Goal: Transaction & Acquisition: Purchase product/service

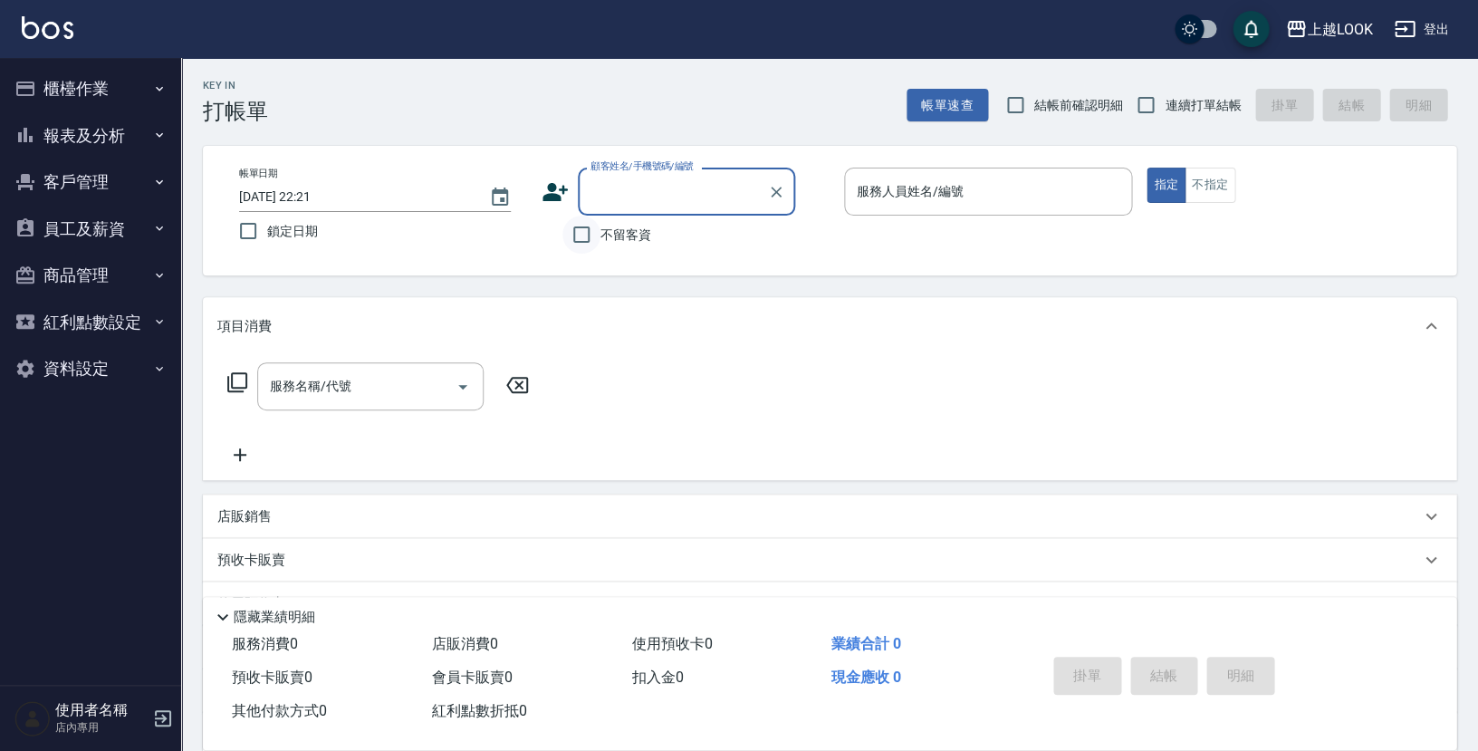
click at [578, 238] on input "不留客資" at bounding box center [582, 235] width 38 height 38
checkbox input "true"
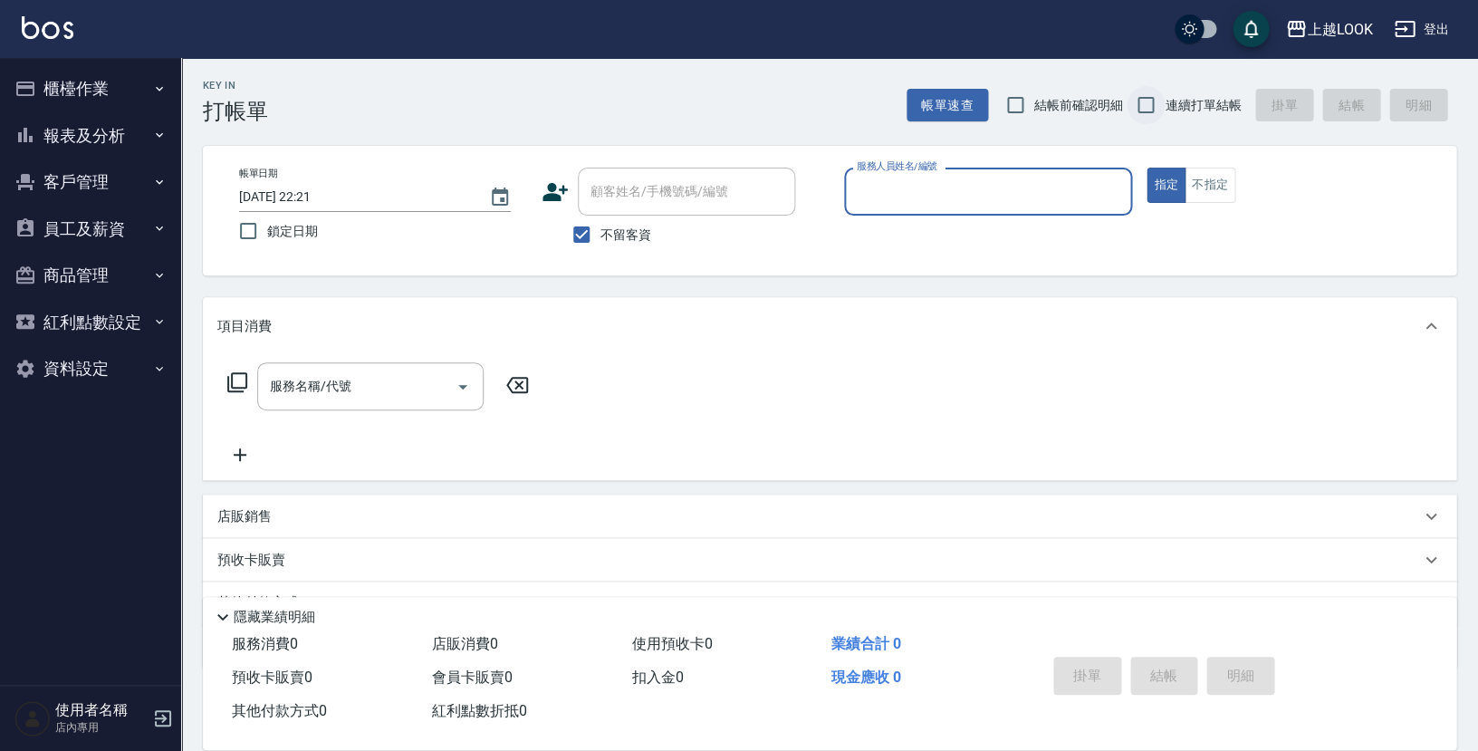
click at [1149, 111] on input "連續打單結帳" at bounding box center [1146, 105] width 38 height 38
checkbox input "true"
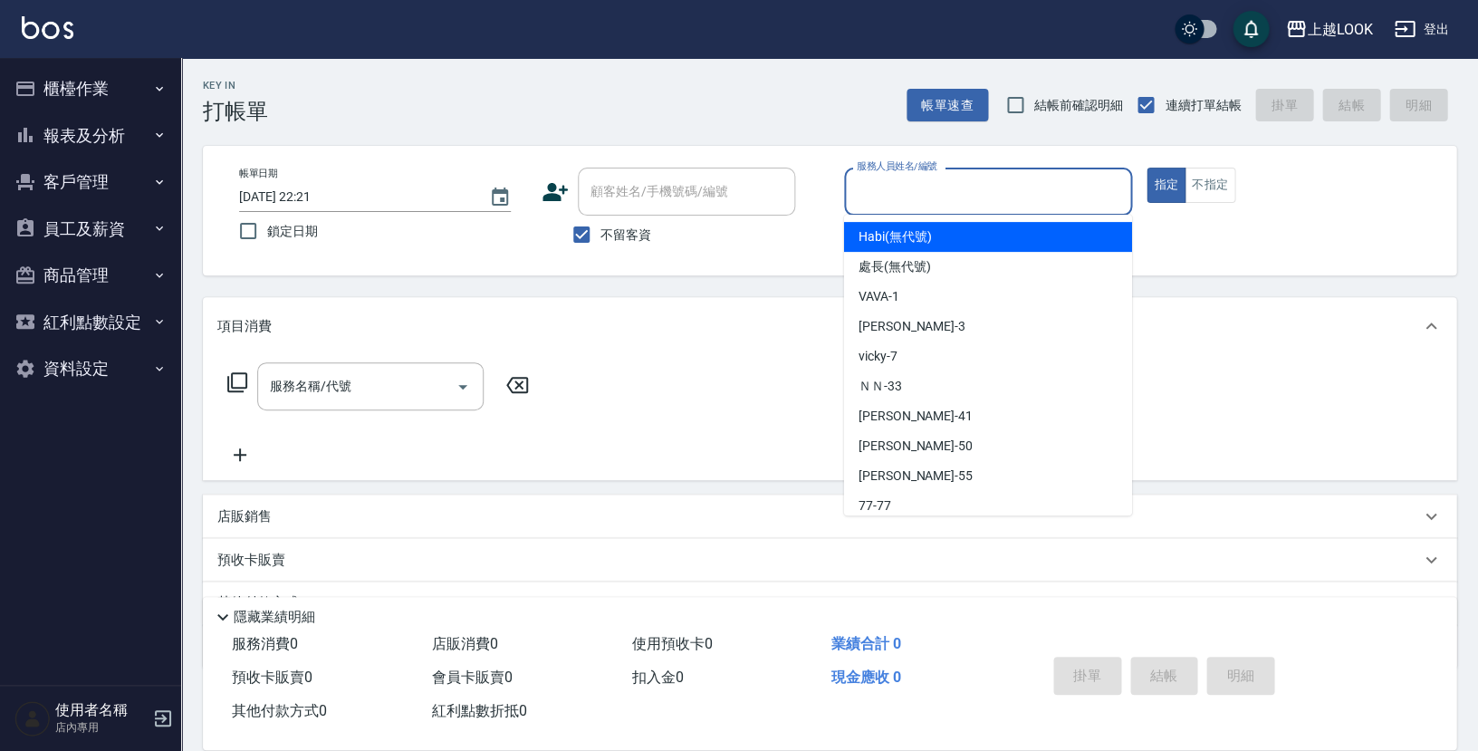
click at [1067, 205] on input "服務人員姓名/編號" at bounding box center [988, 192] width 272 height 32
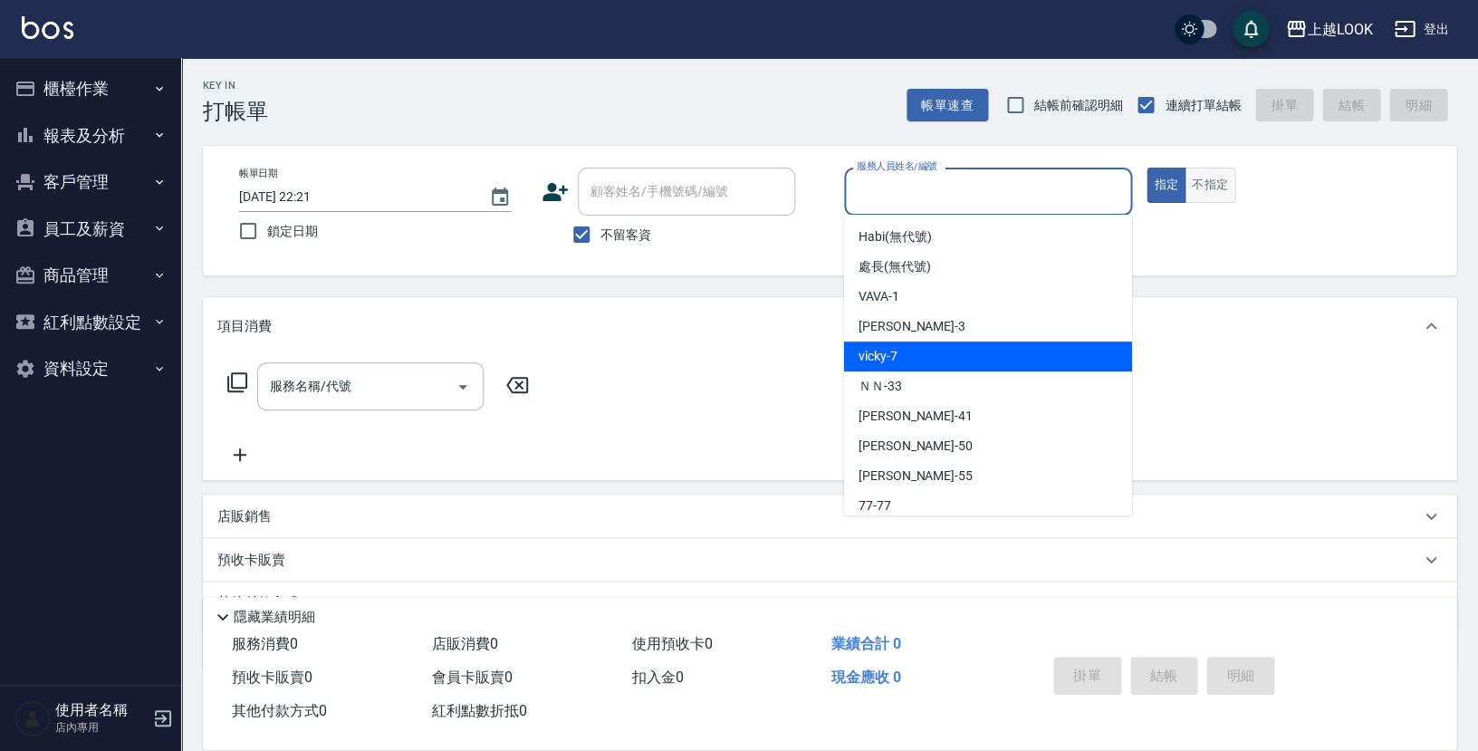
click at [1219, 174] on button "不指定" at bounding box center [1210, 185] width 51 height 35
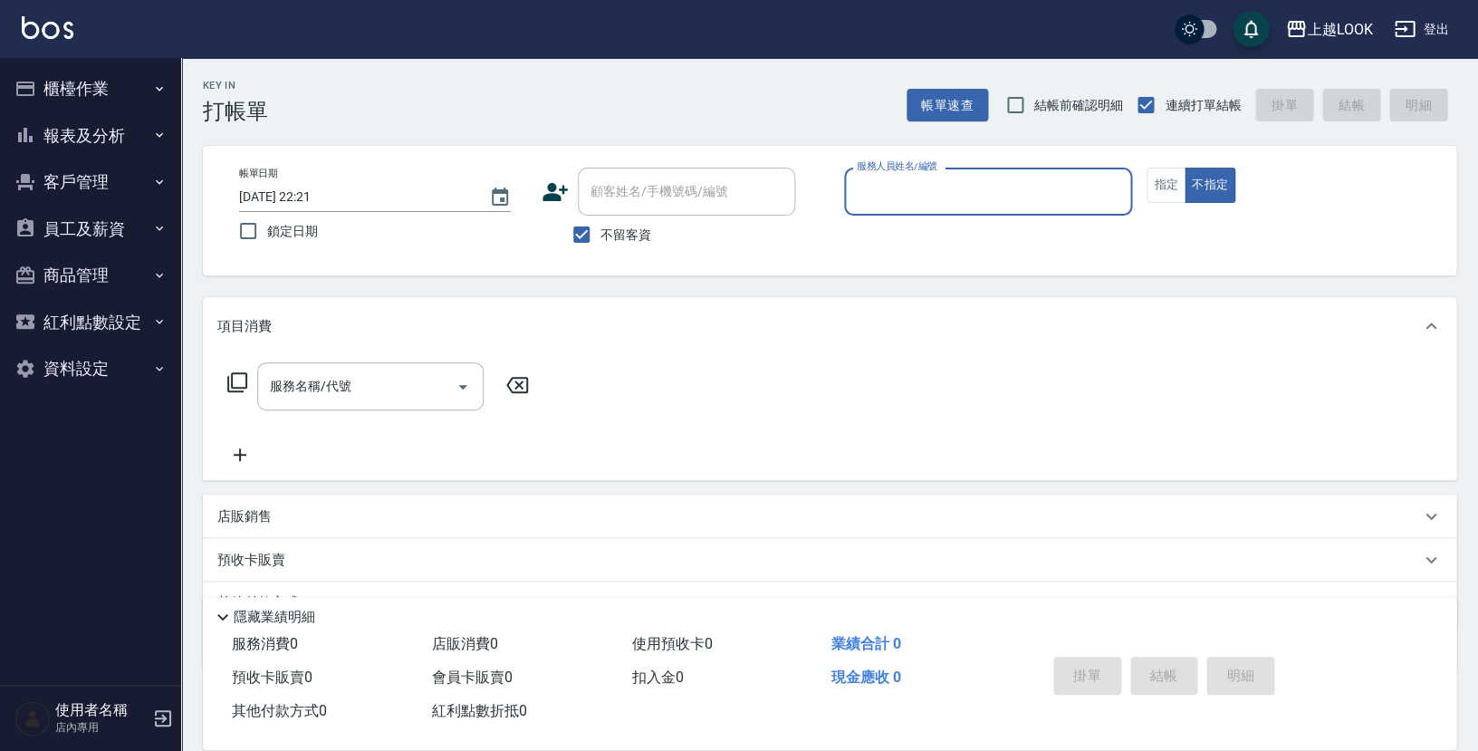
drag, startPoint x: 1053, startPoint y: 181, endPoint x: 1055, endPoint y: 199, distance: 18.3
click at [1053, 182] on input "服務人員姓名/編號" at bounding box center [988, 192] width 272 height 32
type input "Jason-3"
type button "false"
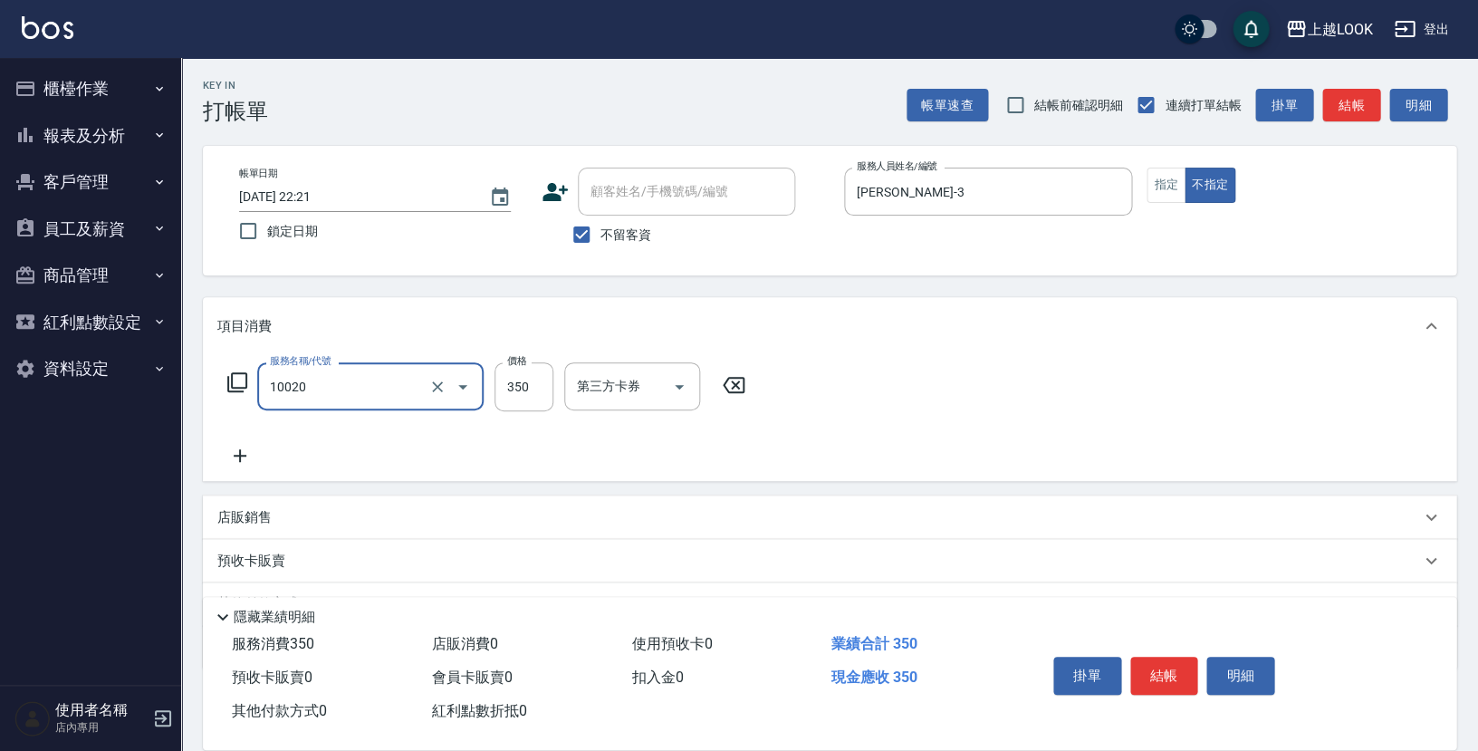
type input "淨化350洗(10020)"
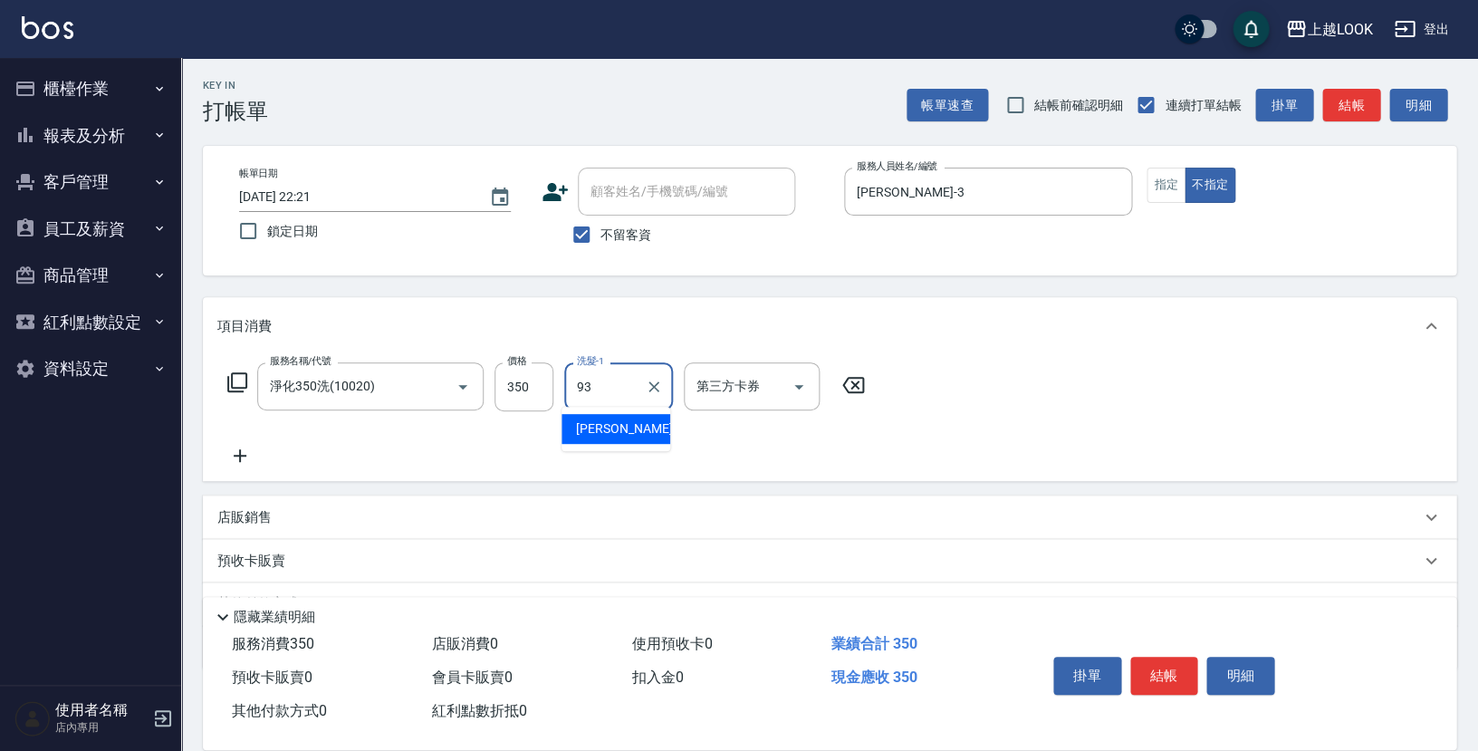
type input "瑄瑄-93"
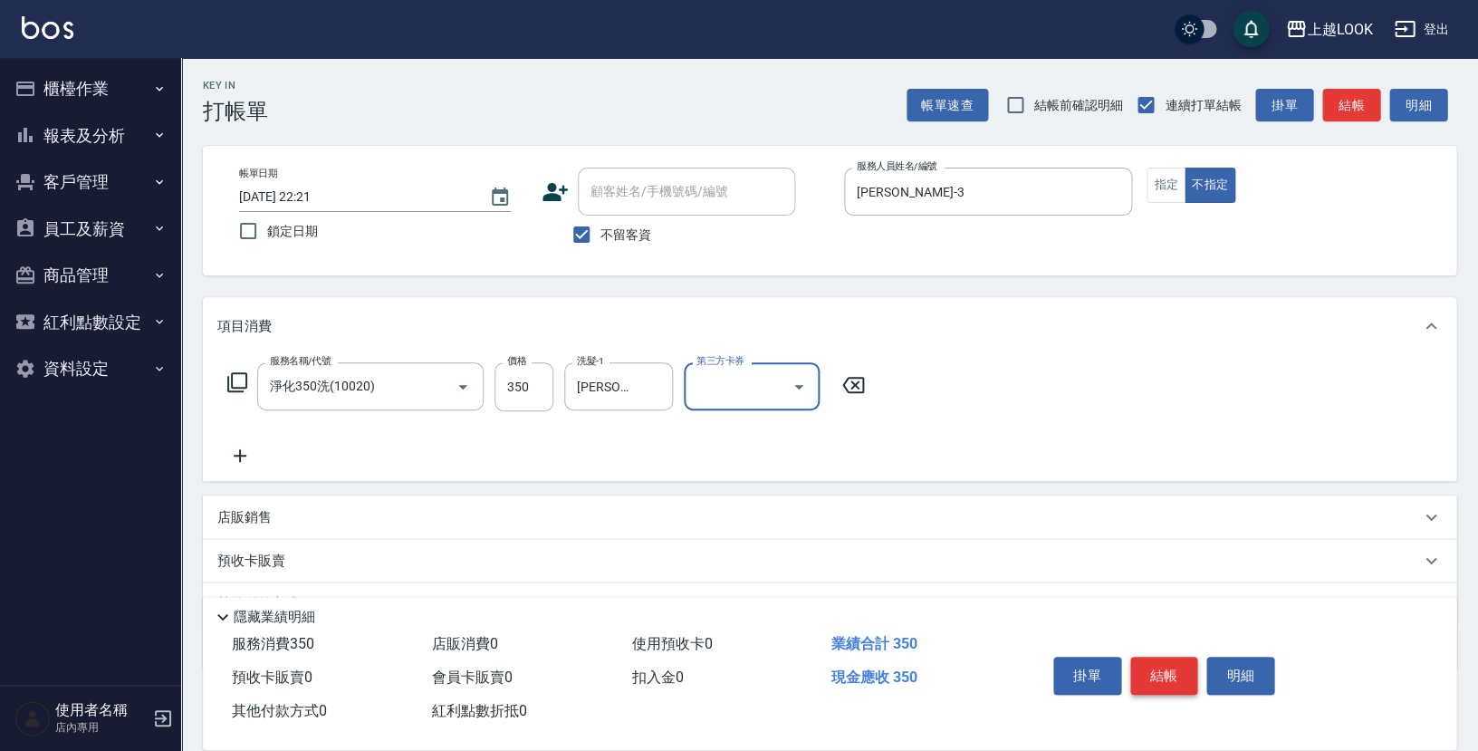
click at [1159, 668] on button "結帳" at bounding box center [1164, 676] width 68 height 38
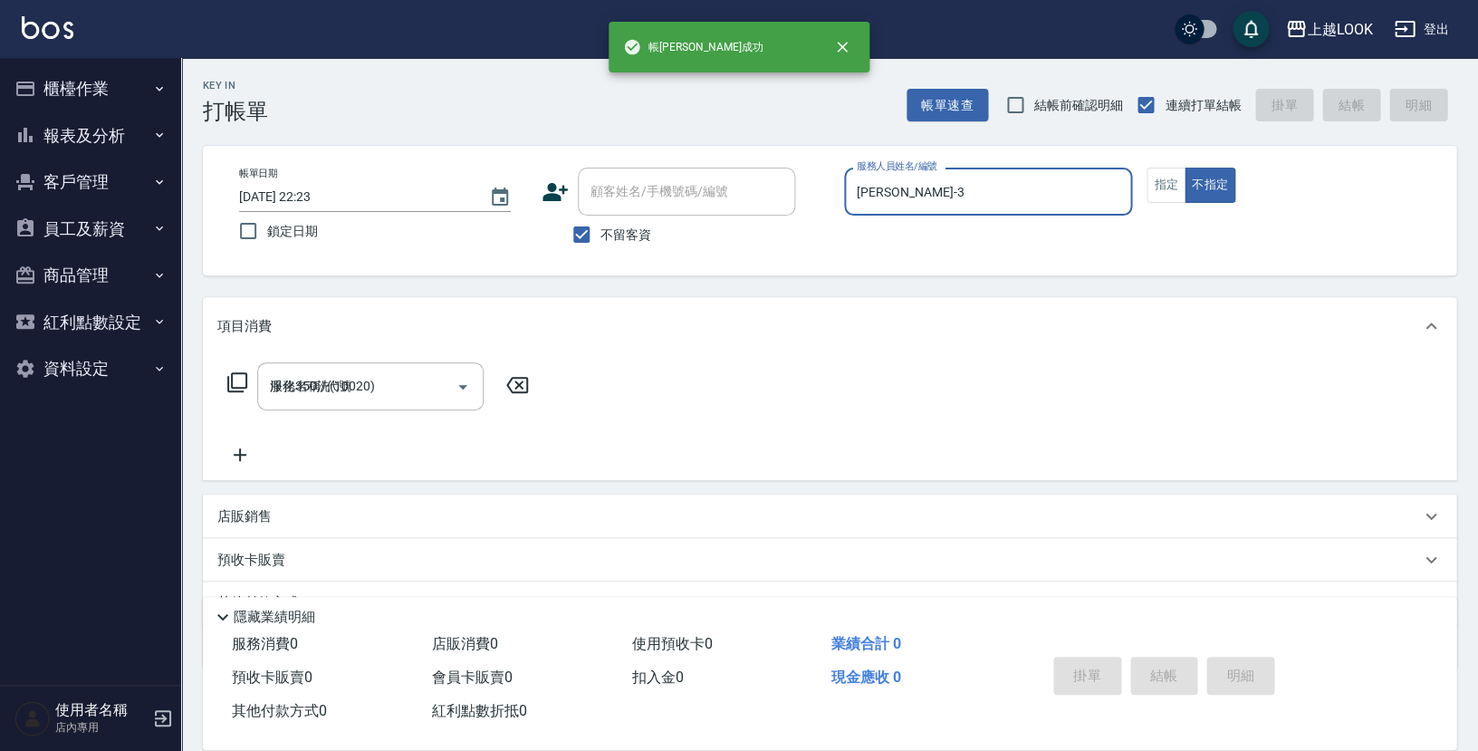
type input "2025/08/12 22:23"
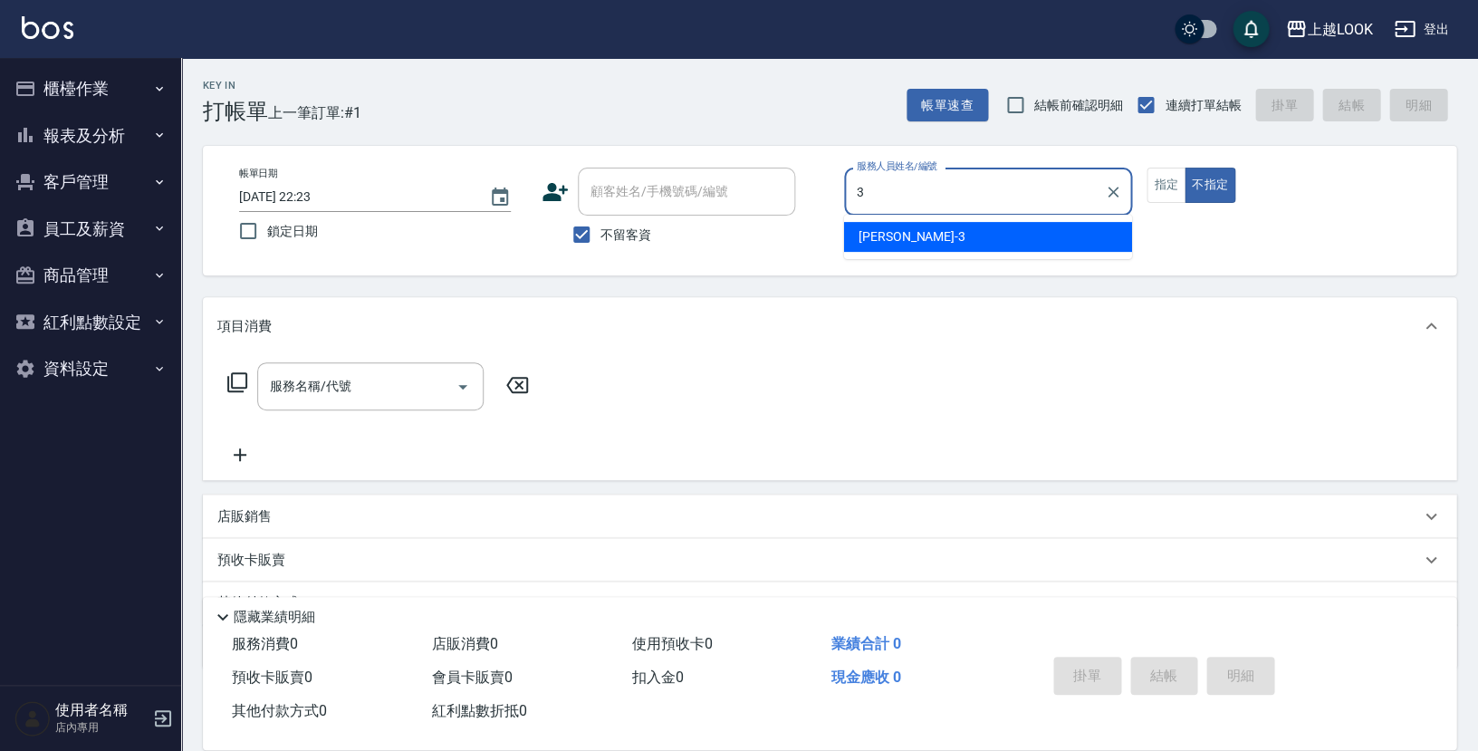
type input "Jason-3"
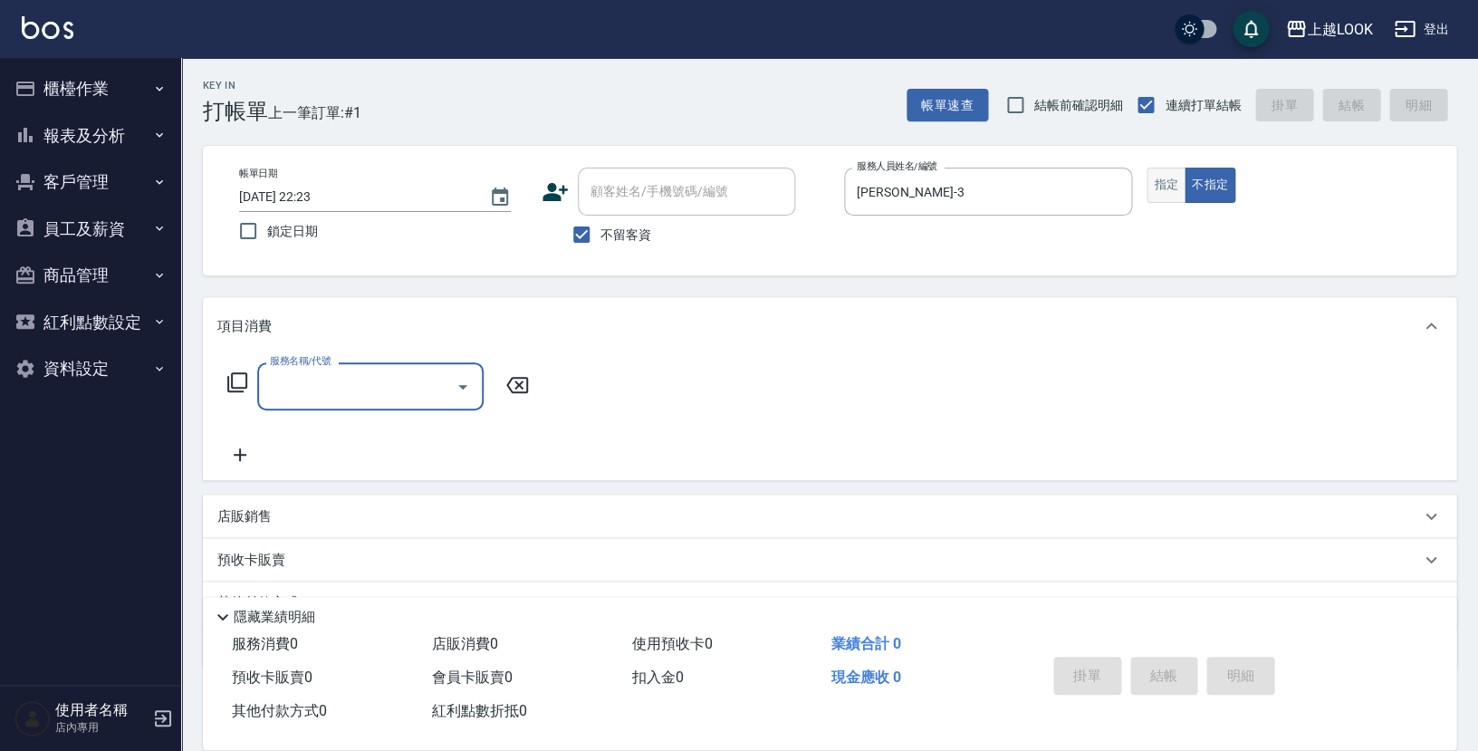
click at [1165, 178] on button "指定" at bounding box center [1166, 185] width 39 height 35
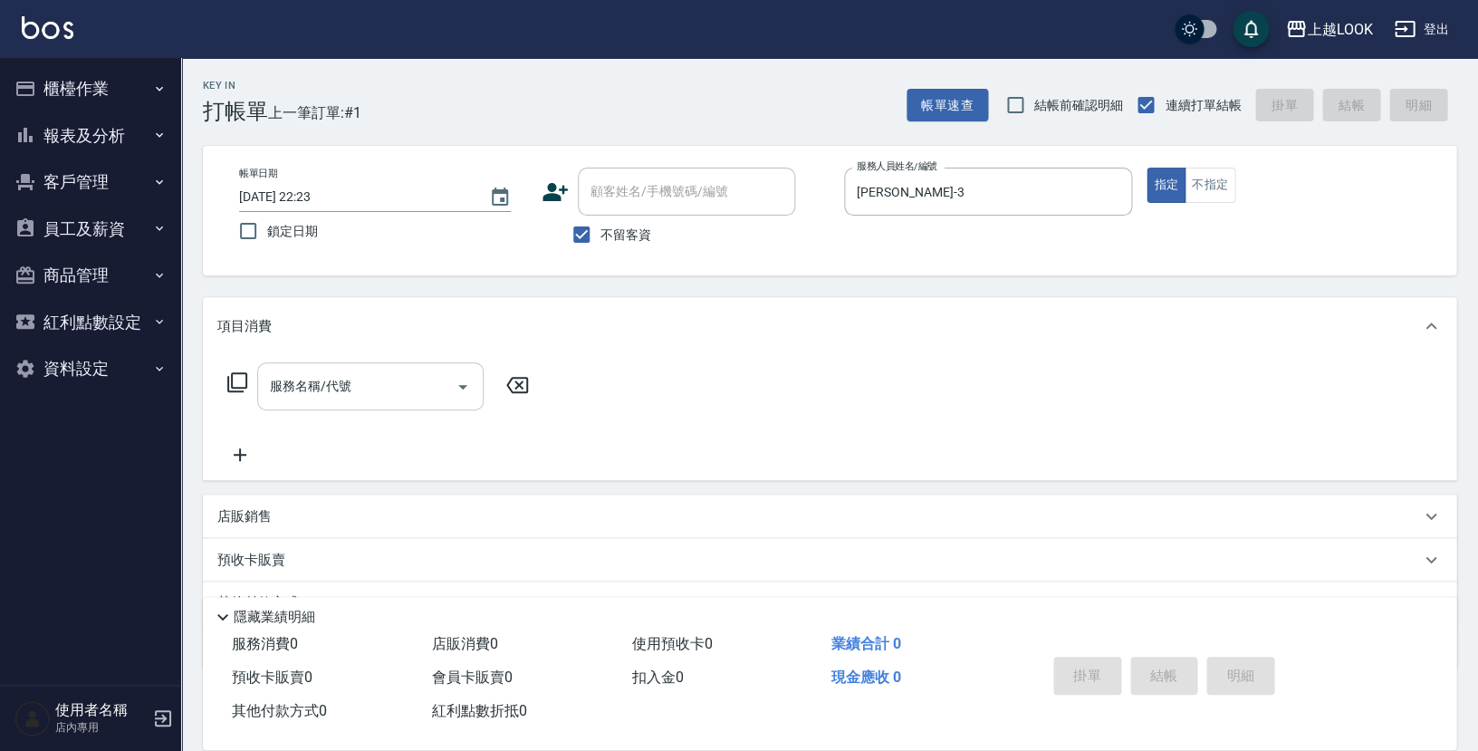
drag, startPoint x: 397, startPoint y: 373, endPoint x: 405, endPoint y: 379, distance: 9.8
click at [395, 373] on input "服務名稱/代號" at bounding box center [356, 386] width 183 height 32
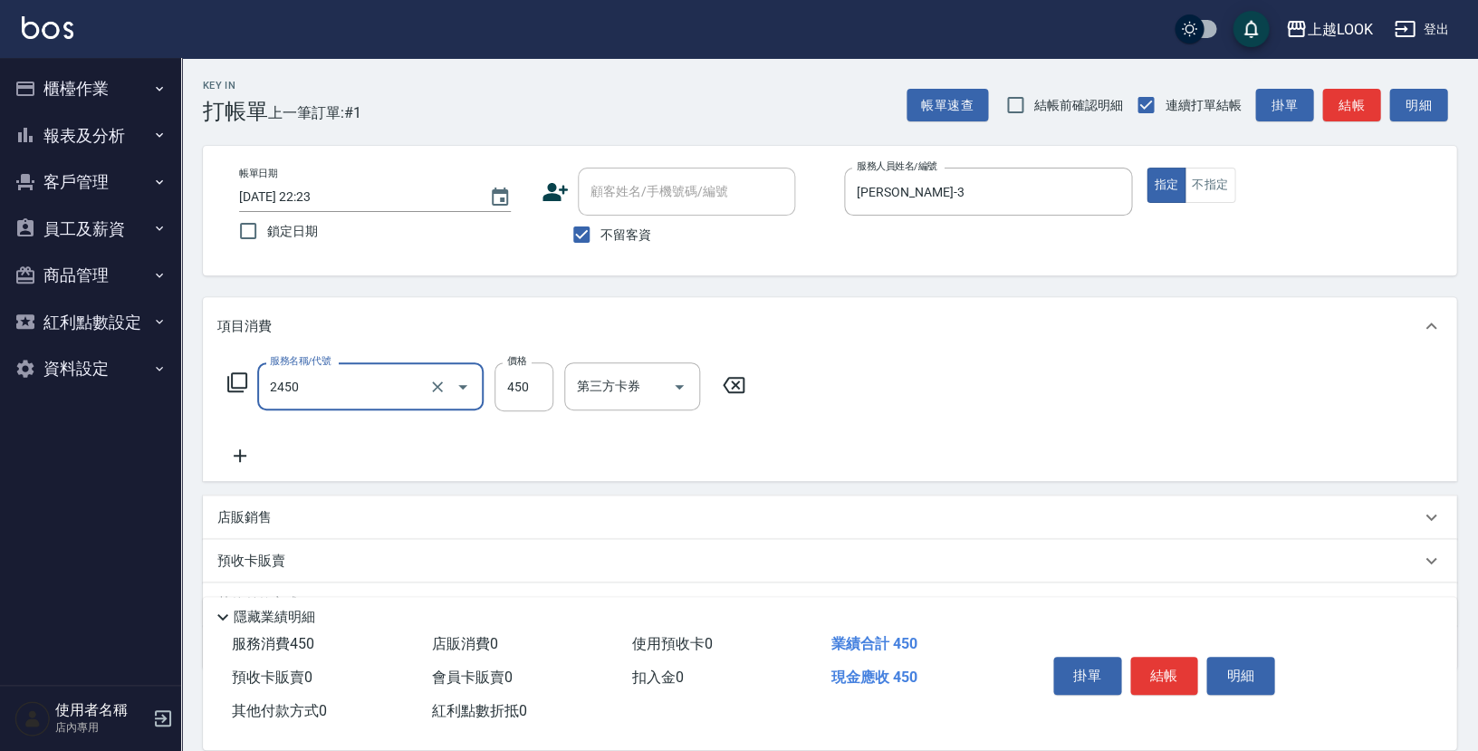
type input "C剪髮套餐(2450)"
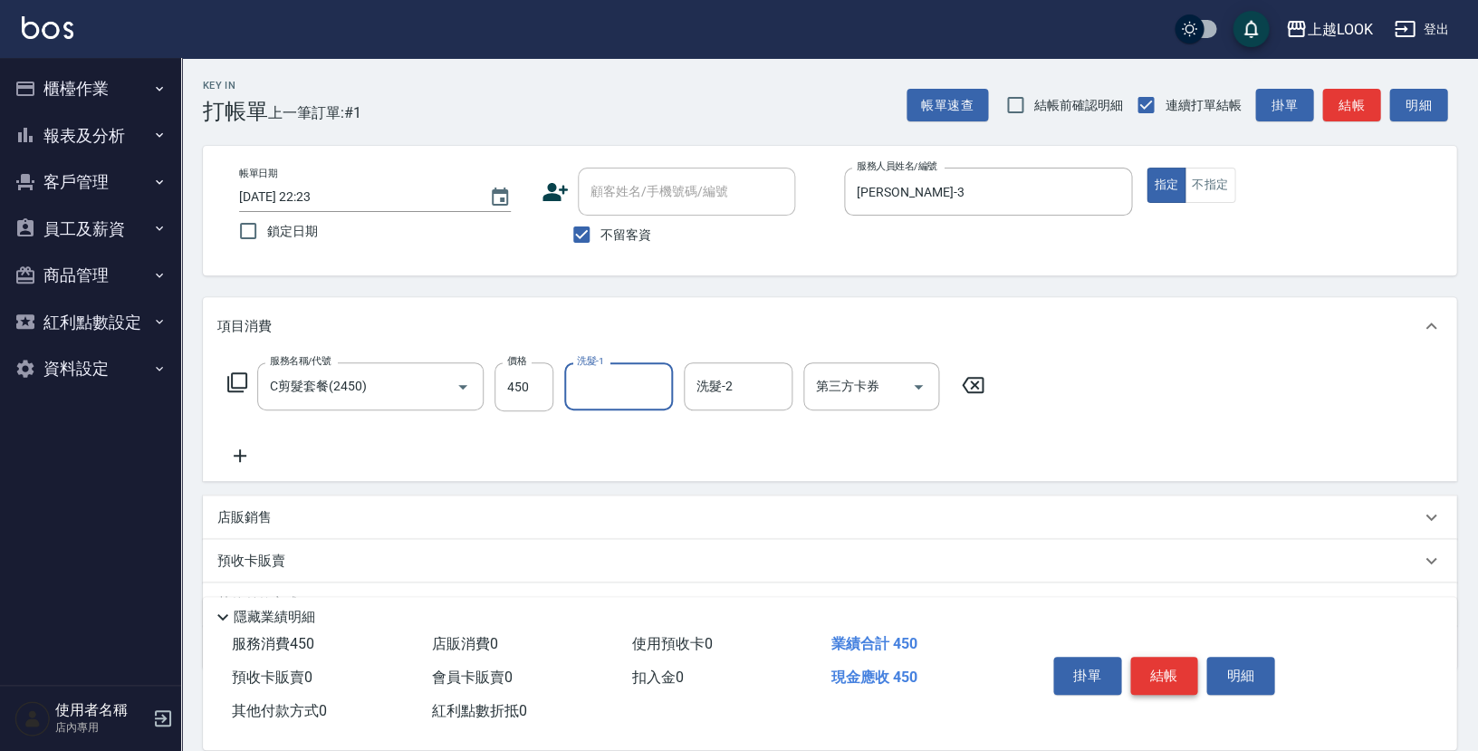
click at [1159, 676] on button "結帳" at bounding box center [1164, 676] width 68 height 38
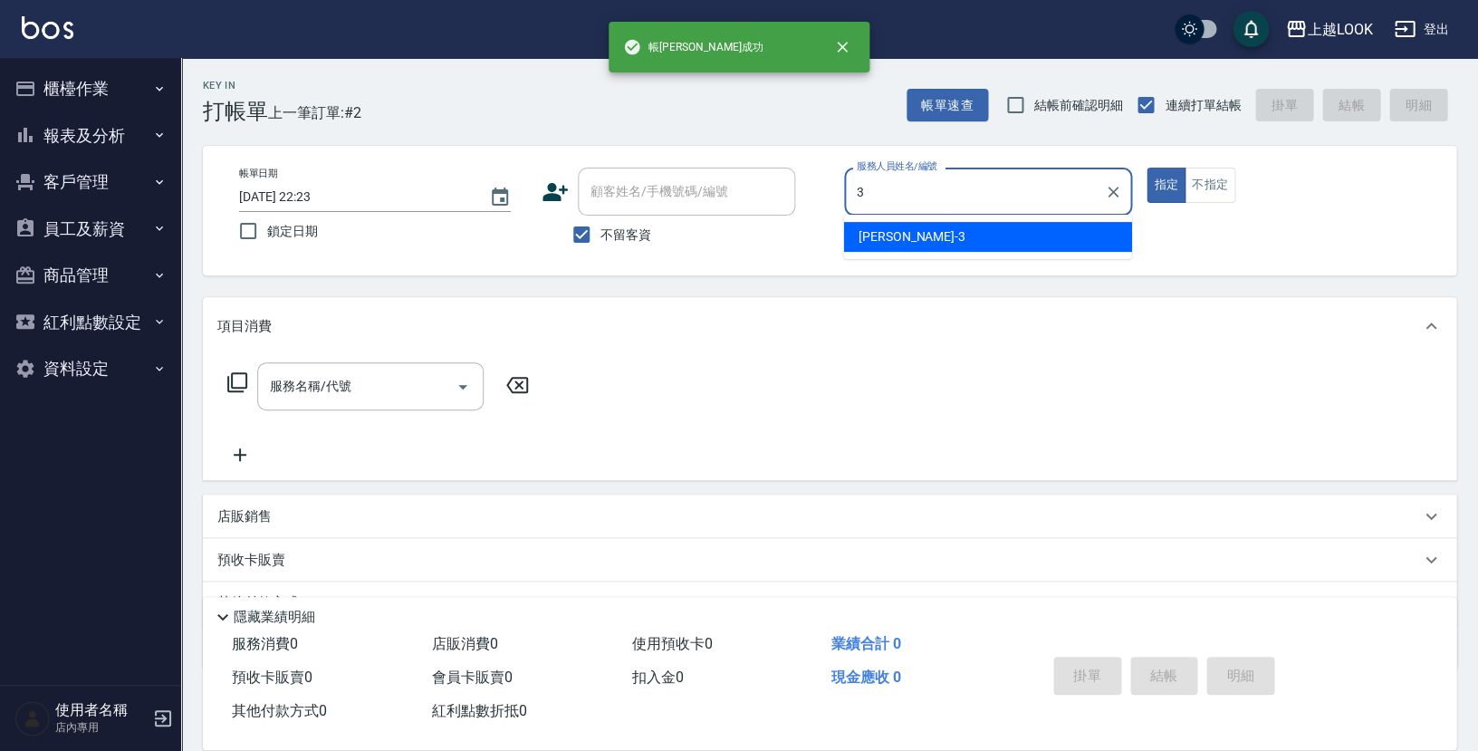
type input "Jason-3"
type button "true"
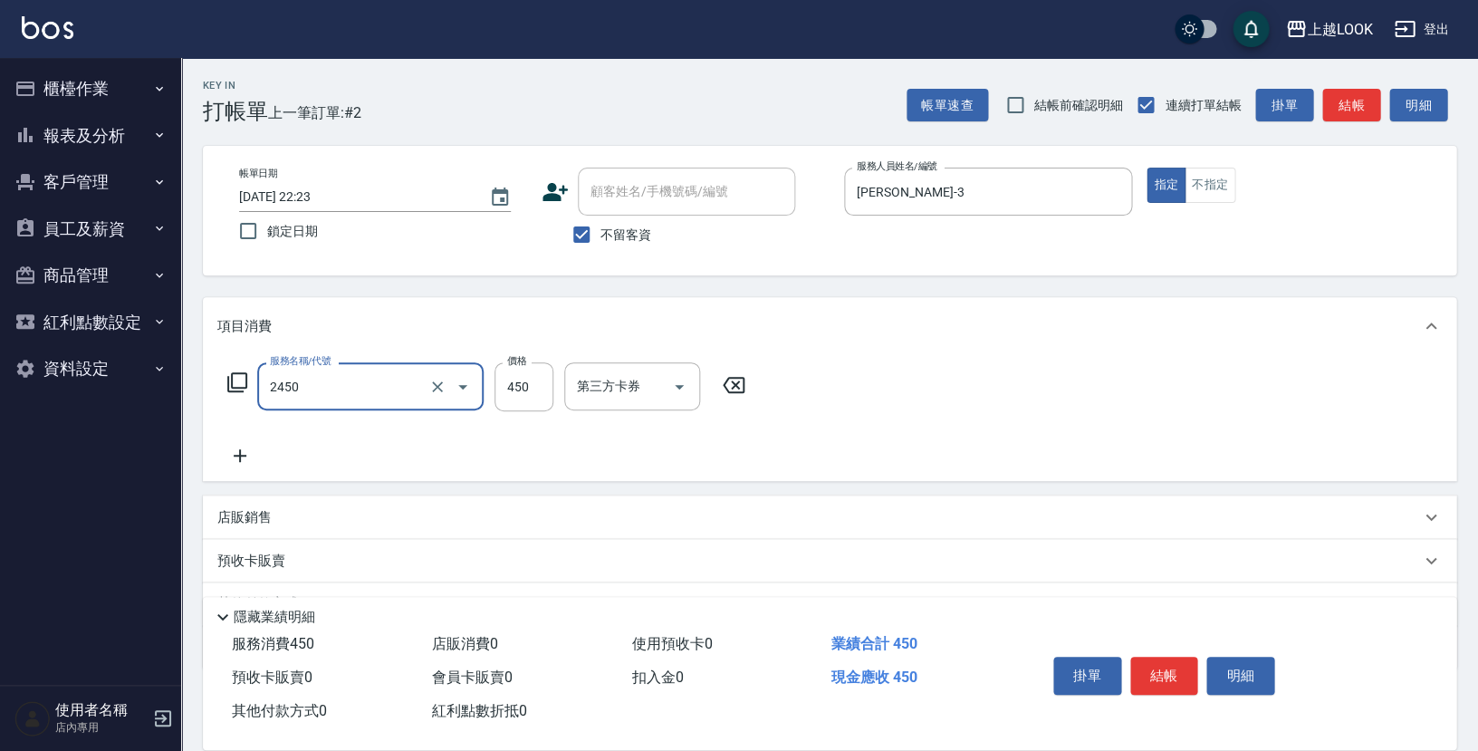
type input "C剪髮套餐(2450)"
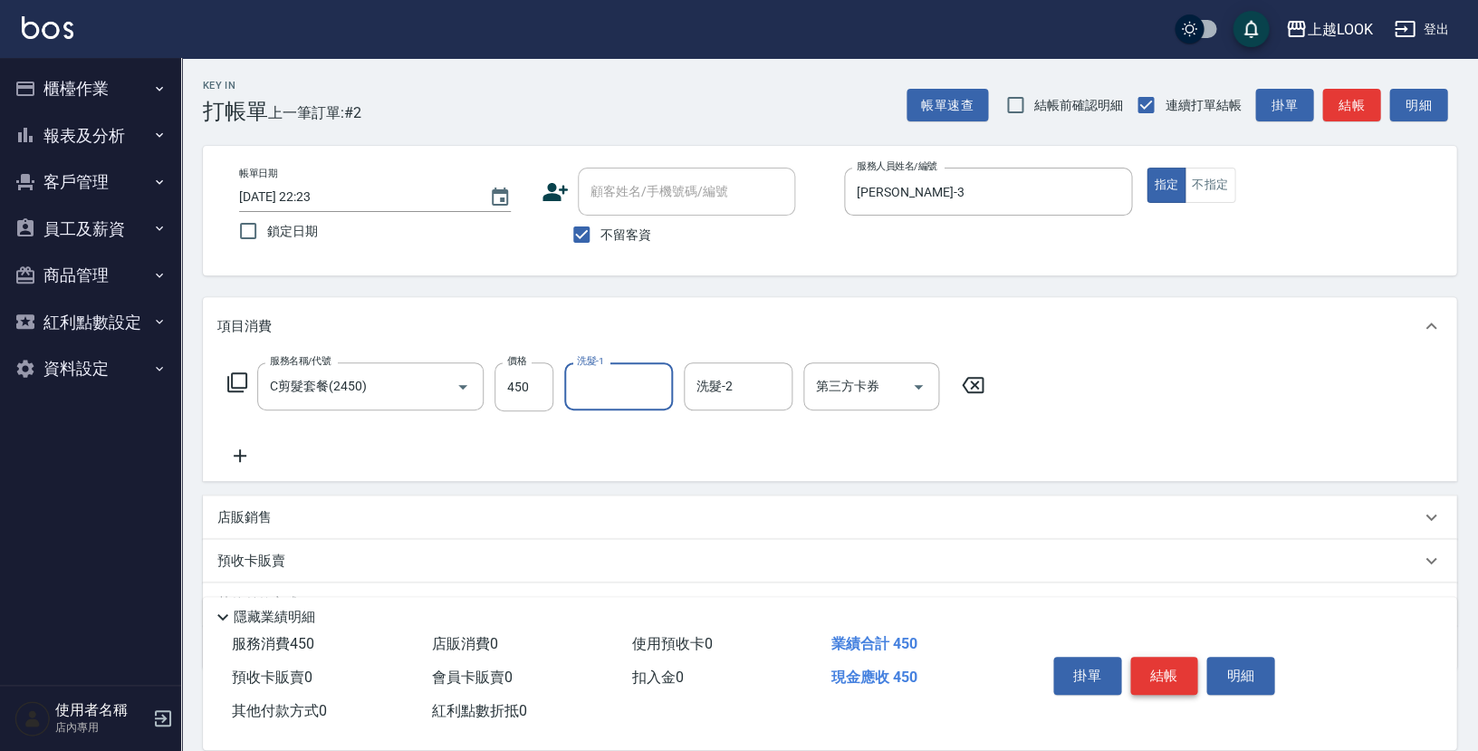
click at [1154, 676] on button "結帳" at bounding box center [1164, 676] width 68 height 38
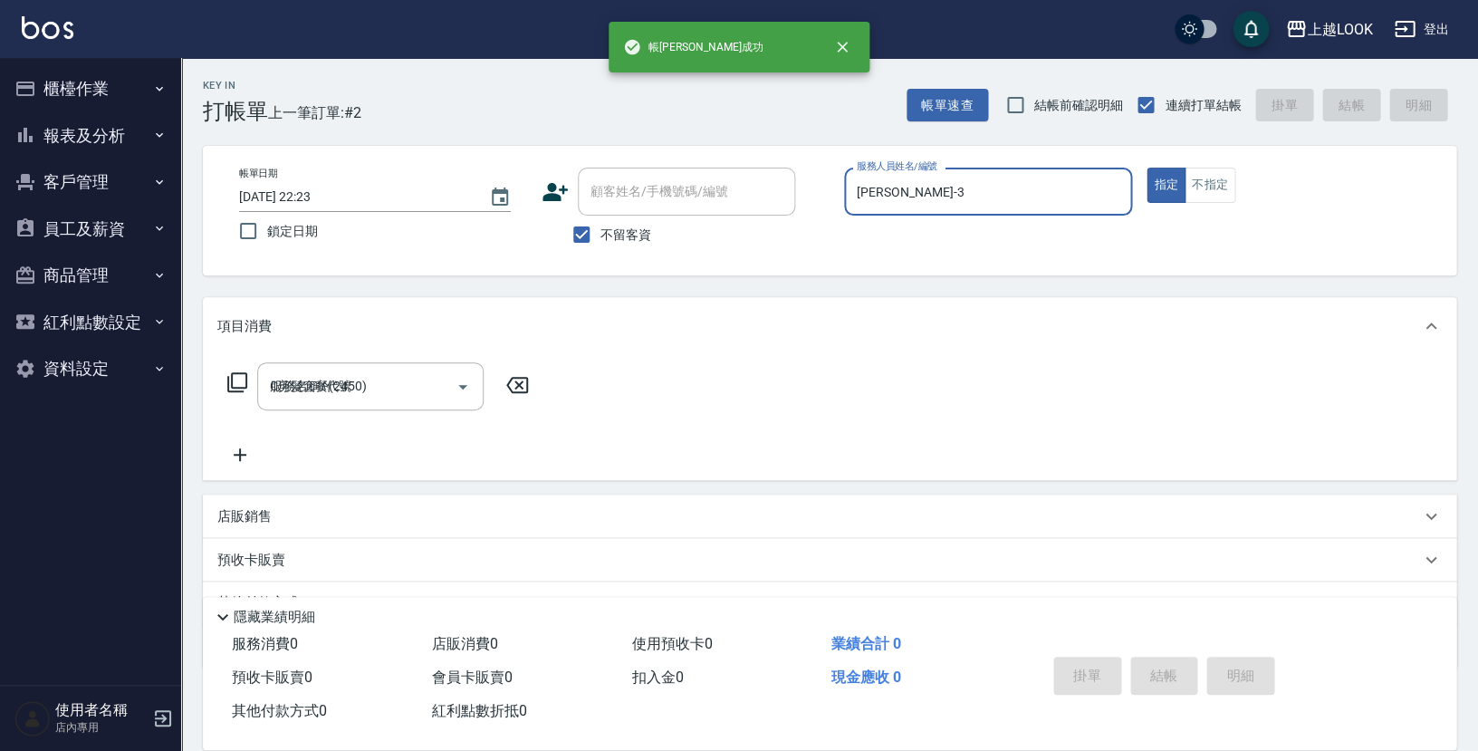
type input "2025/08/12 22:24"
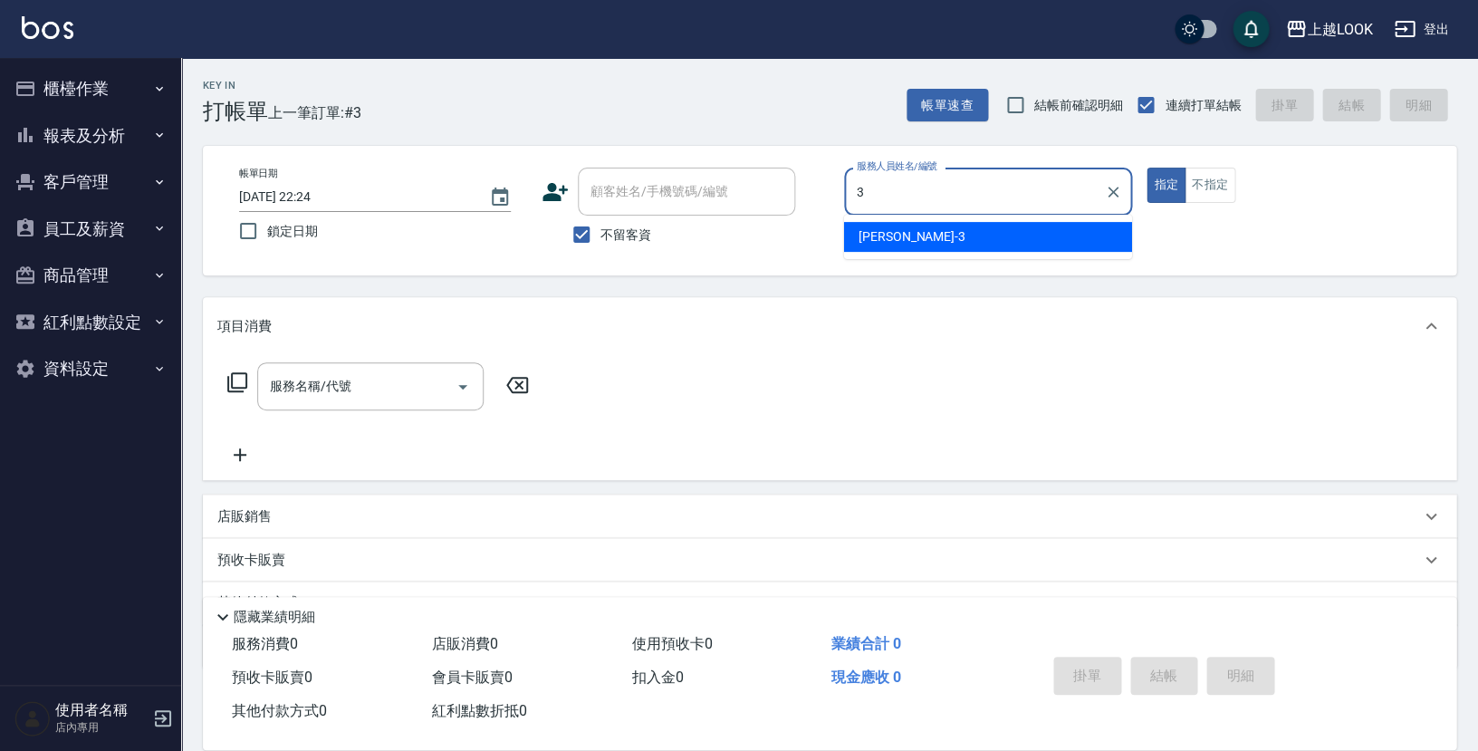
type input "Jason-3"
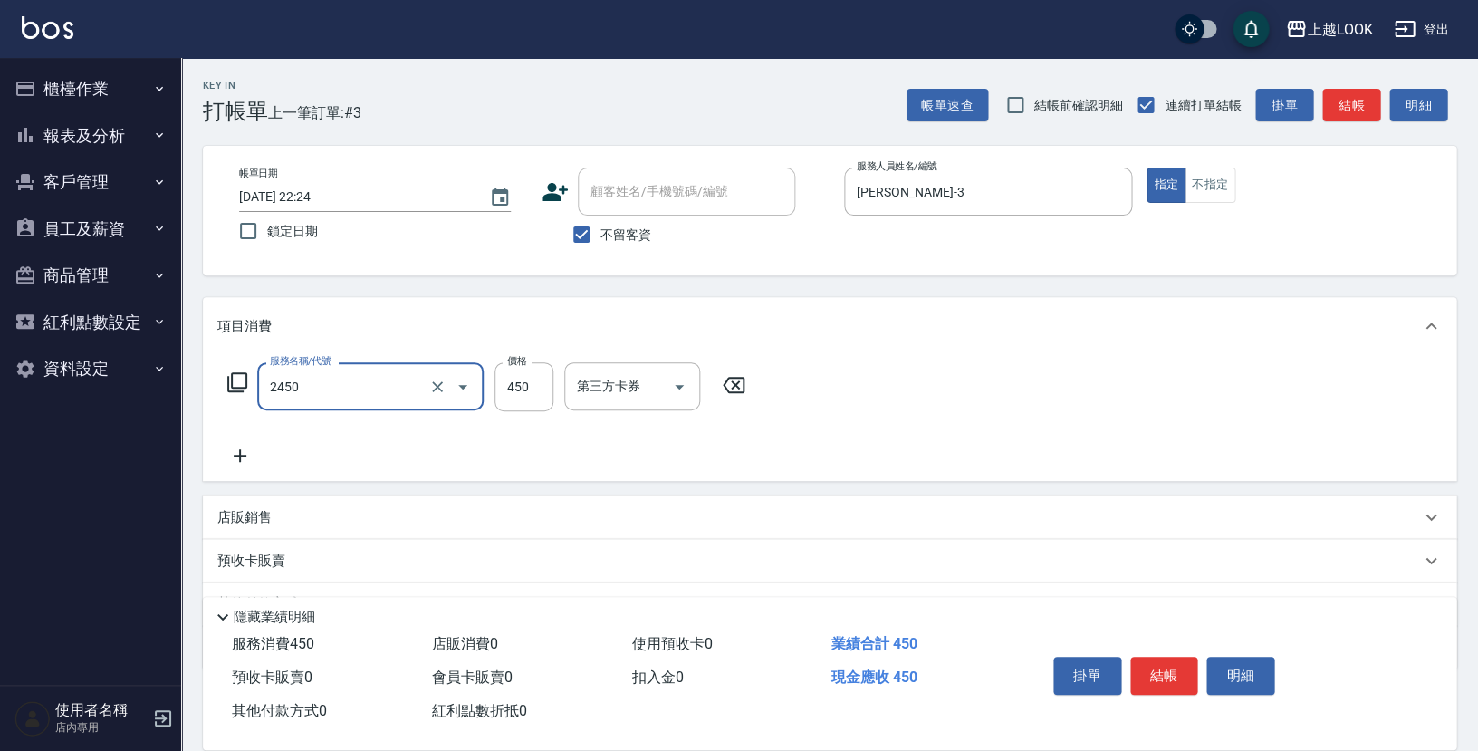
type input "C剪髮套餐(2450)"
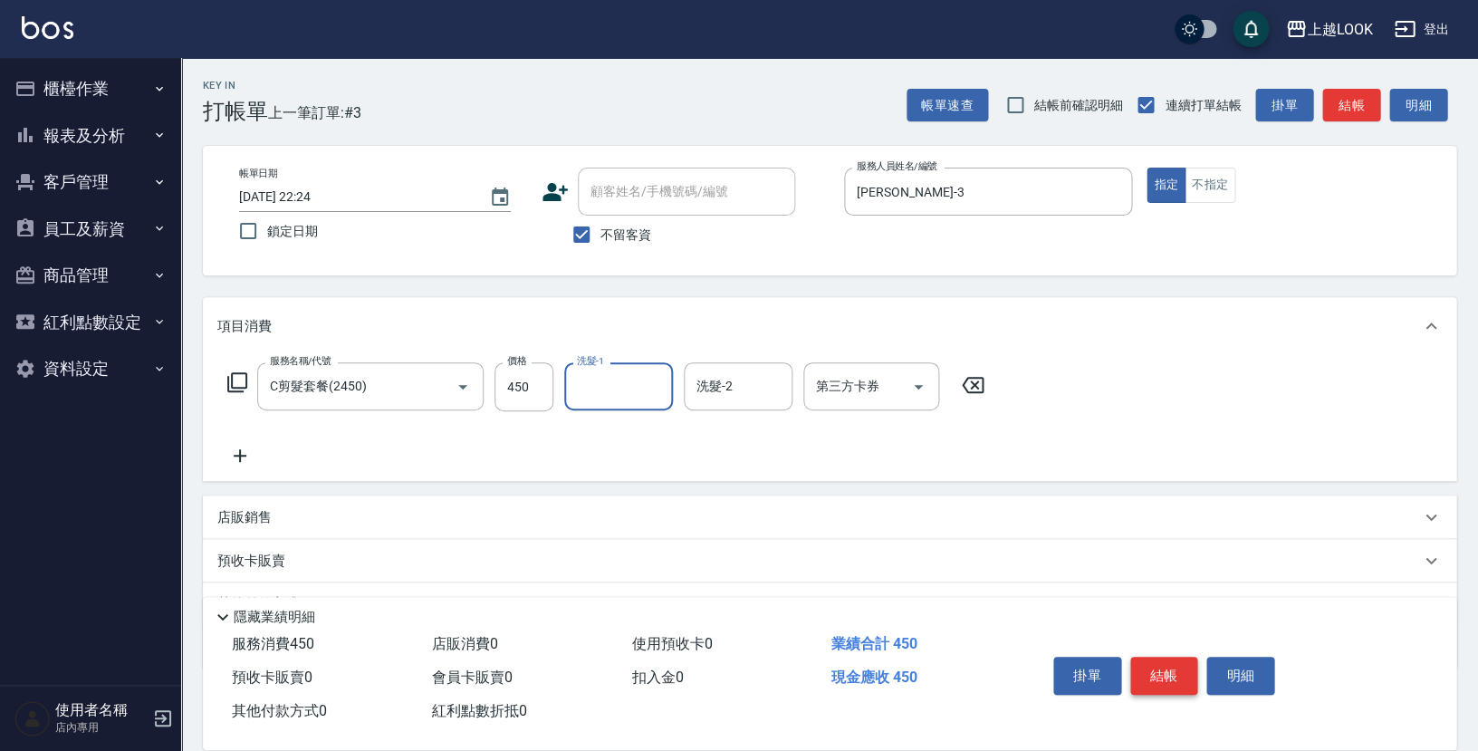
click at [1178, 666] on button "結帳" at bounding box center [1164, 676] width 68 height 38
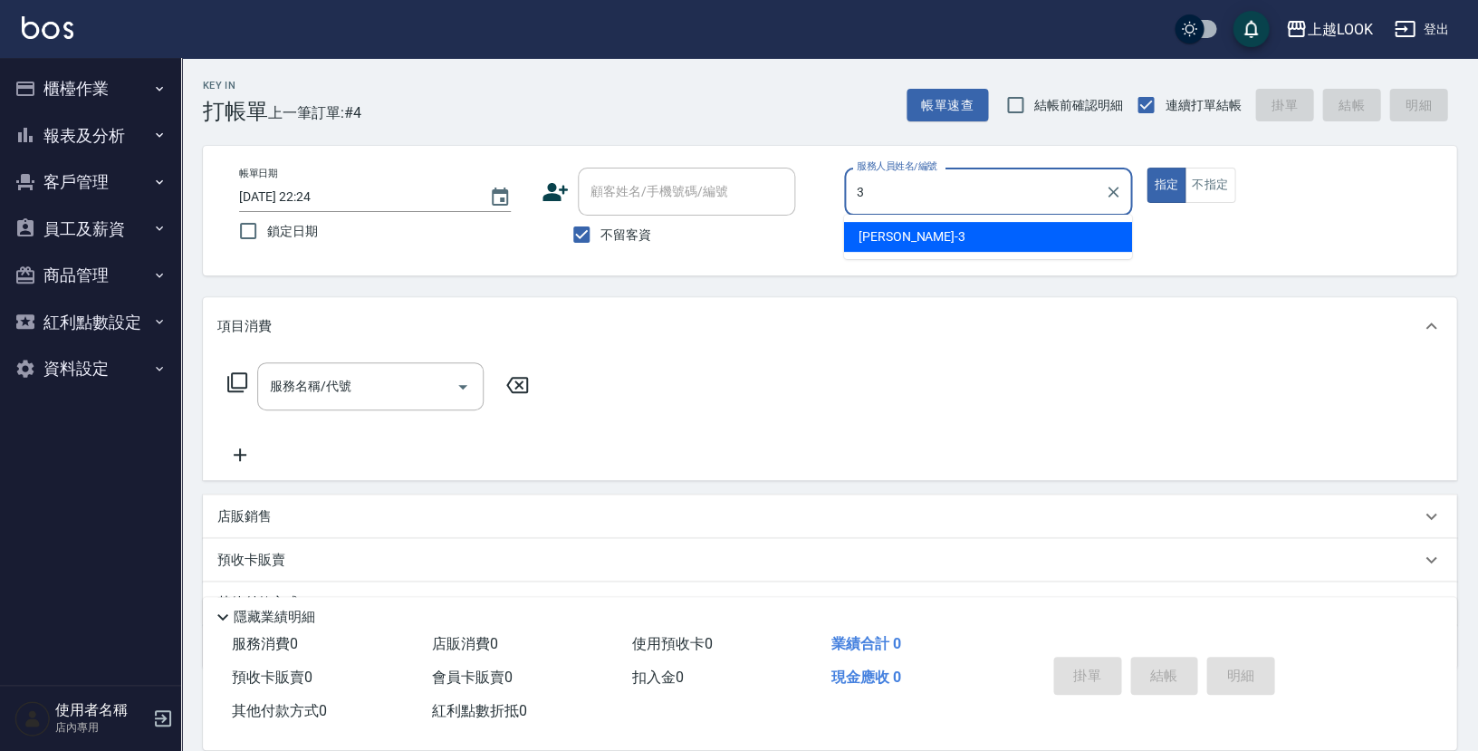
type input "Jason-3"
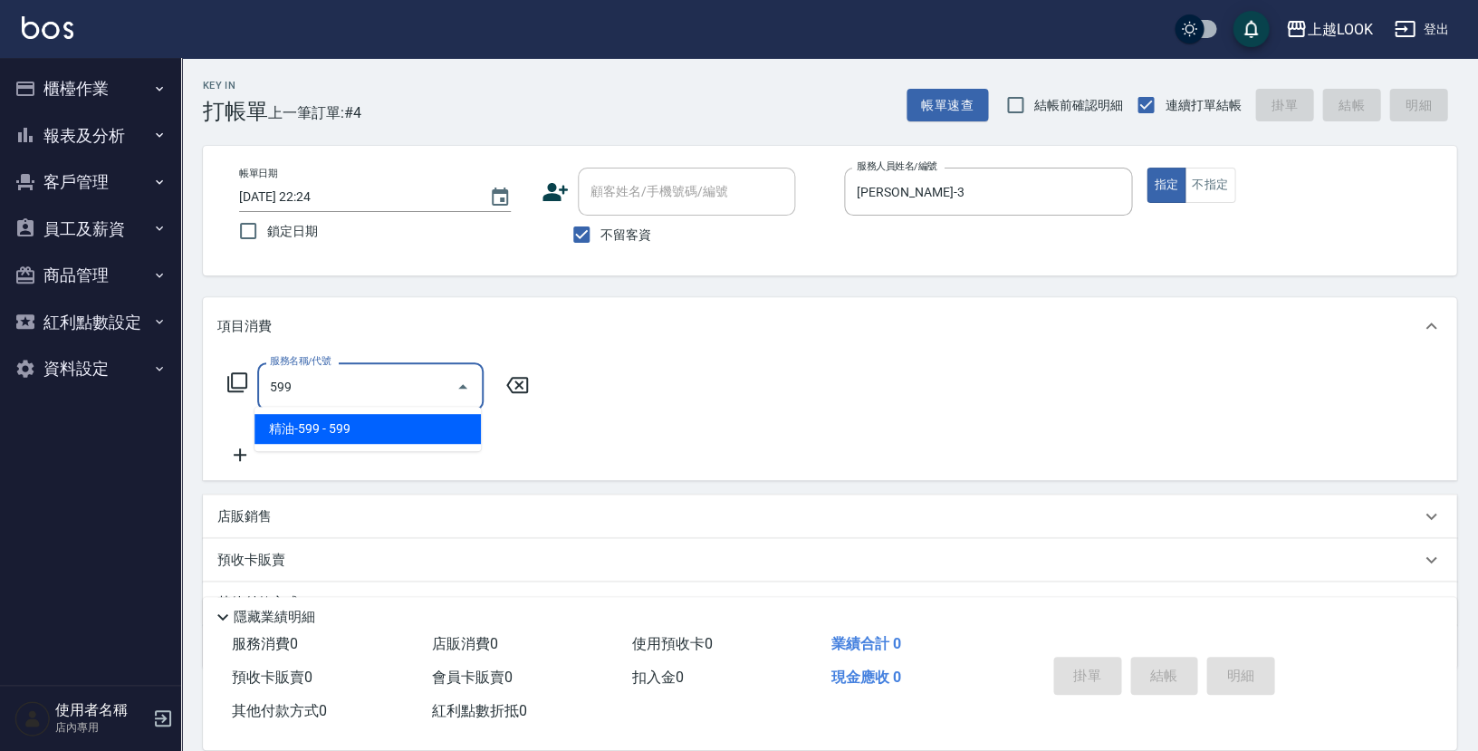
type input "精油-599(0599)"
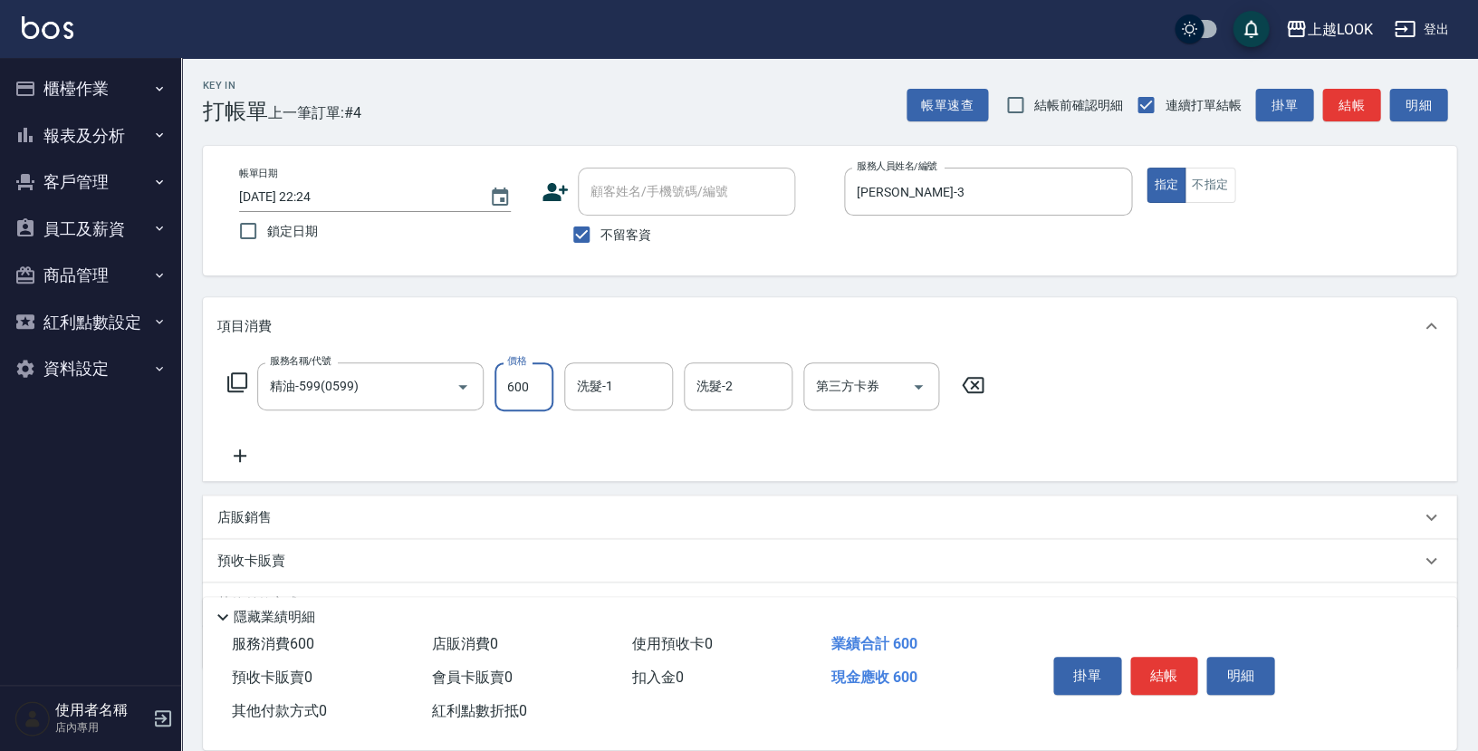
type input "600"
type input "瑄瑄-93"
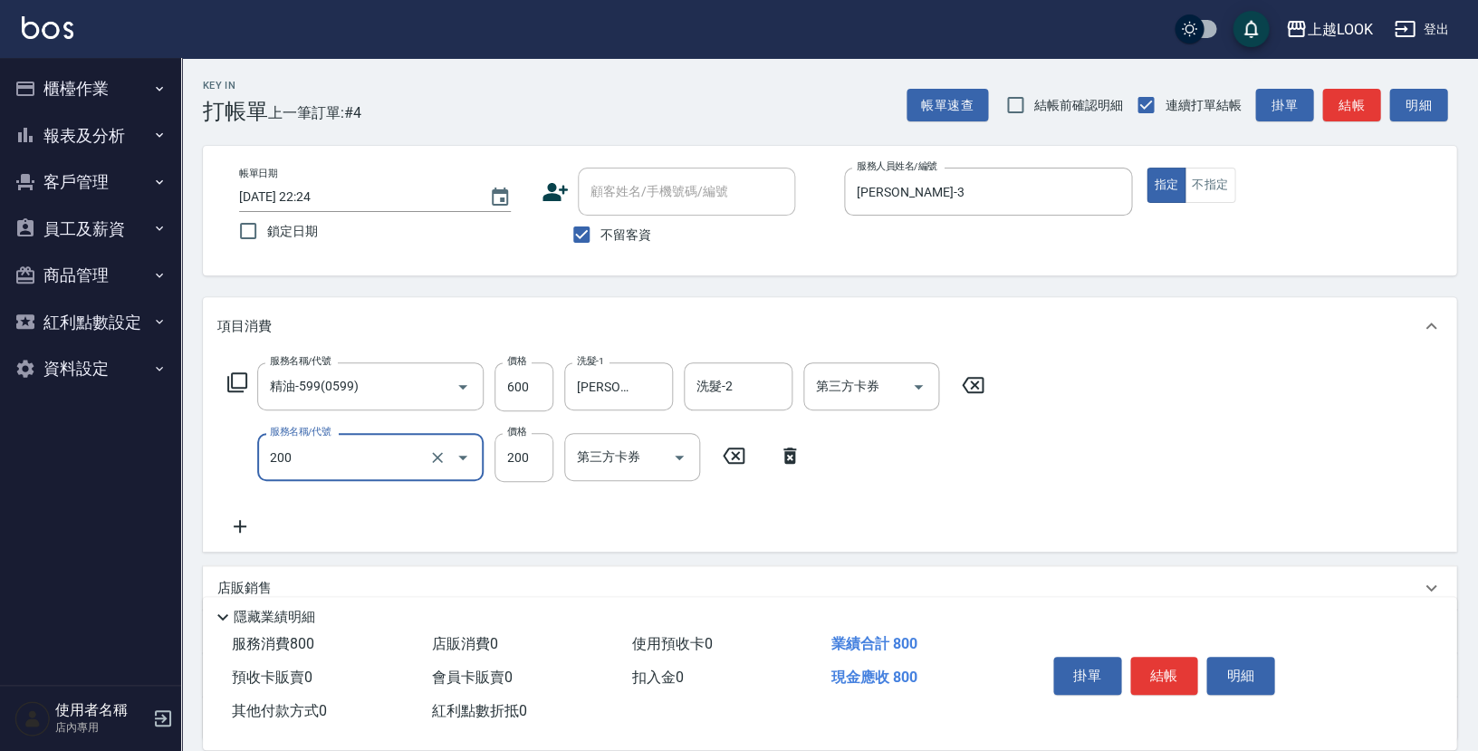
type input "剪髮(200)"
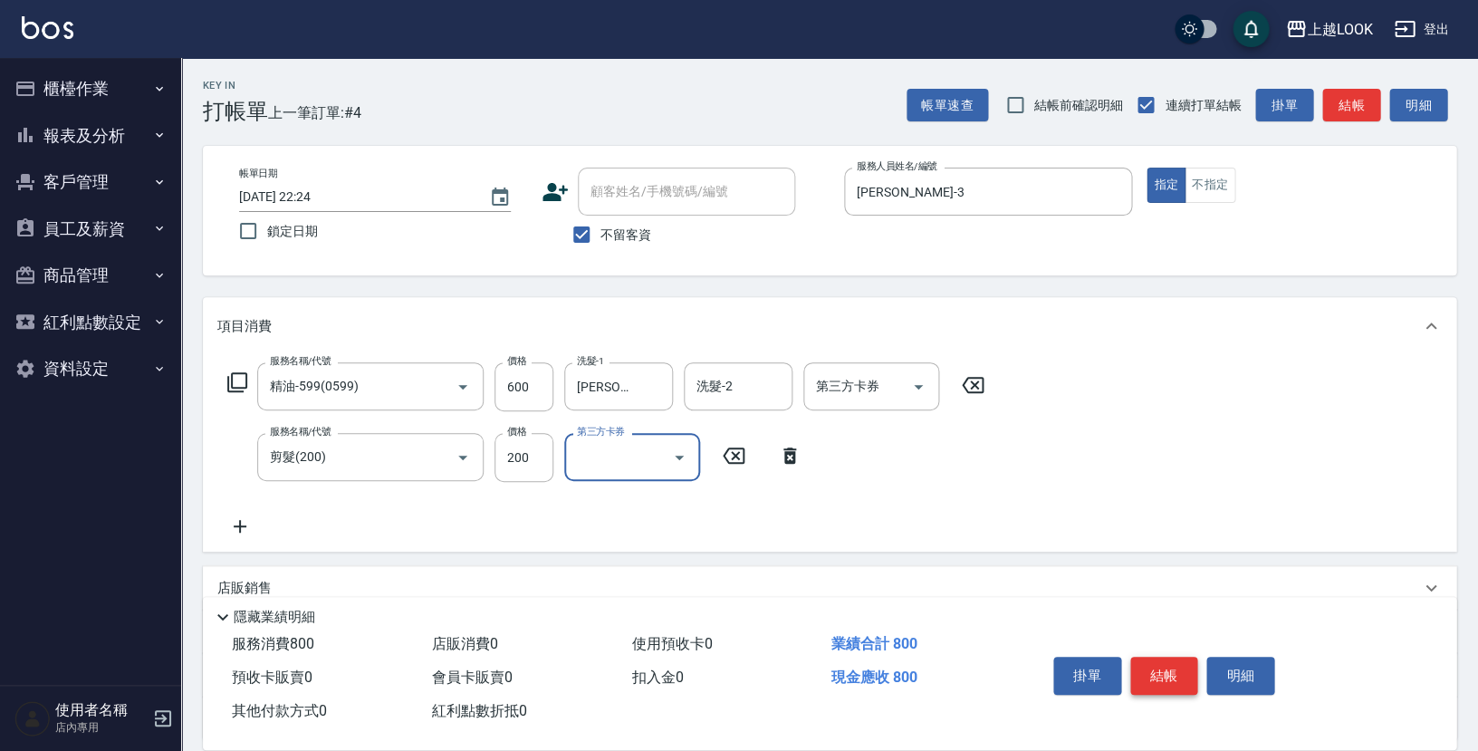
click at [1177, 669] on button "結帳" at bounding box center [1164, 676] width 68 height 38
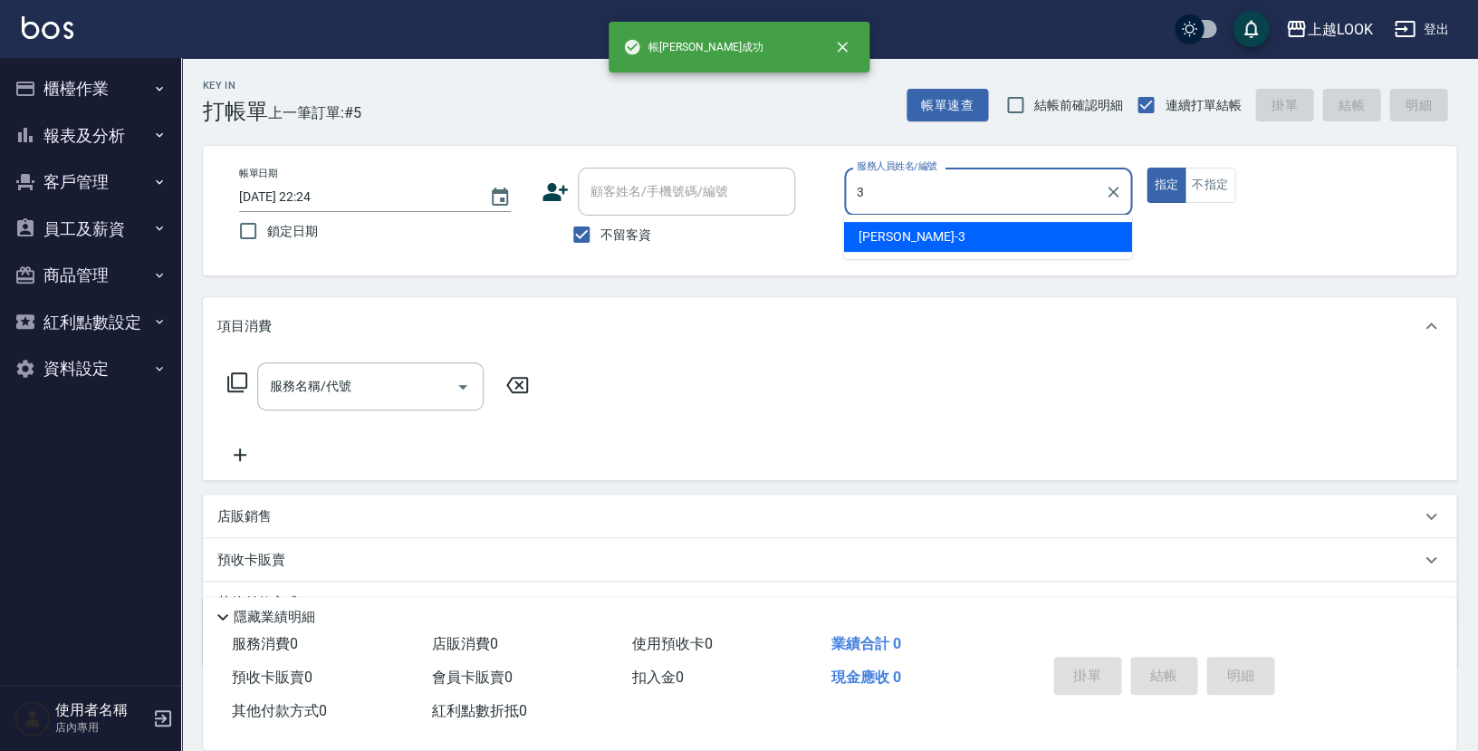
type input "Jason-3"
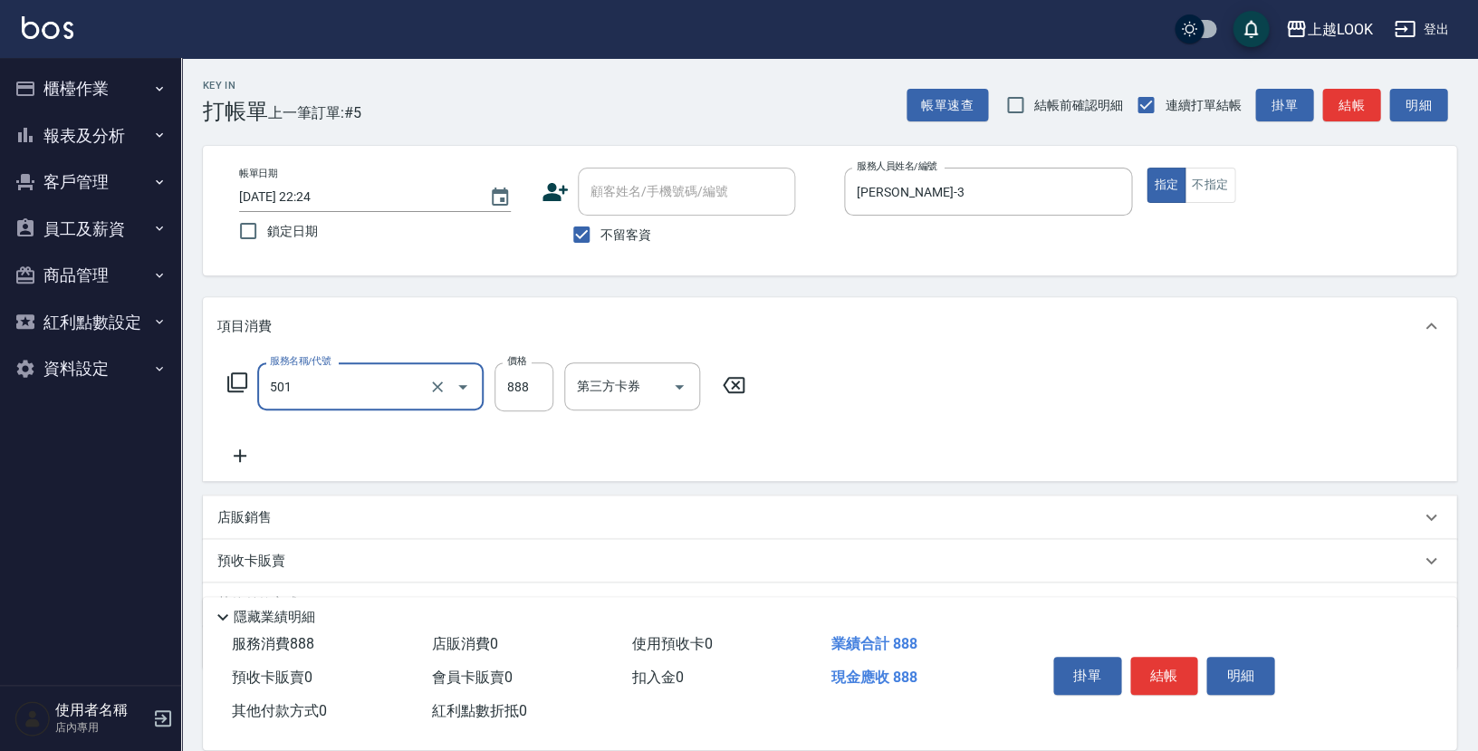
type input "一般染髮(改金額)(501)"
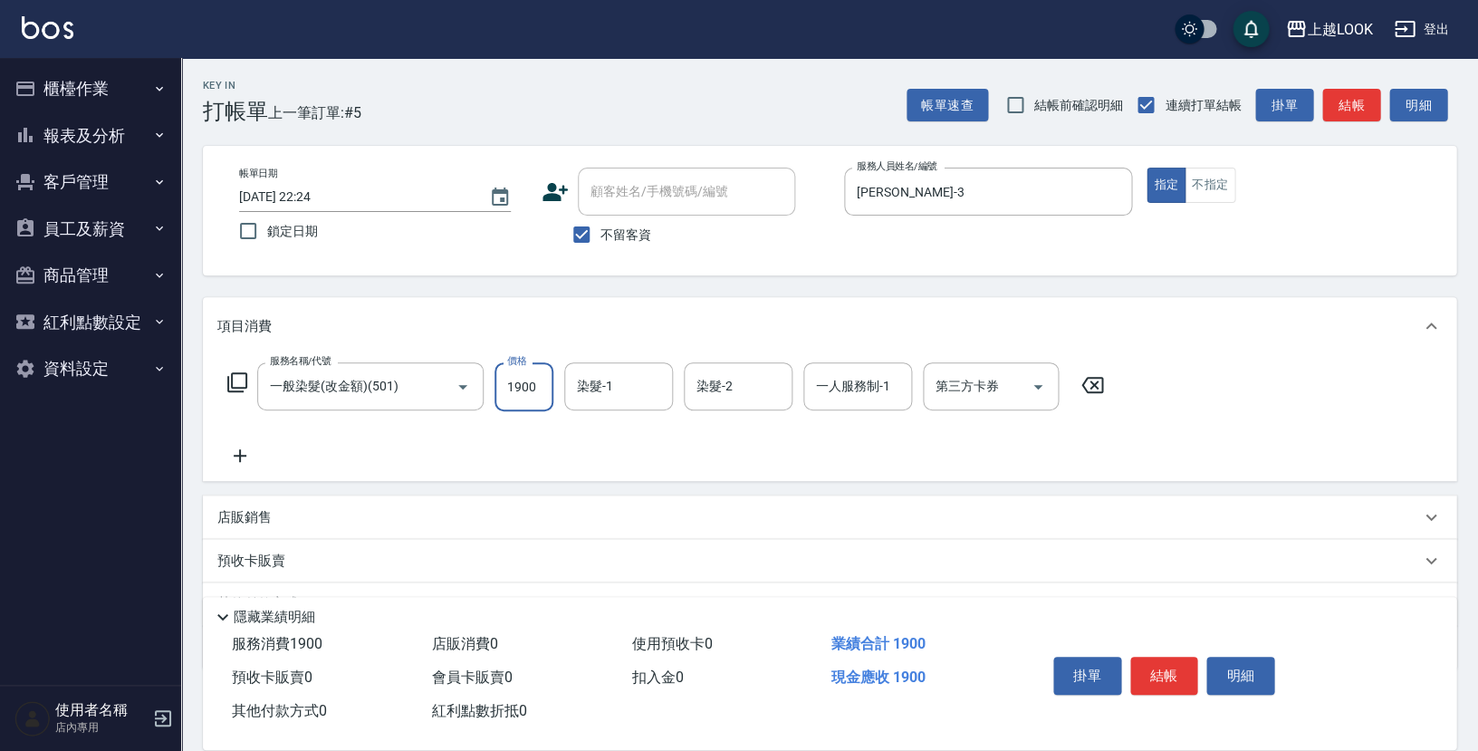
type input "1900"
type input "瑄瑄-93"
click at [877, 389] on input "一人服務制-1" at bounding box center [858, 386] width 92 height 32
type input "Jason-3"
click at [252, 508] on p "店販銷售" at bounding box center [244, 517] width 54 height 19
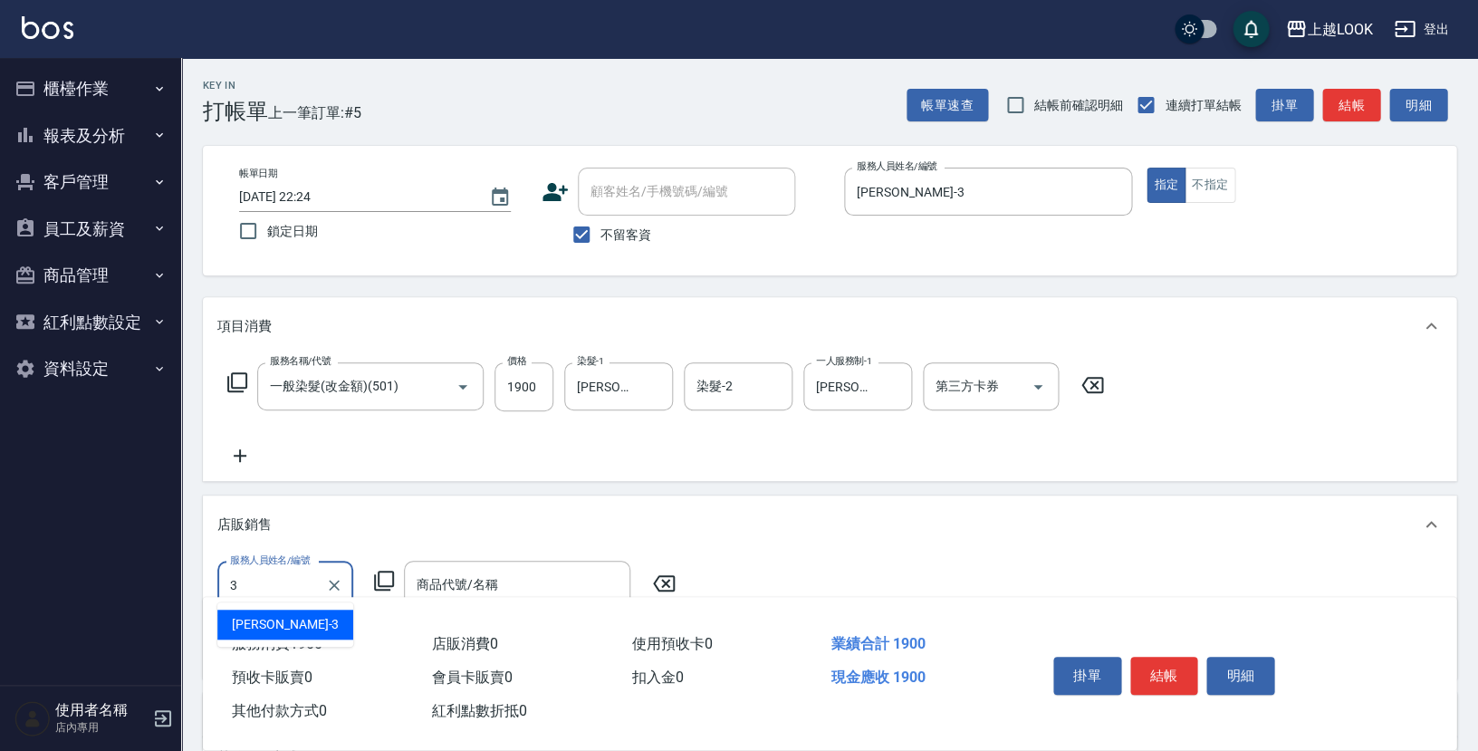
type input "Jason-3"
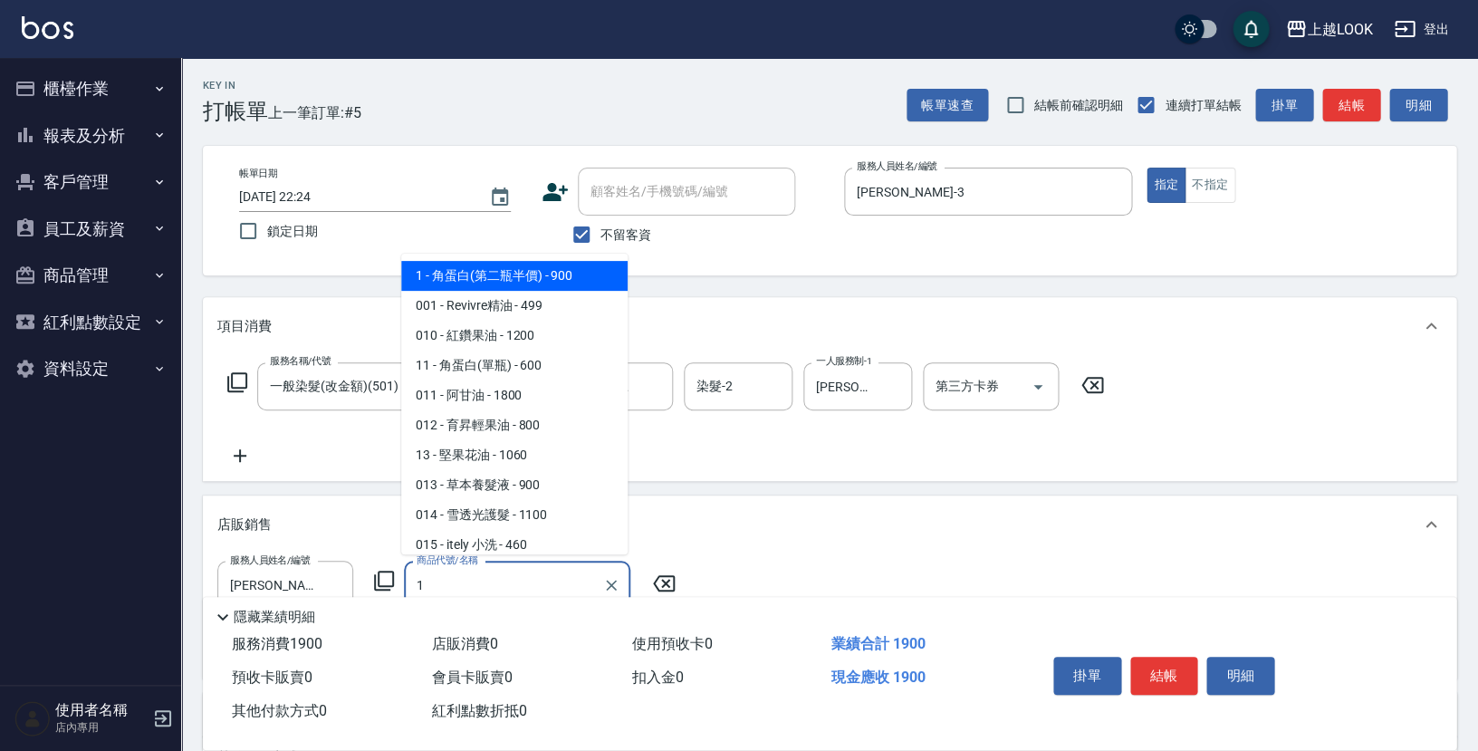
click at [503, 284] on span "1 - 角蛋白(第二瓶半價) - 900" at bounding box center [514, 276] width 226 height 30
type input "角蛋白(第二瓶半價)"
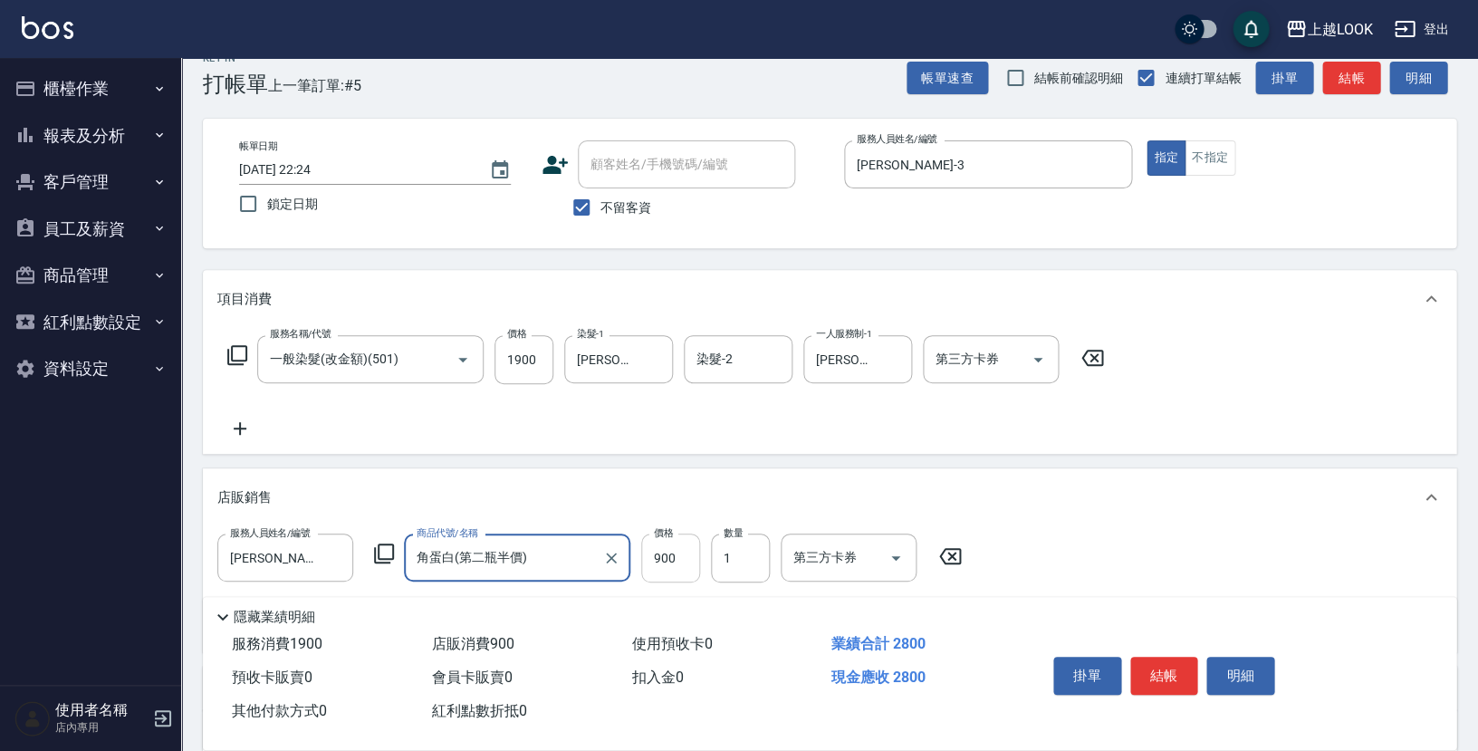
scroll to position [31, 0]
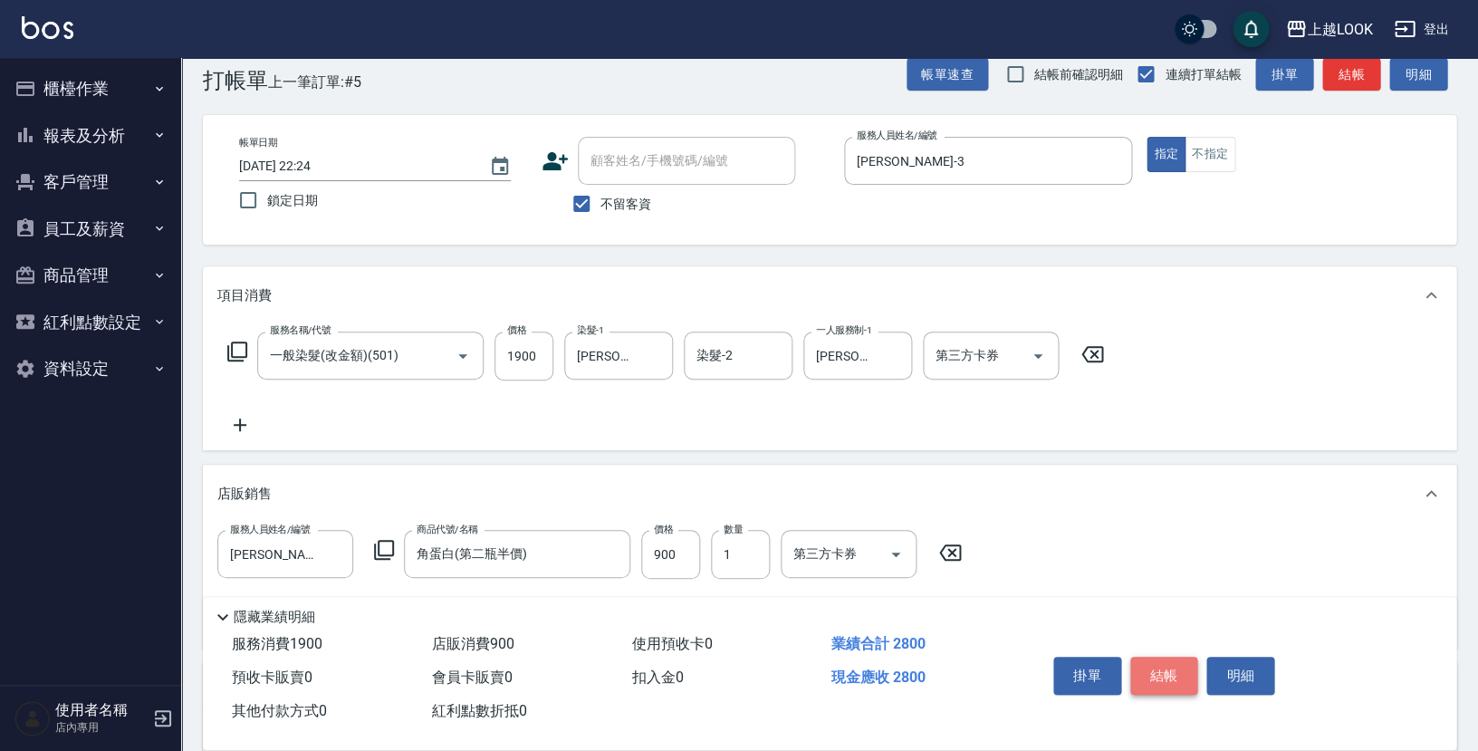
click at [1147, 674] on button "結帳" at bounding box center [1164, 676] width 68 height 38
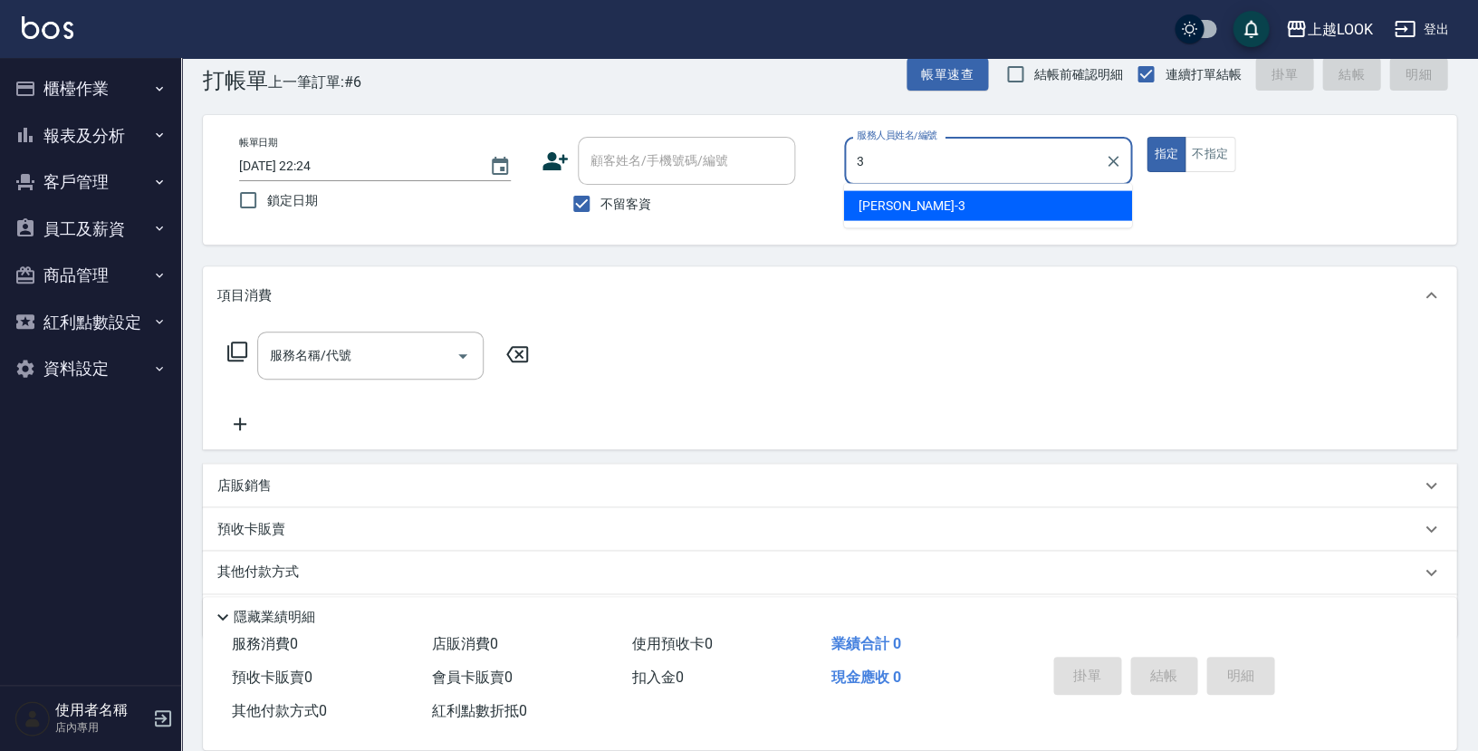
type input "Jason-3"
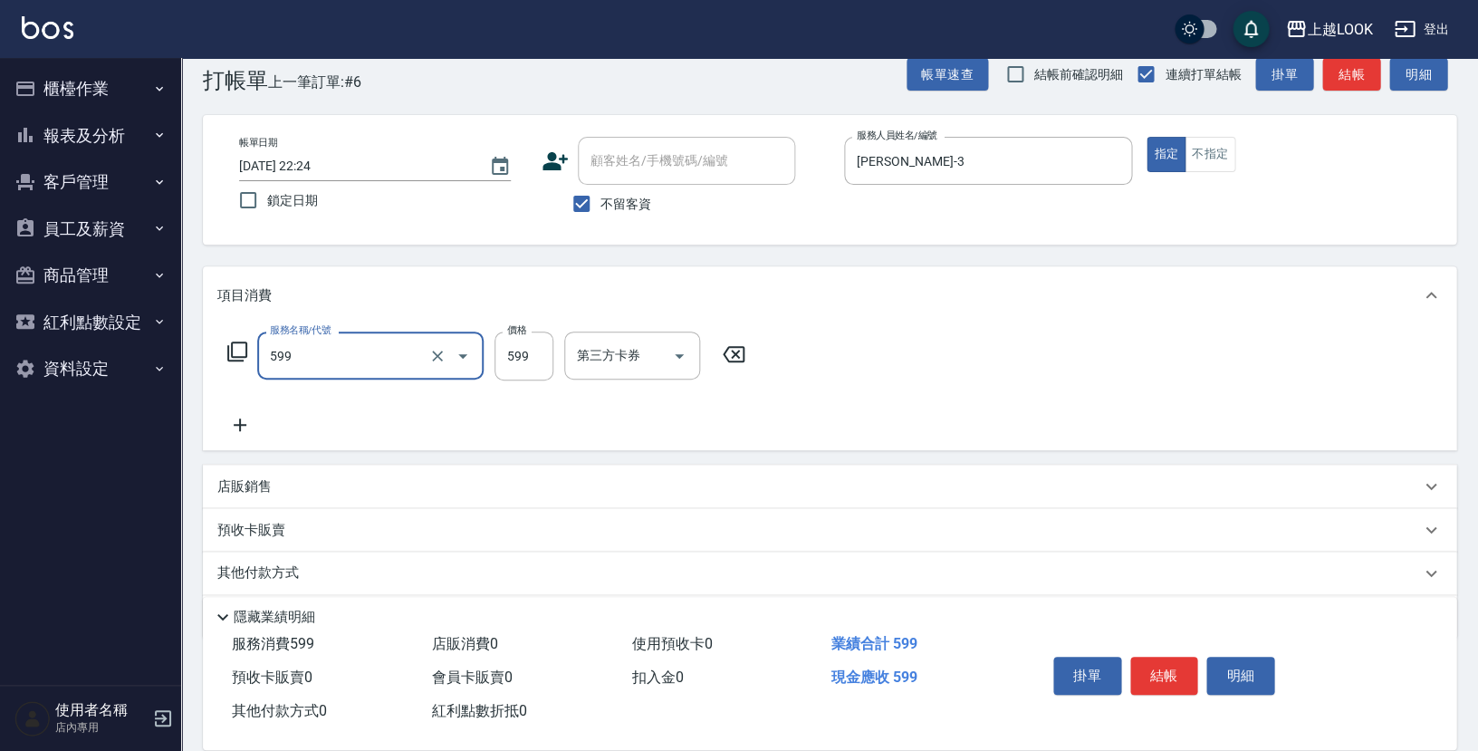
type input "精油-599(0599)"
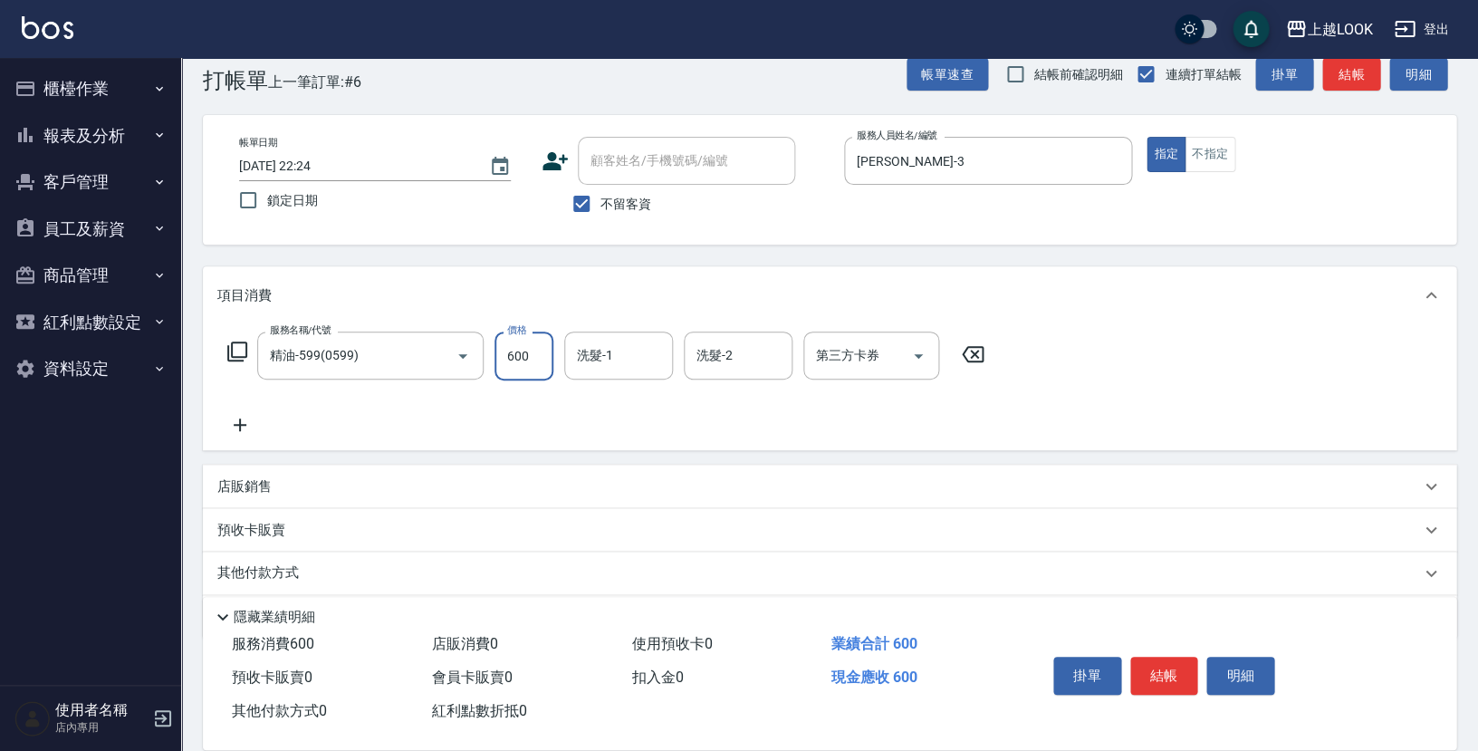
type input "600"
click at [1158, 672] on button "結帳" at bounding box center [1164, 676] width 68 height 38
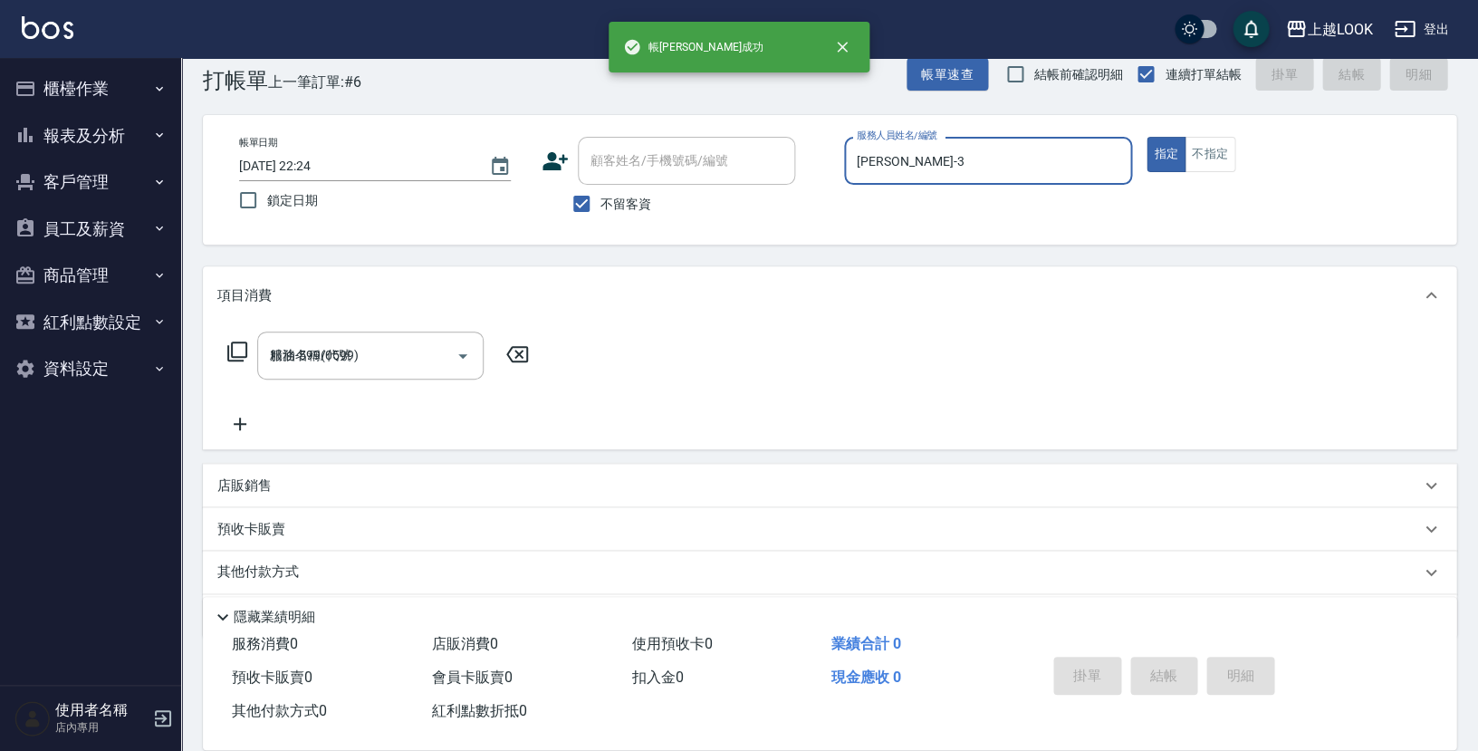
type input "2025/08/12 22:25"
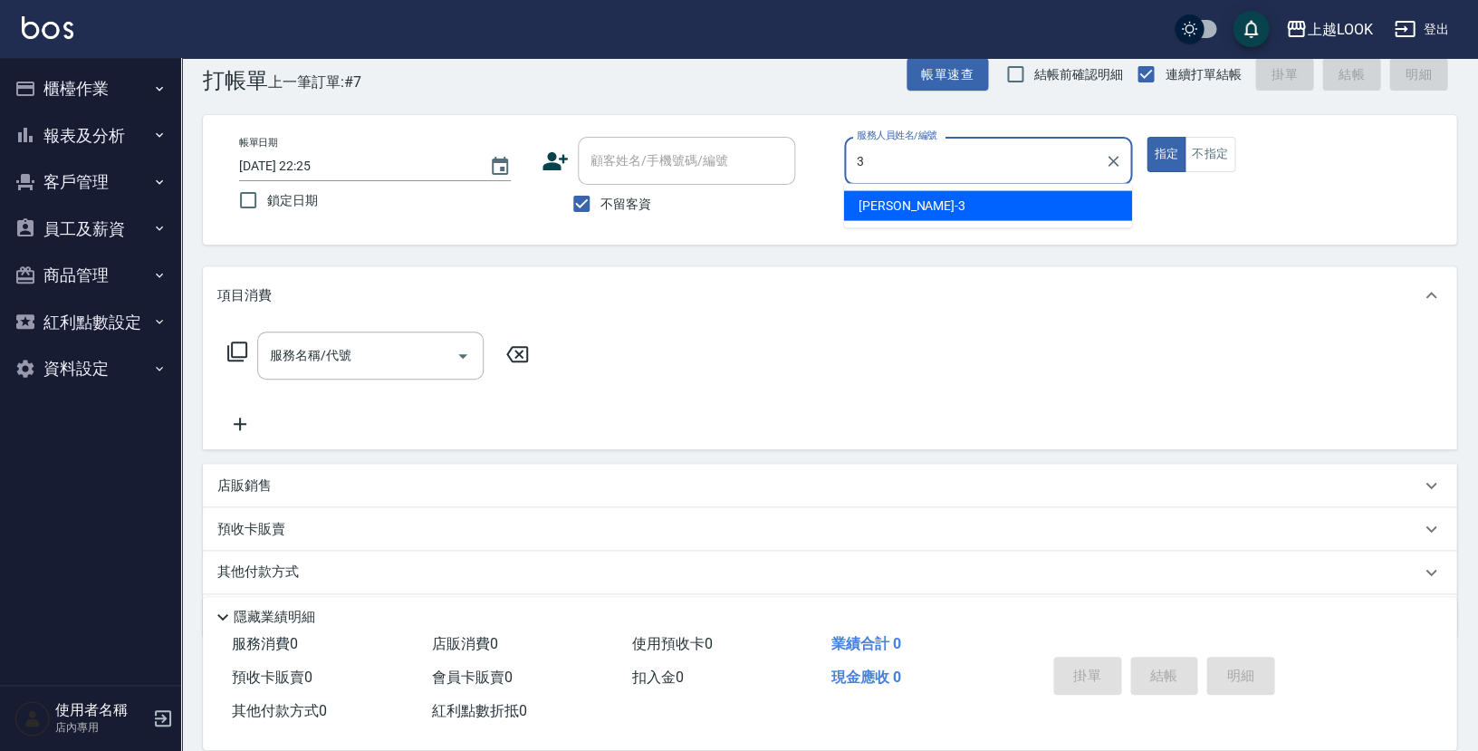
type input "Jason-3"
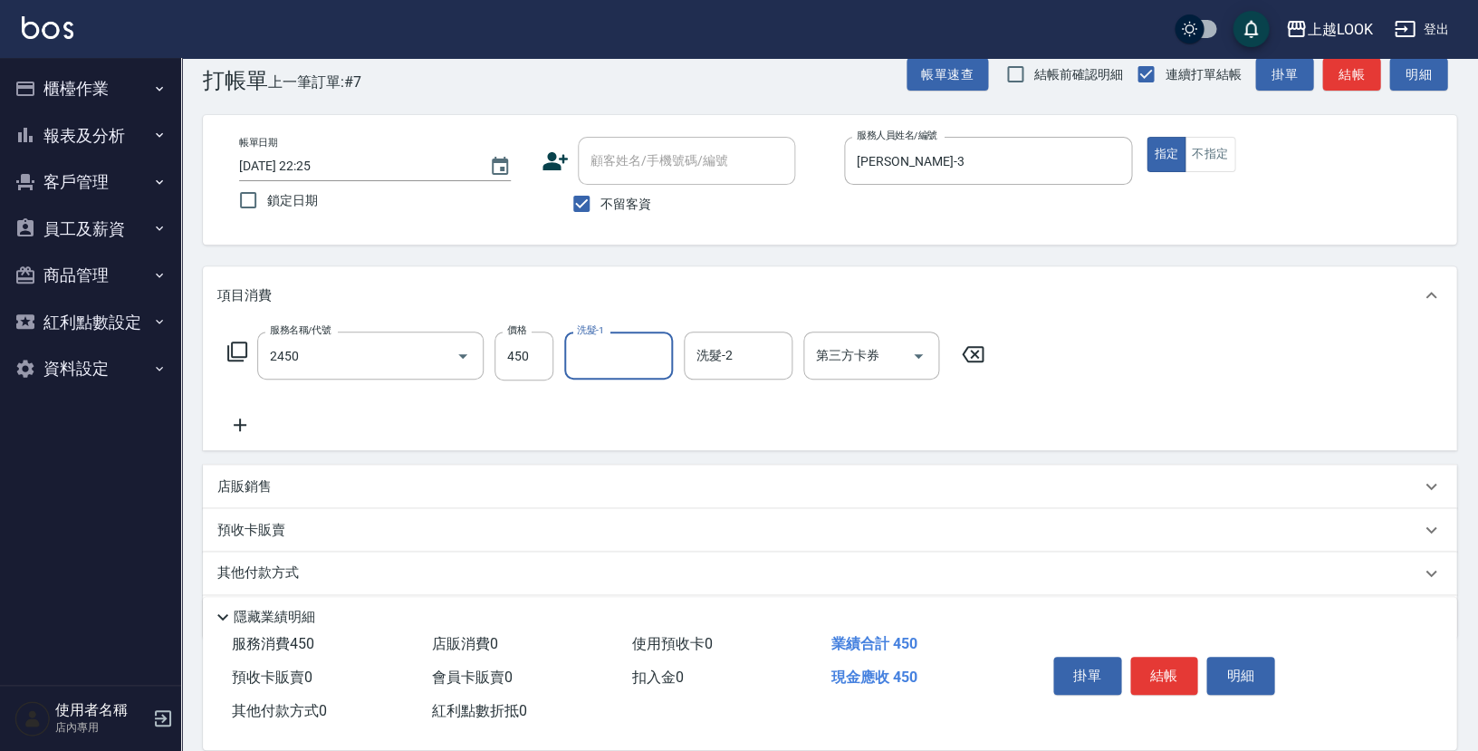
type input "C剪髮套餐(2450)"
click at [919, 354] on icon "Open" at bounding box center [919, 356] width 22 height 22
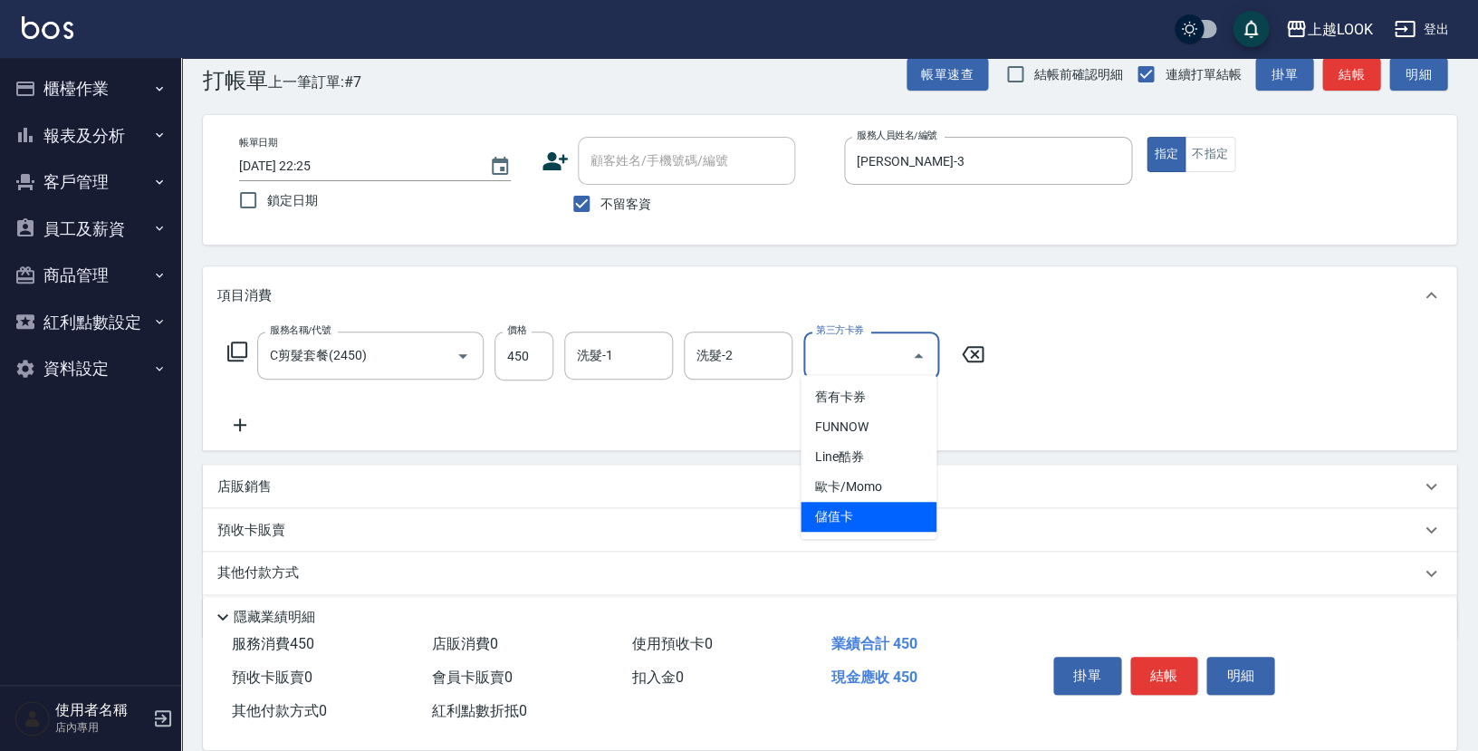
click at [914, 504] on span "儲值卡" at bounding box center [869, 517] width 136 height 30
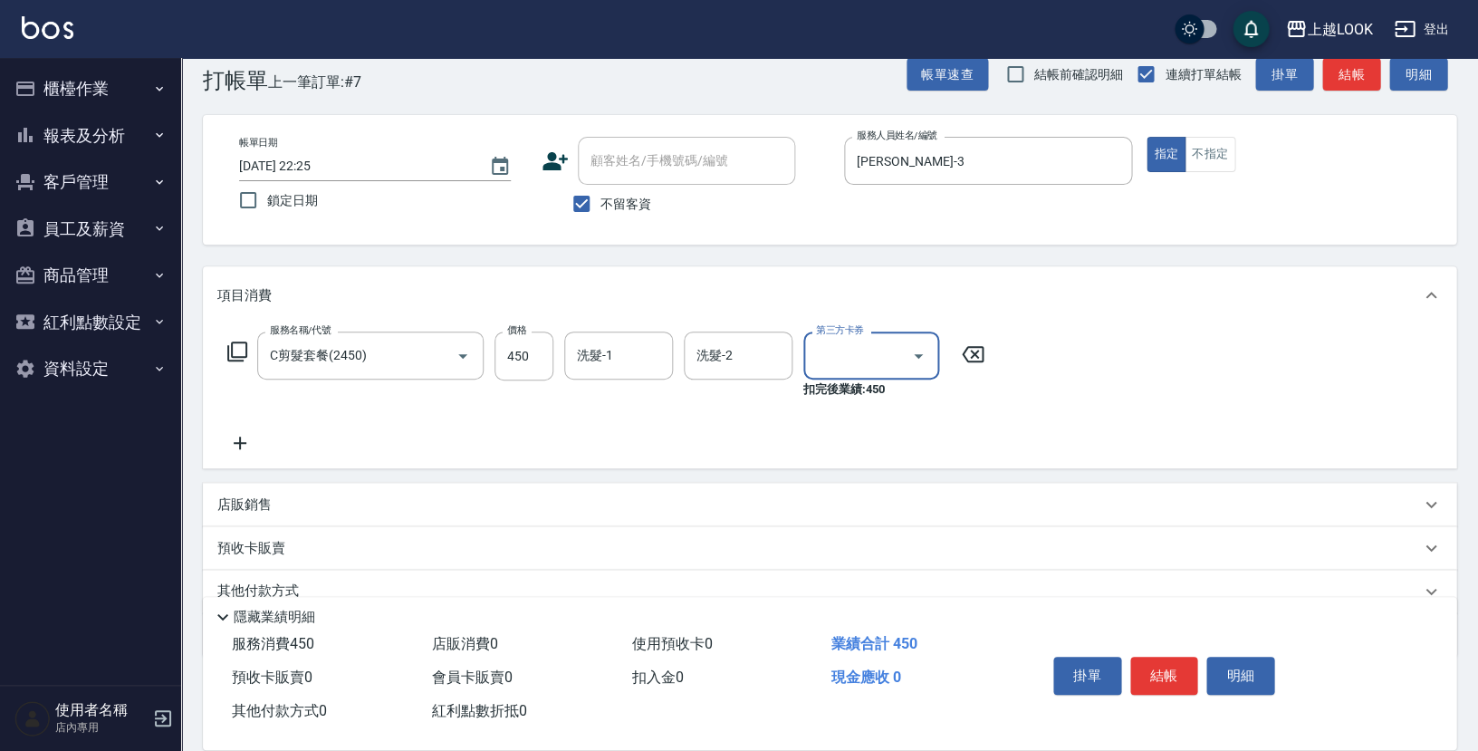
type input "儲值卡"
click at [1175, 664] on button "結帳" at bounding box center [1164, 676] width 68 height 38
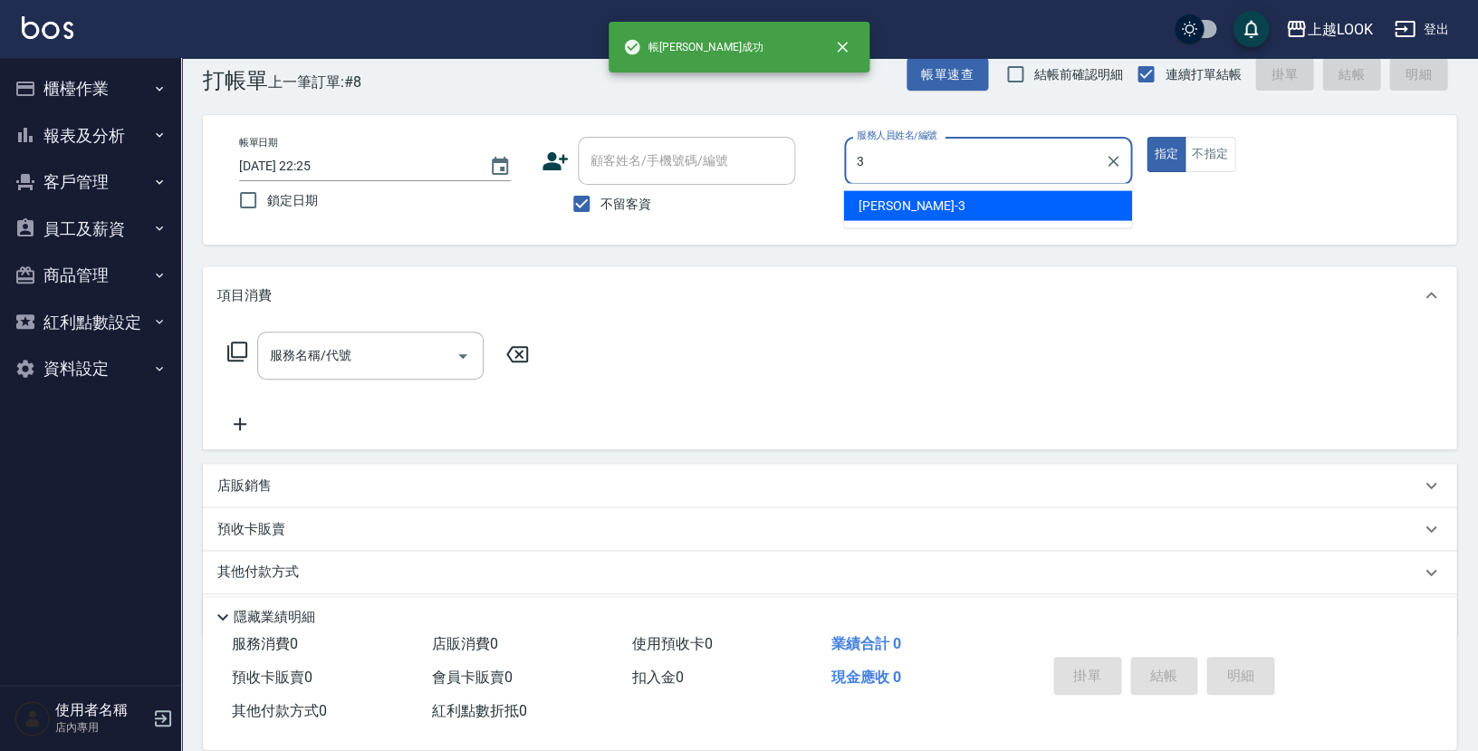
type input "Jason-3"
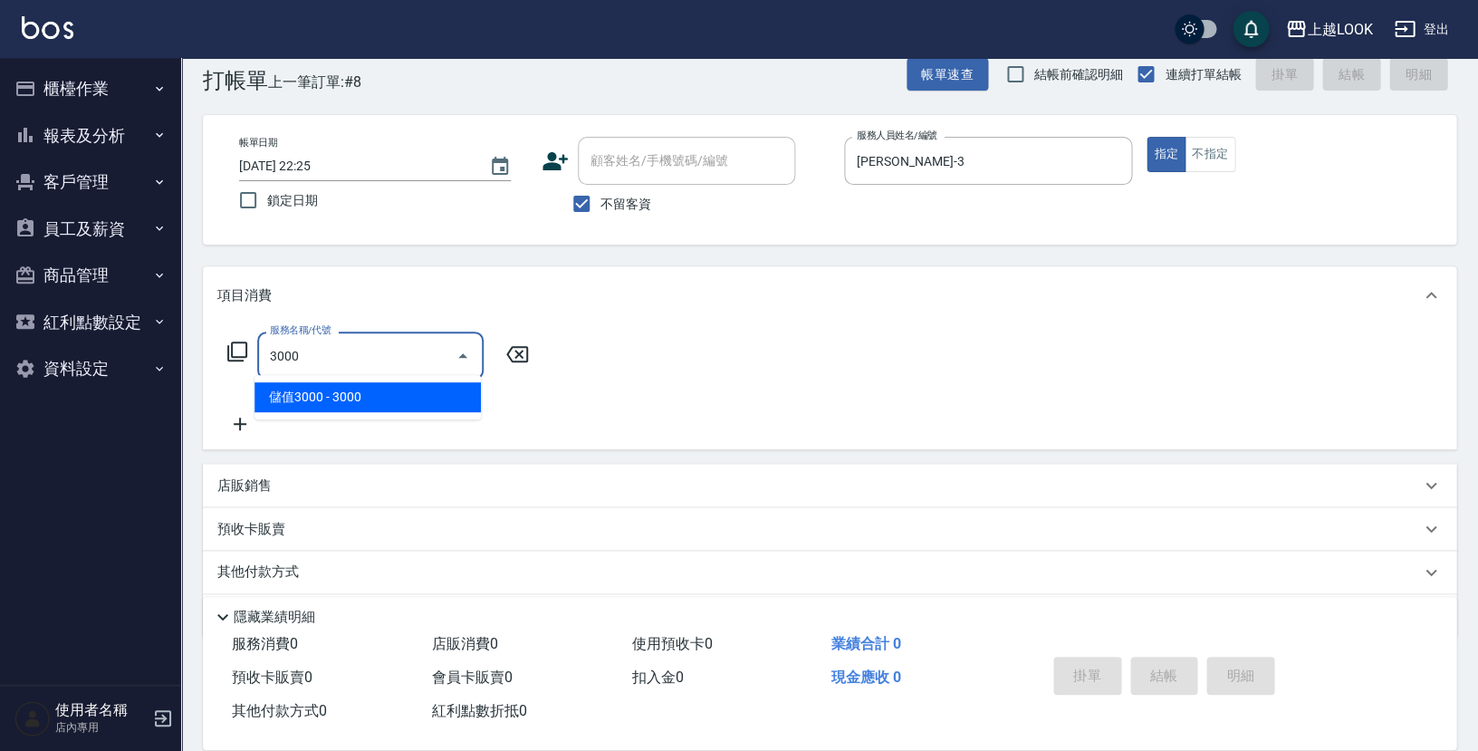
type input "儲值3000(83000)"
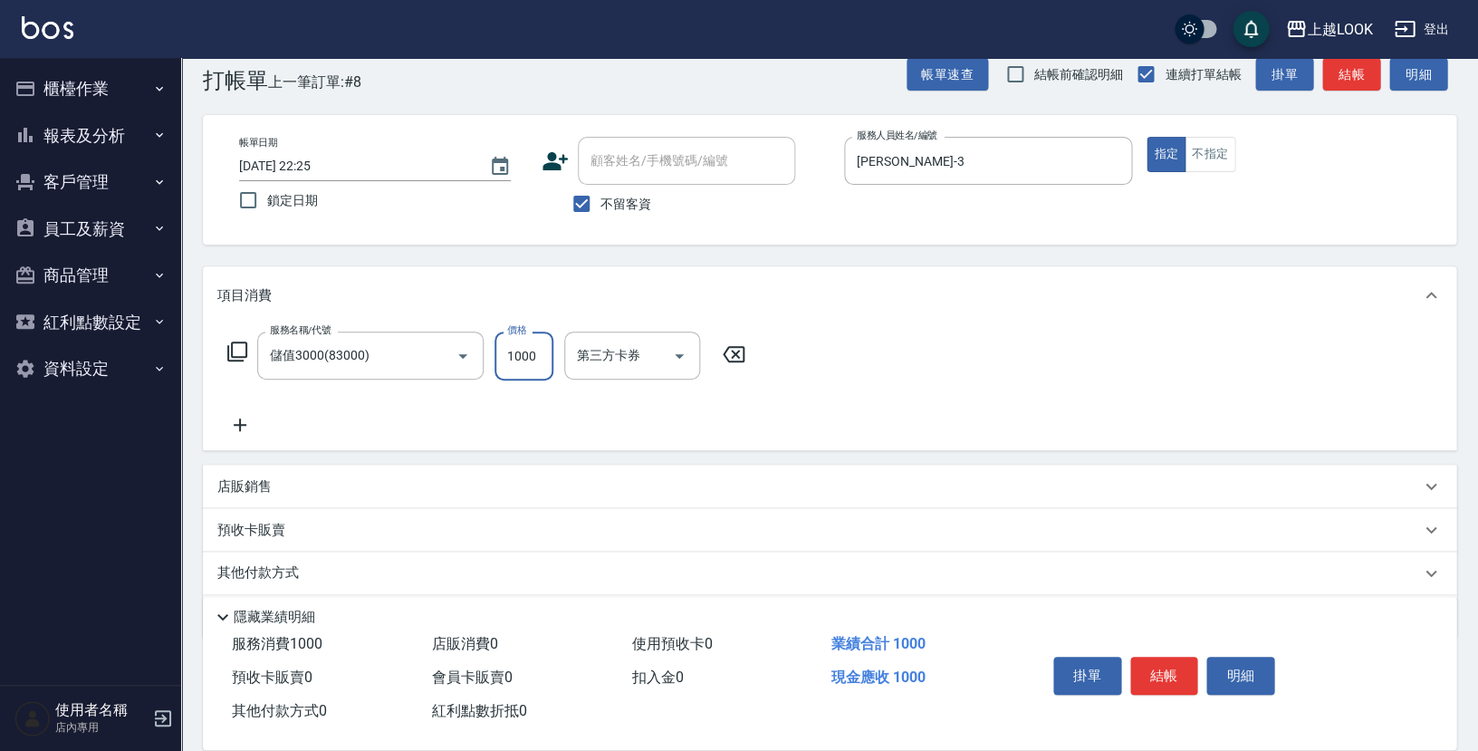
type input "1000"
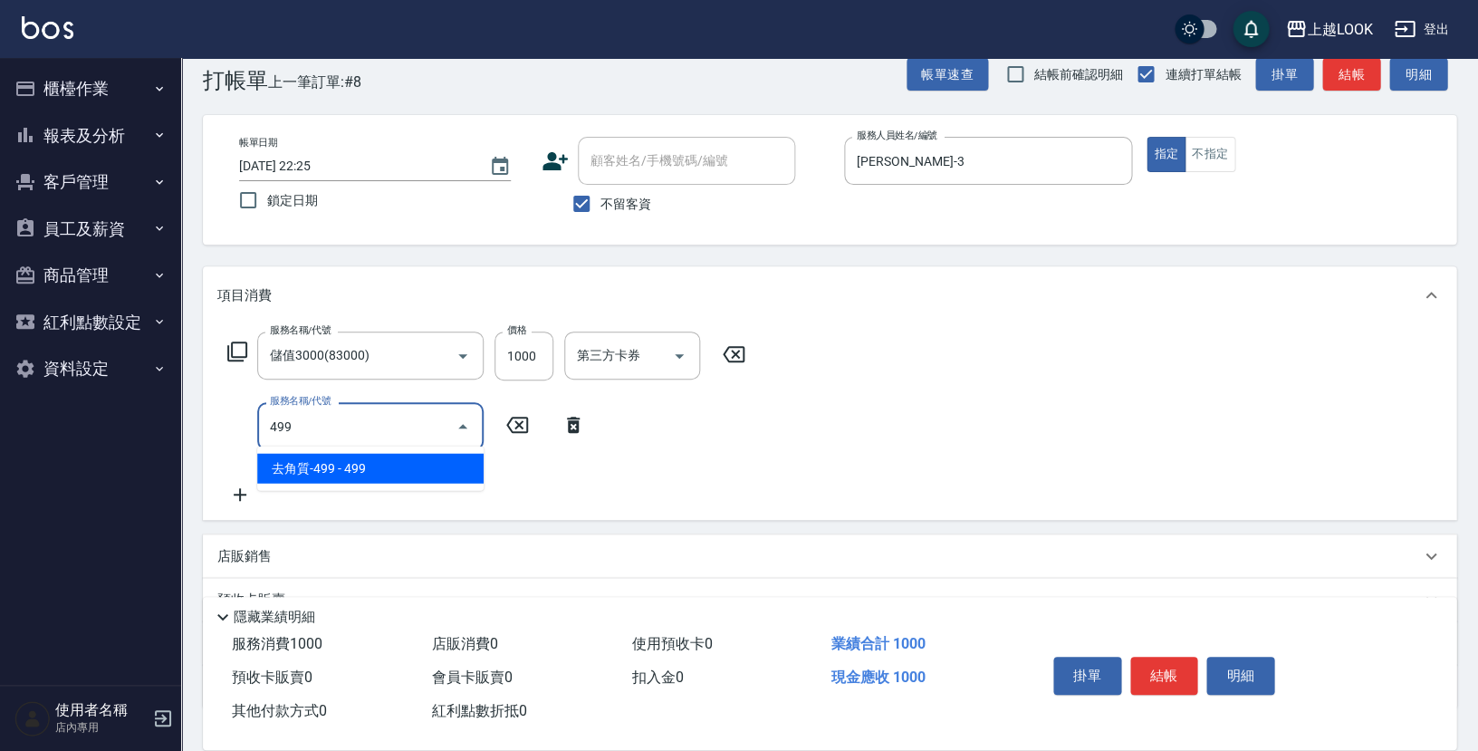
type input "去角質-499(0499)"
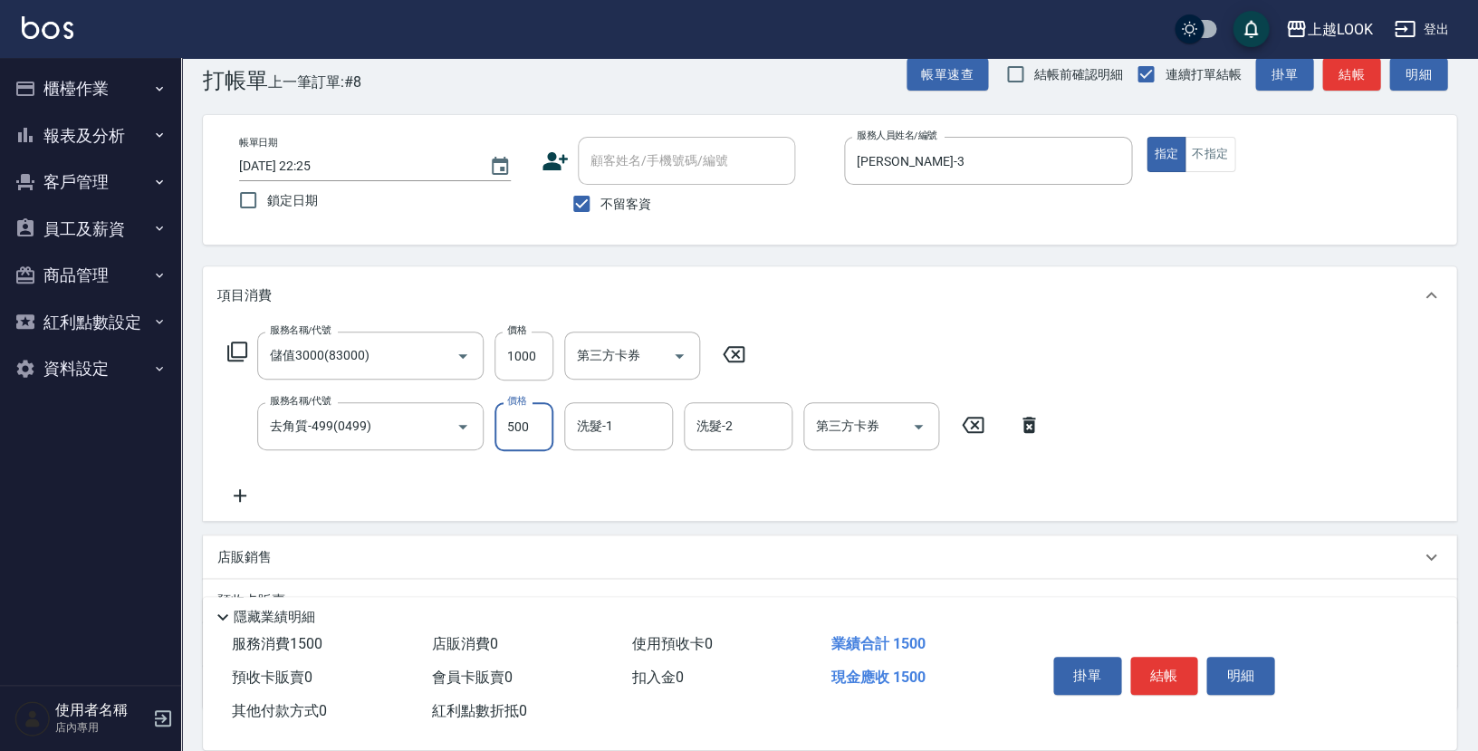
type input "500"
type input "瑄瑄-93"
click at [914, 424] on icon "Open" at bounding box center [919, 427] width 22 height 22
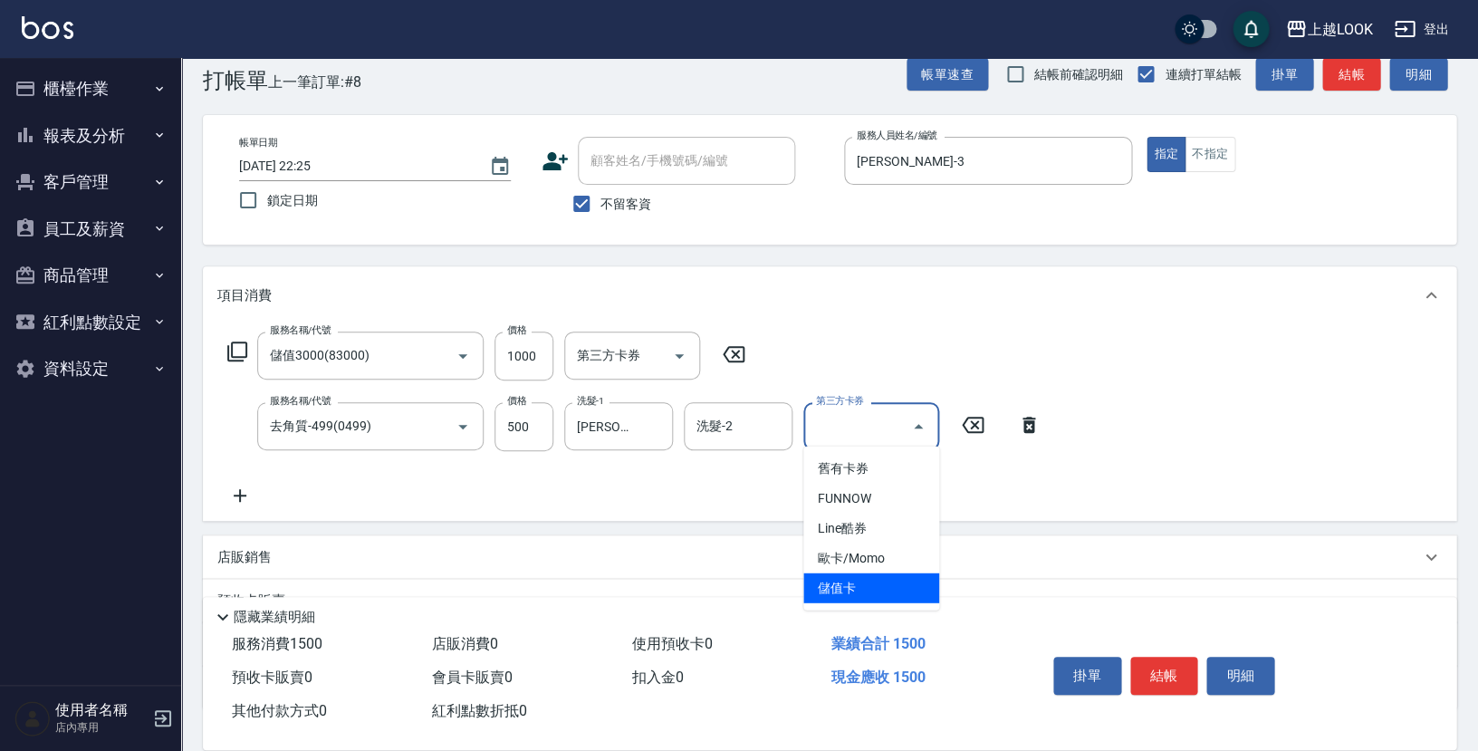
click at [914, 581] on span "儲值卡" at bounding box center [871, 588] width 136 height 30
type input "儲值卡"
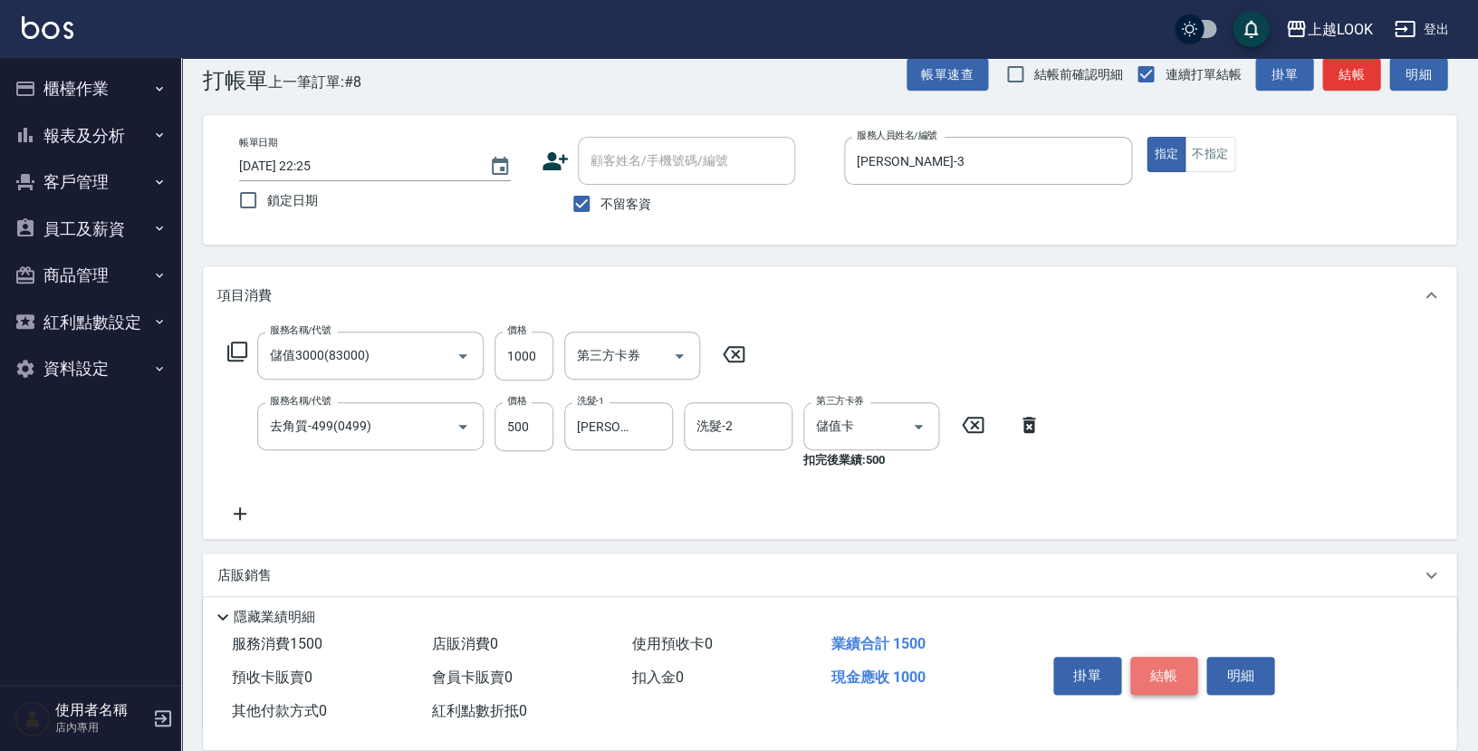
click at [1157, 667] on button "結帳" at bounding box center [1164, 676] width 68 height 38
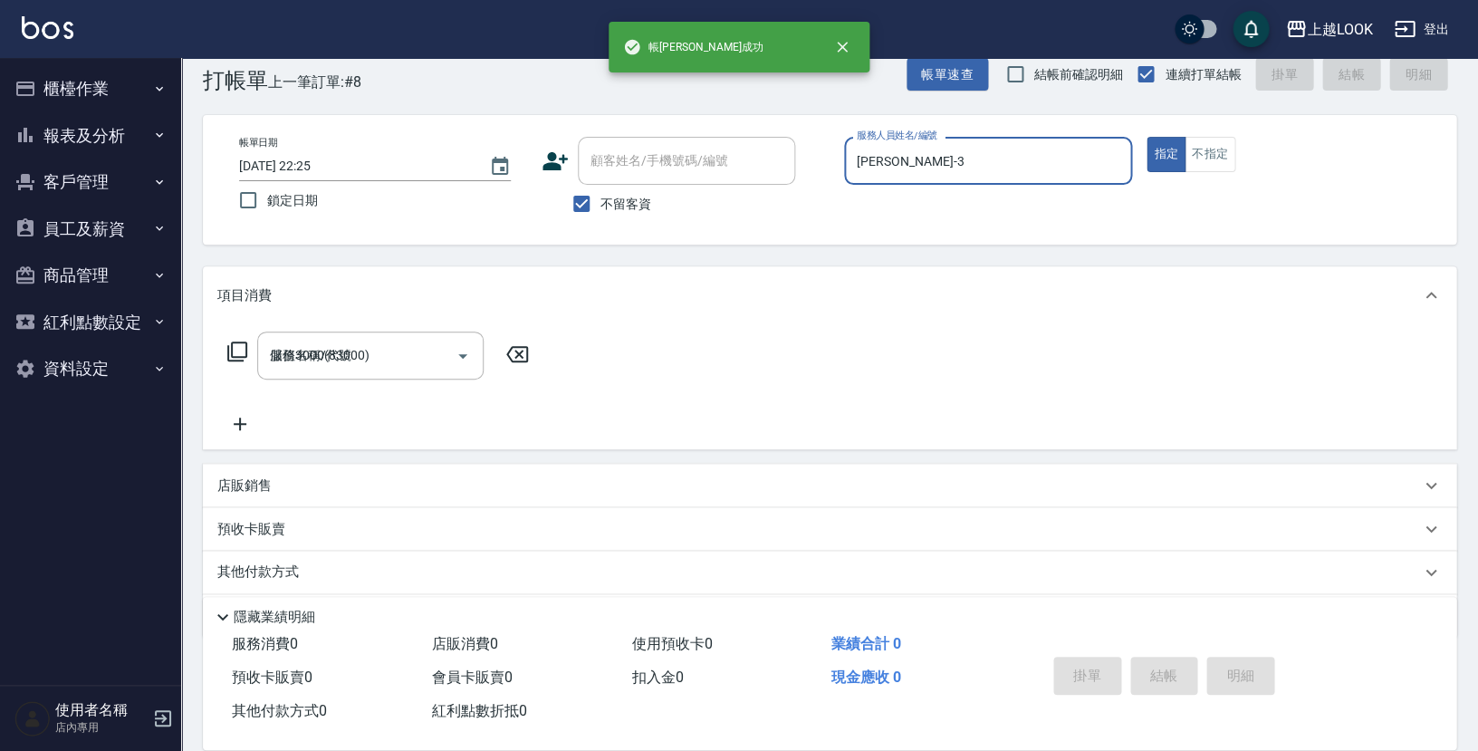
type input "2025/08/12 22:26"
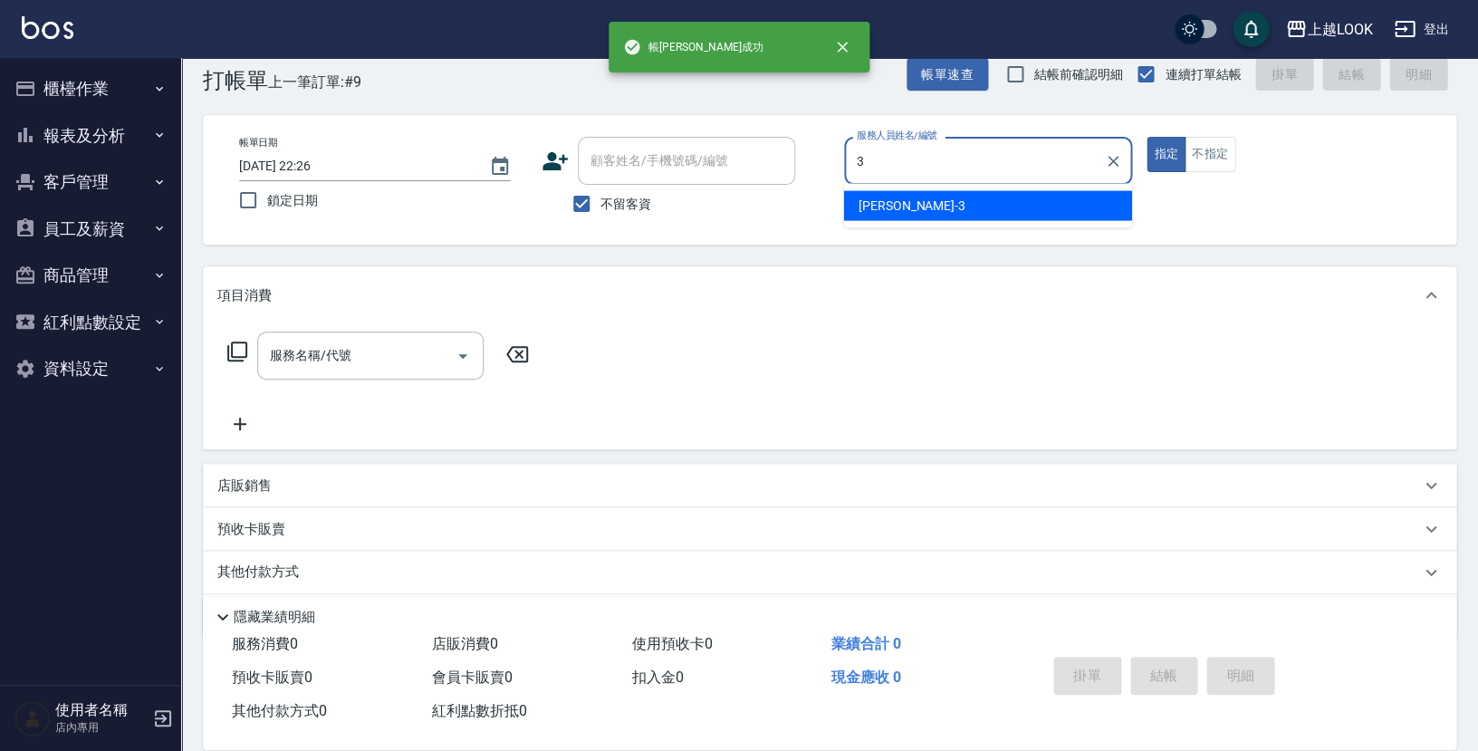
type input "Jason-3"
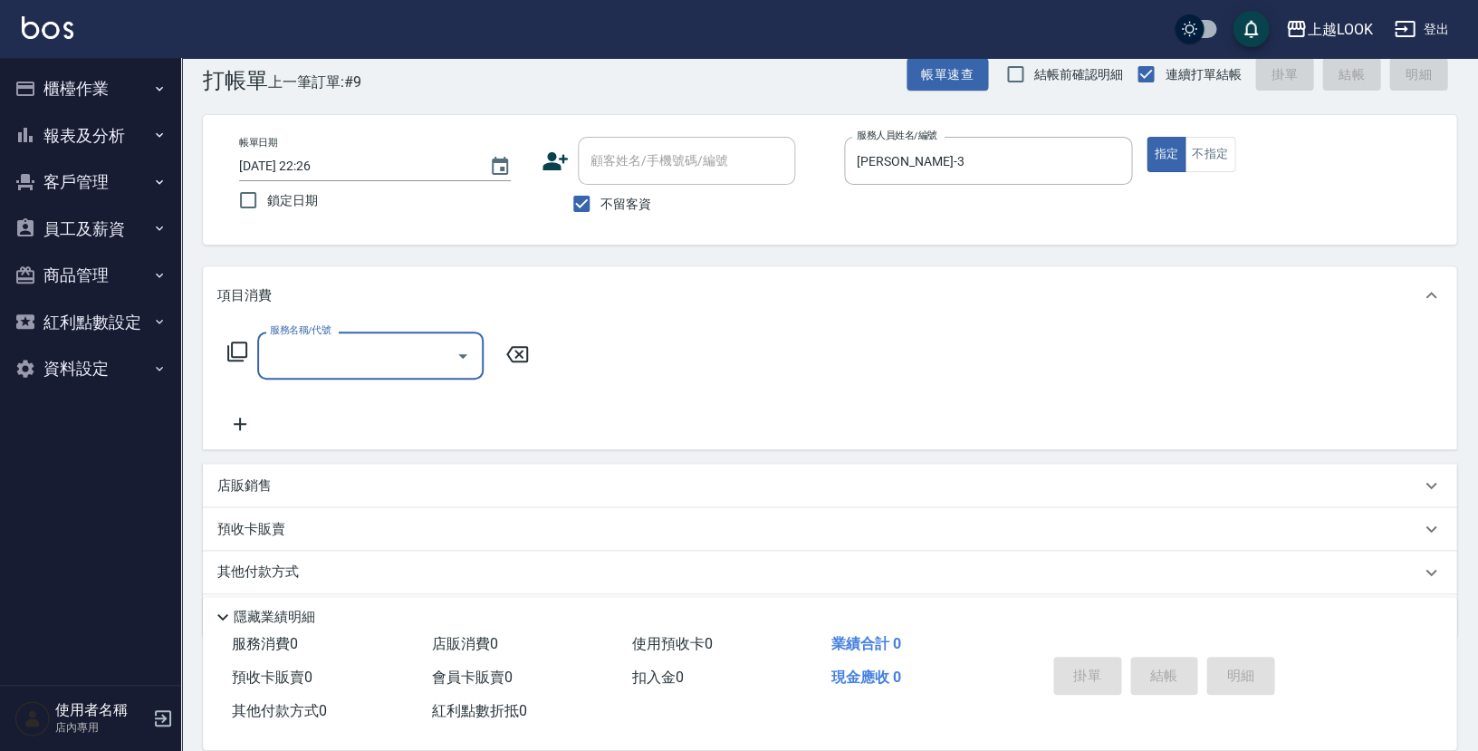
type input "2"
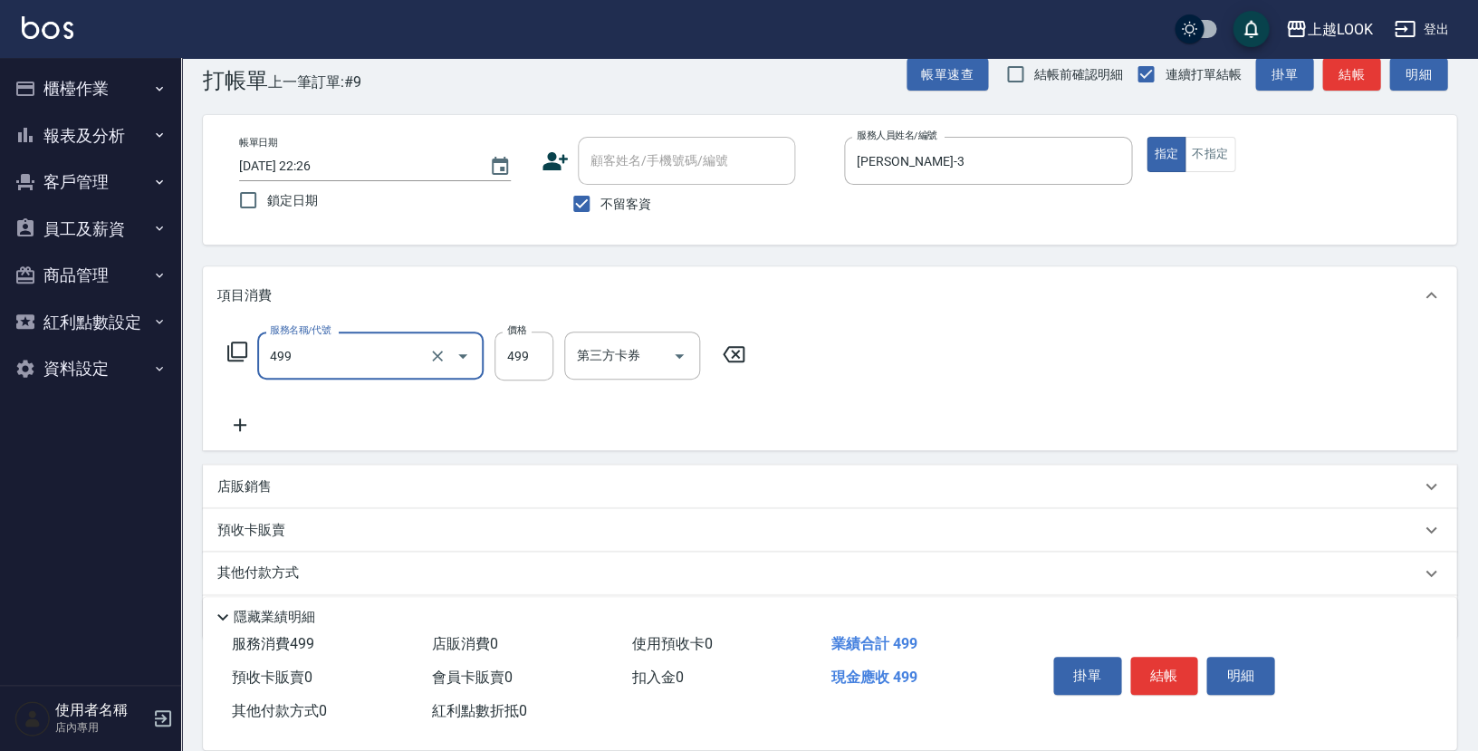
type input "去角質-499(0499)"
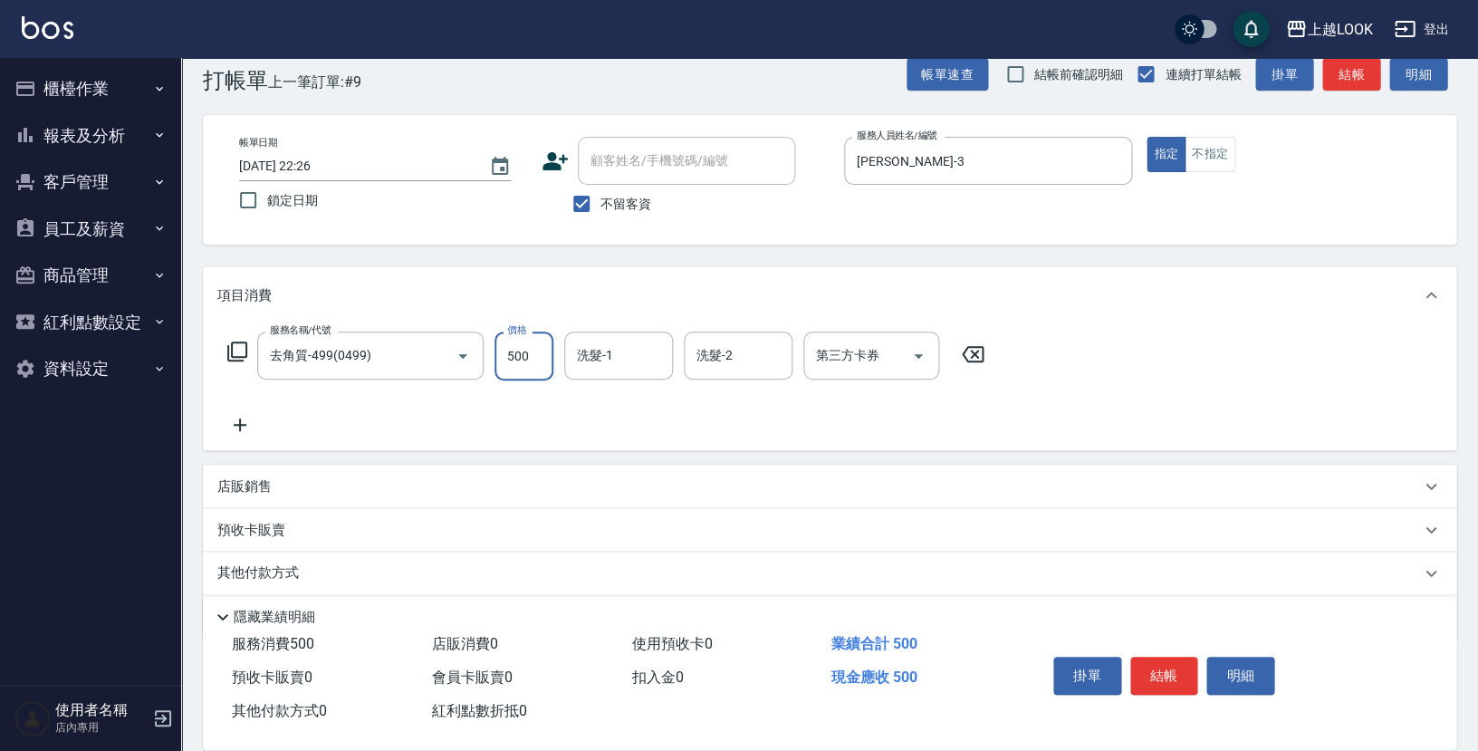
type input "500"
click at [919, 356] on icon "Open" at bounding box center [919, 356] width 22 height 22
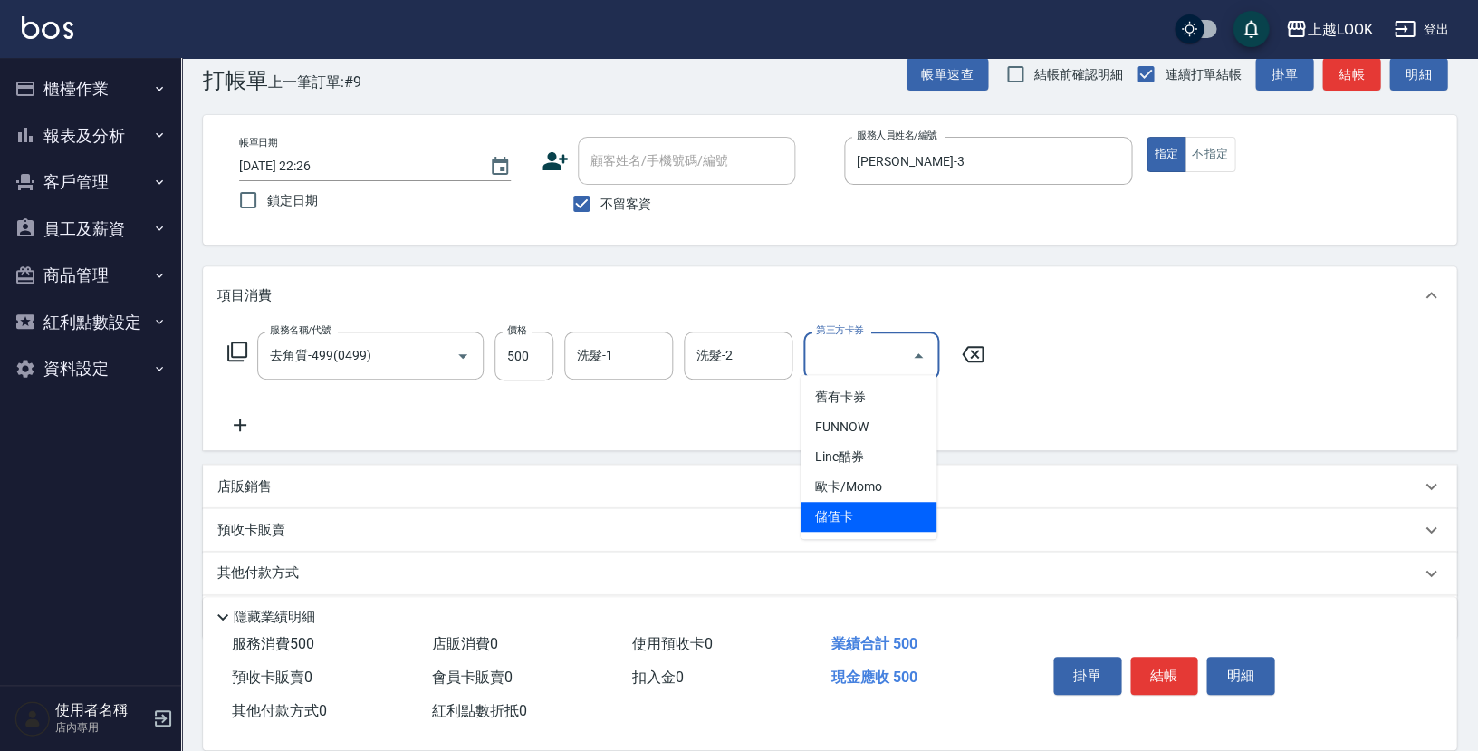
click at [928, 514] on span "儲值卡" at bounding box center [869, 517] width 136 height 30
type input "儲值卡"
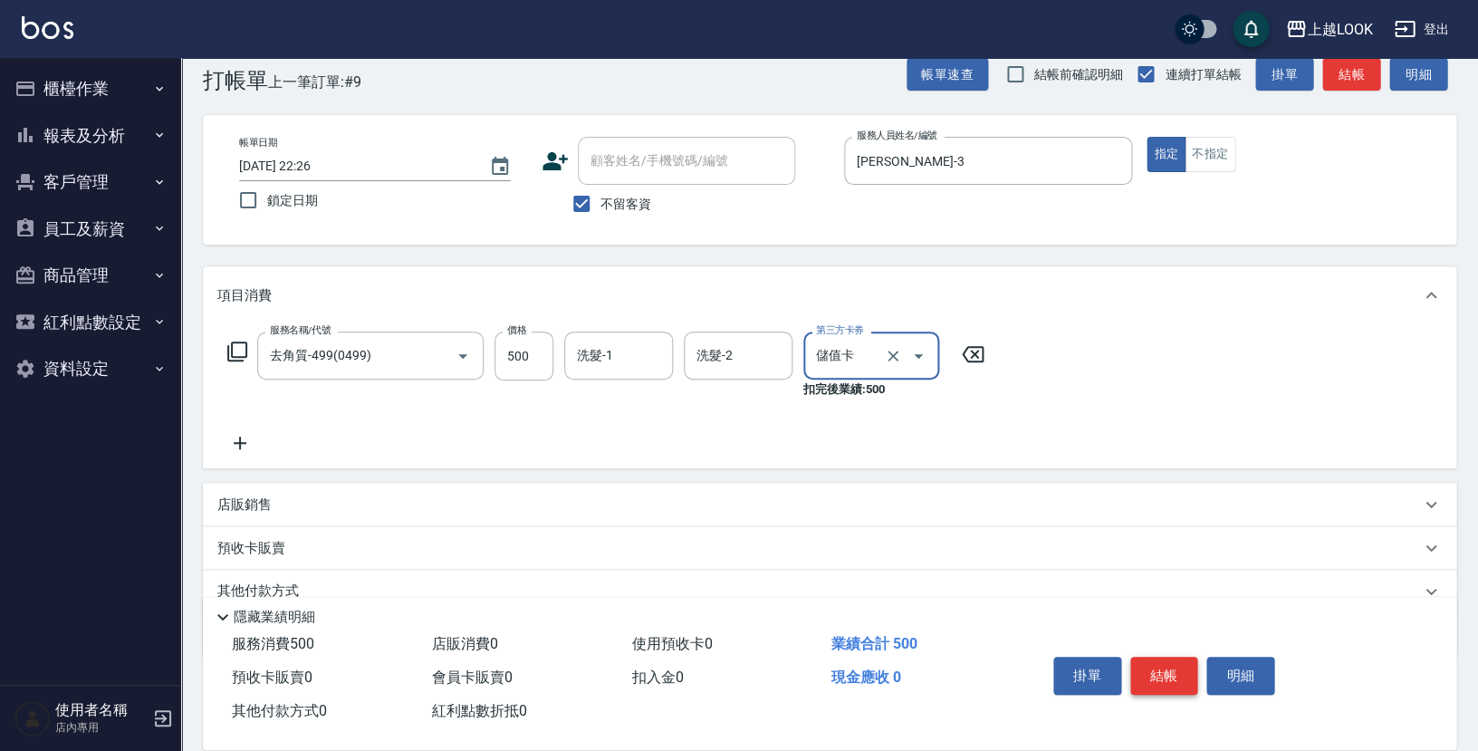
click at [1150, 665] on button "結帳" at bounding box center [1164, 676] width 68 height 38
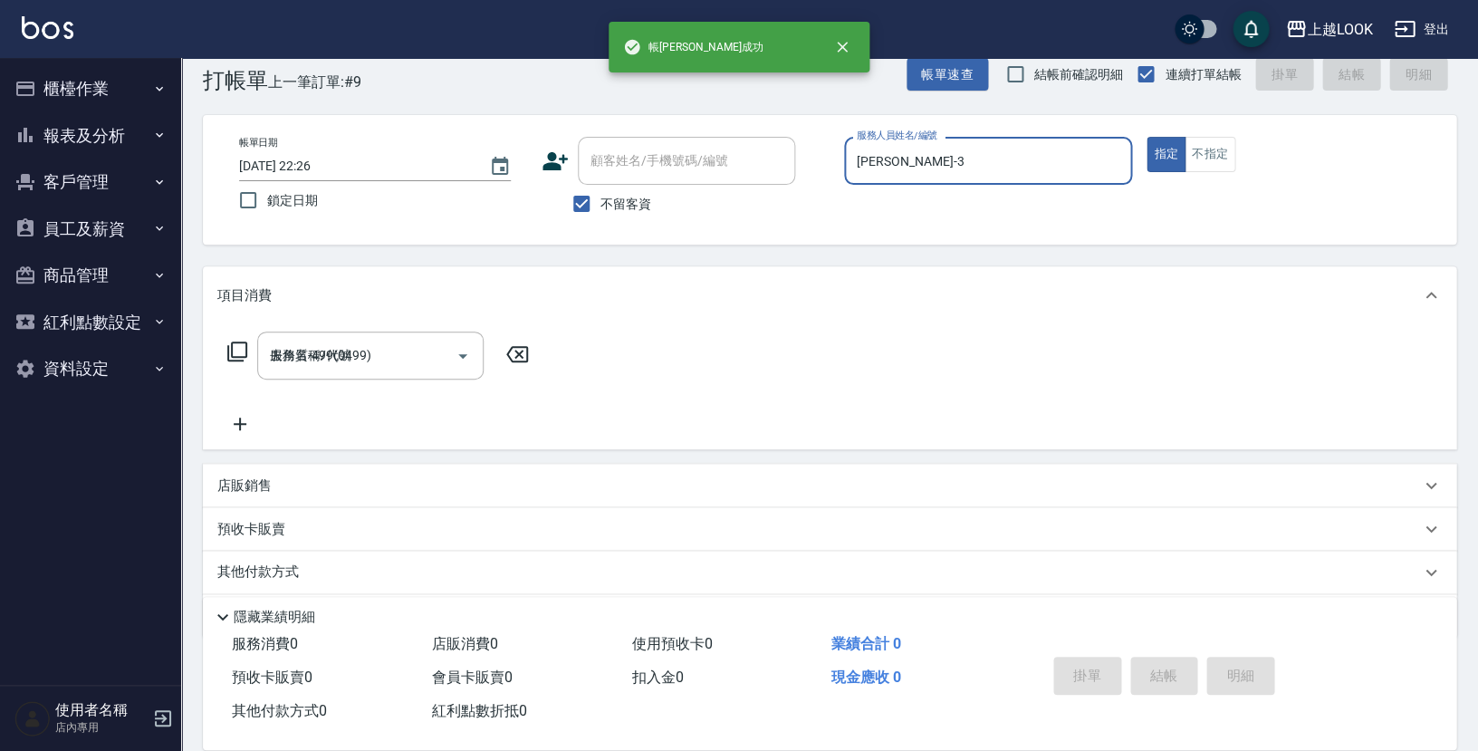
type input "2025/08/12 22:28"
click at [80, 135] on button "報表及分析" at bounding box center [90, 135] width 167 height 47
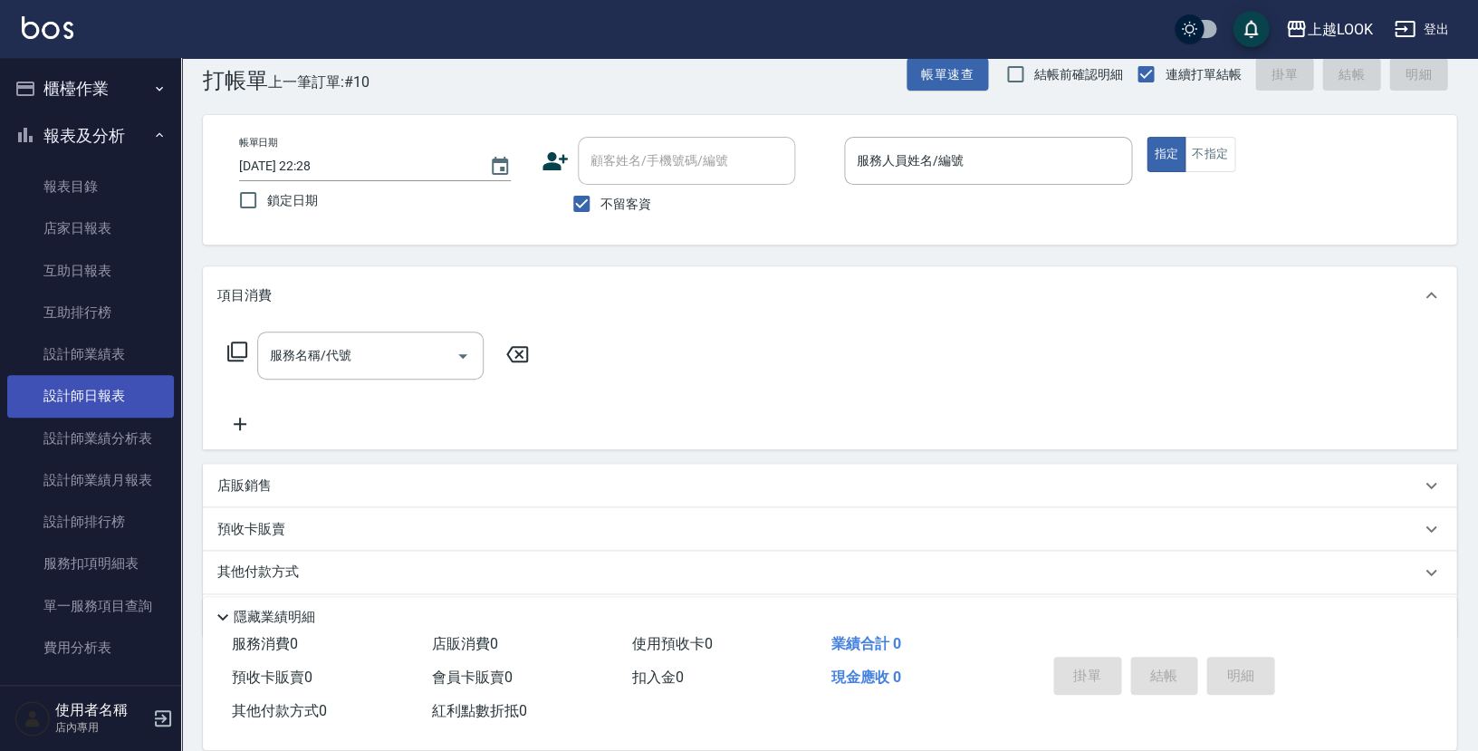
click at [115, 393] on link "設計師日報表" at bounding box center [90, 396] width 167 height 42
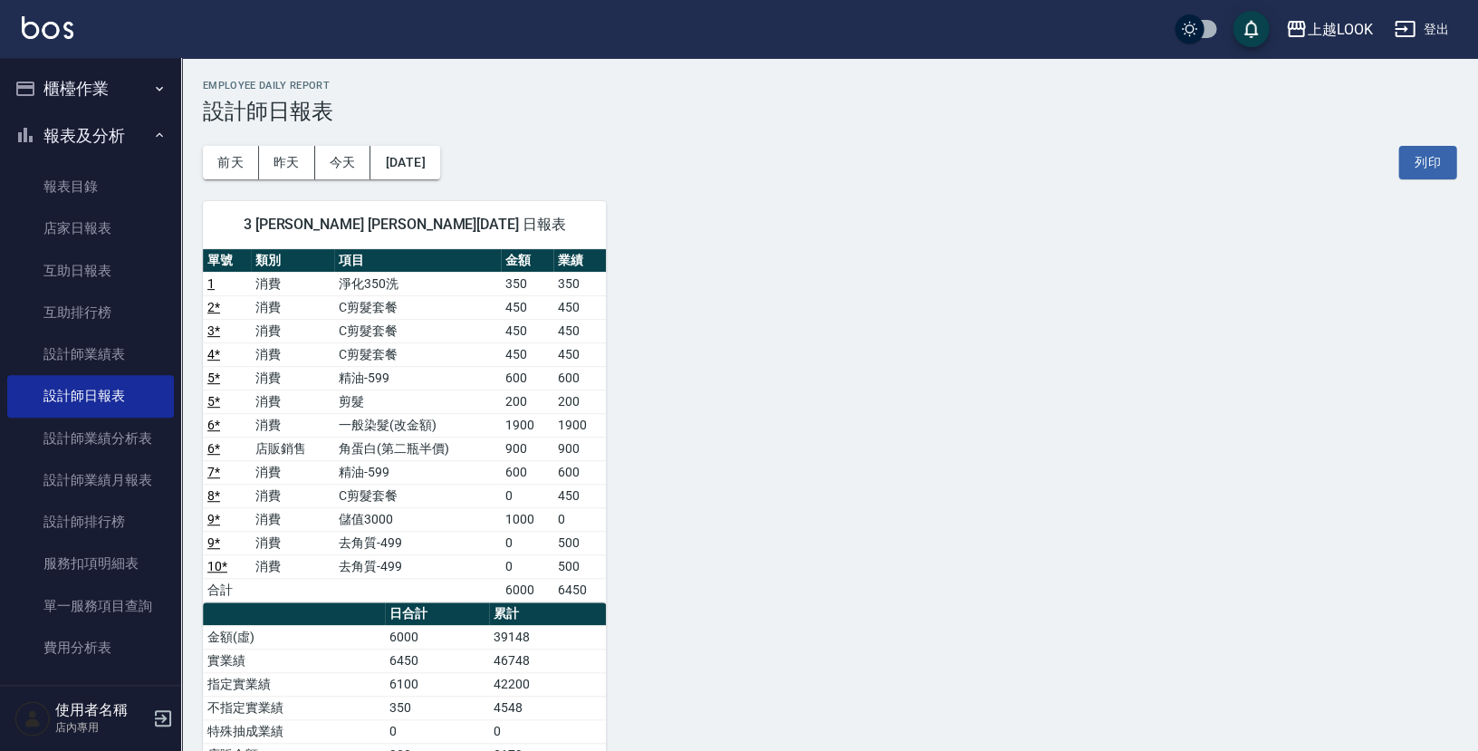
click at [66, 83] on button "櫃檯作業" at bounding box center [90, 88] width 167 height 47
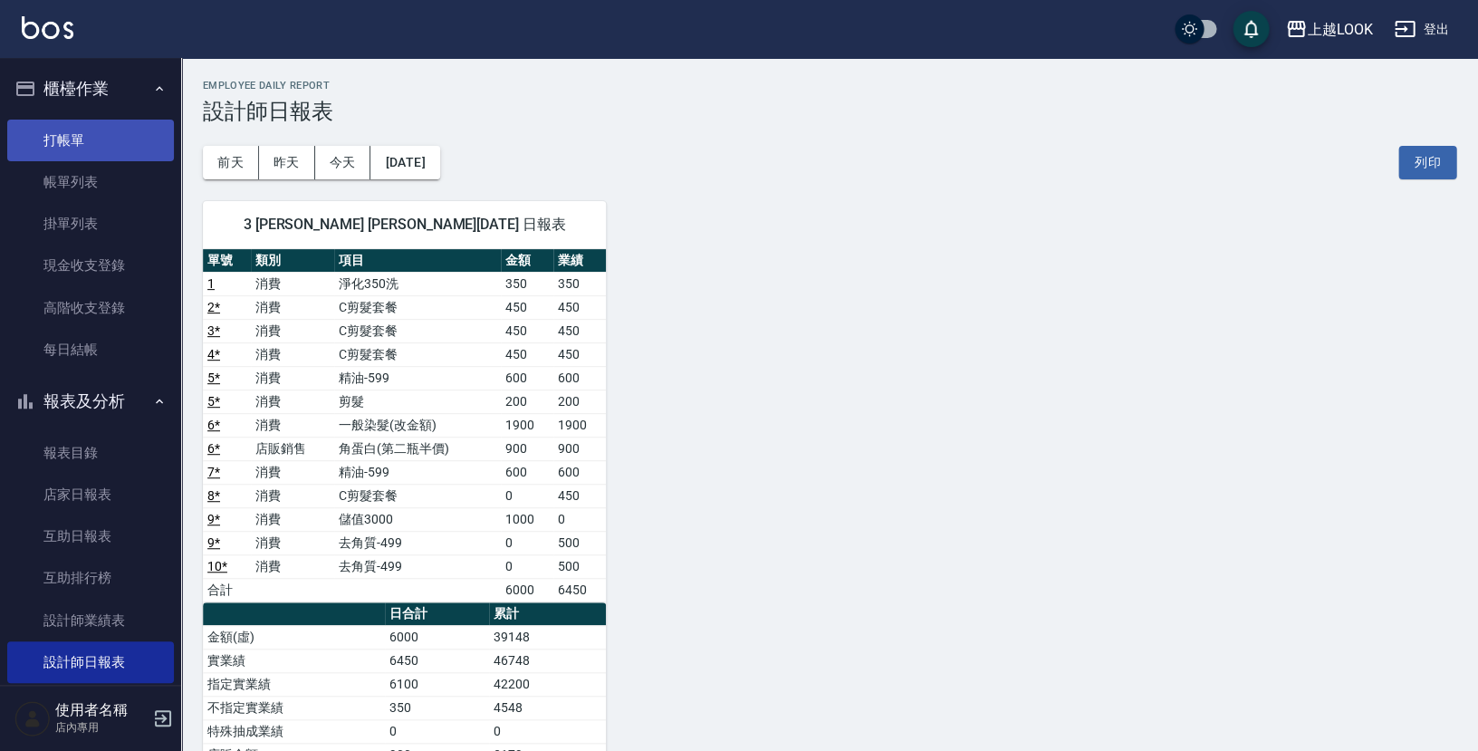
click at [100, 127] on link "打帳單" at bounding box center [90, 141] width 167 height 42
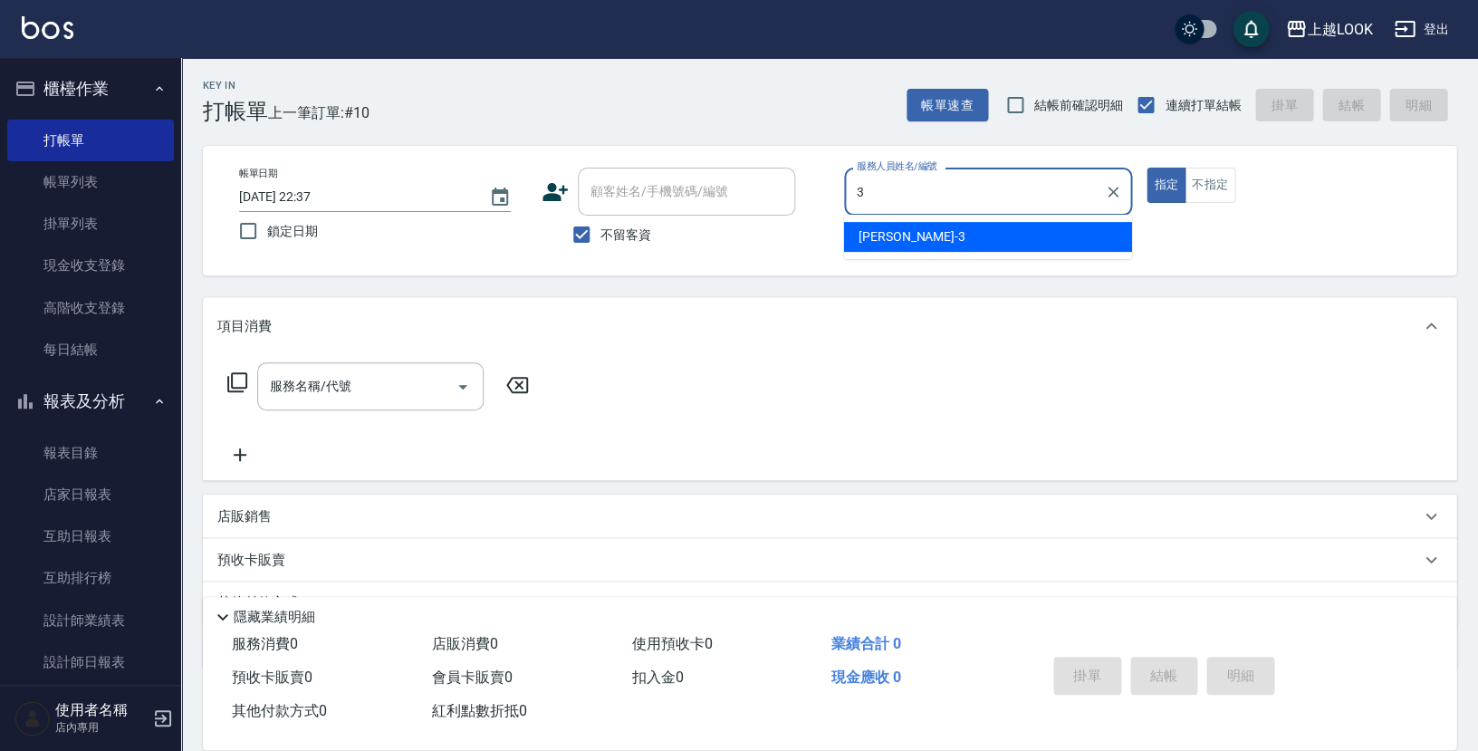
type input "Jason-3"
type button "true"
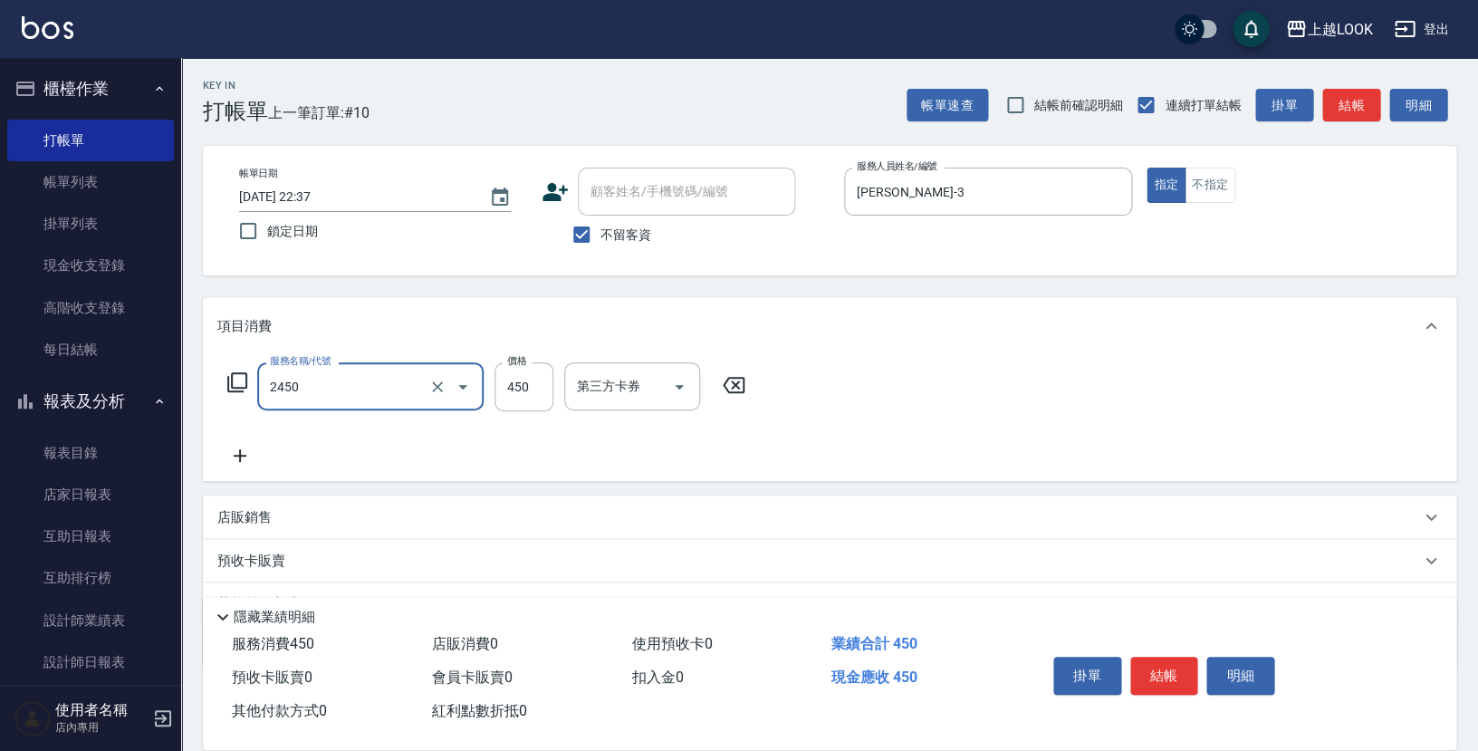
type input "C剪髮套餐(2450)"
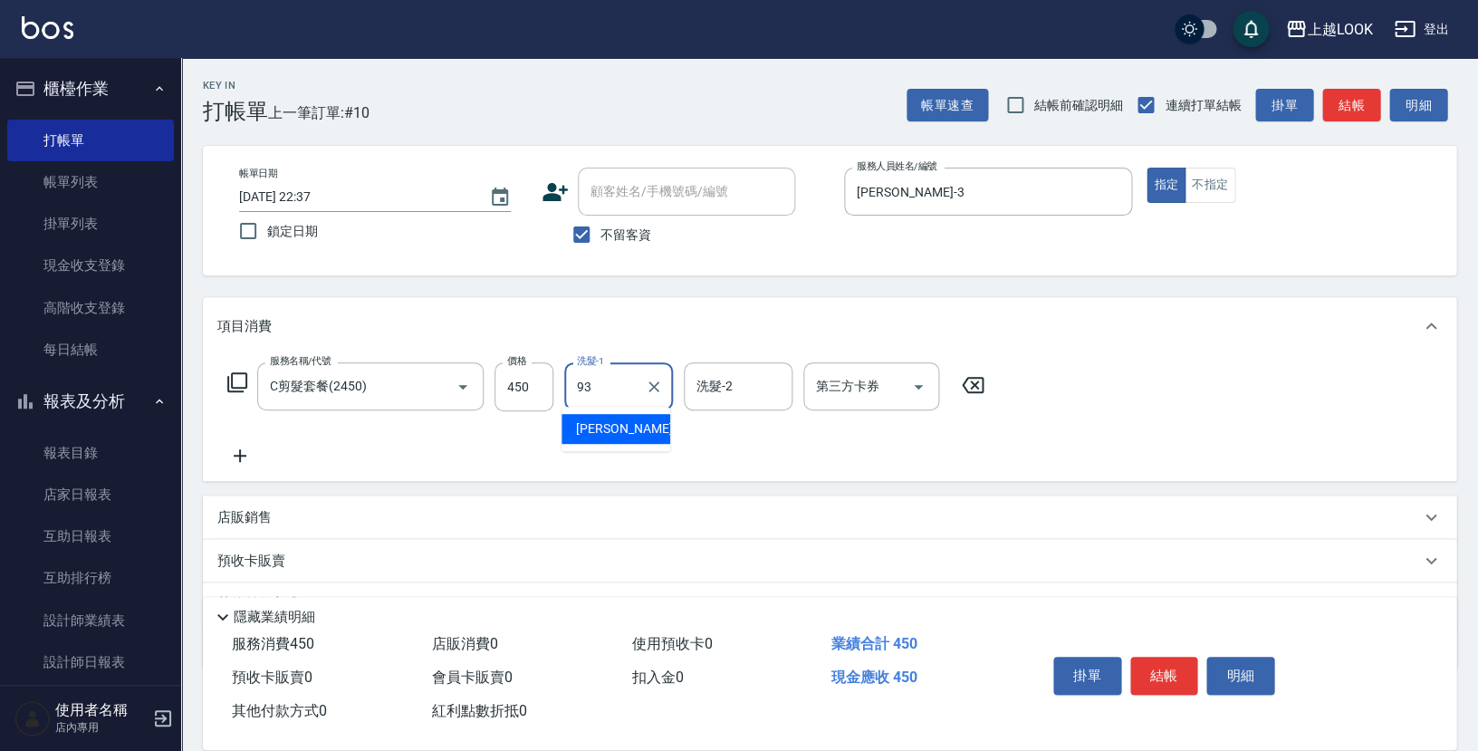
type input "瑄瑄-93"
click at [917, 385] on icon "Open" at bounding box center [918, 387] width 9 height 5
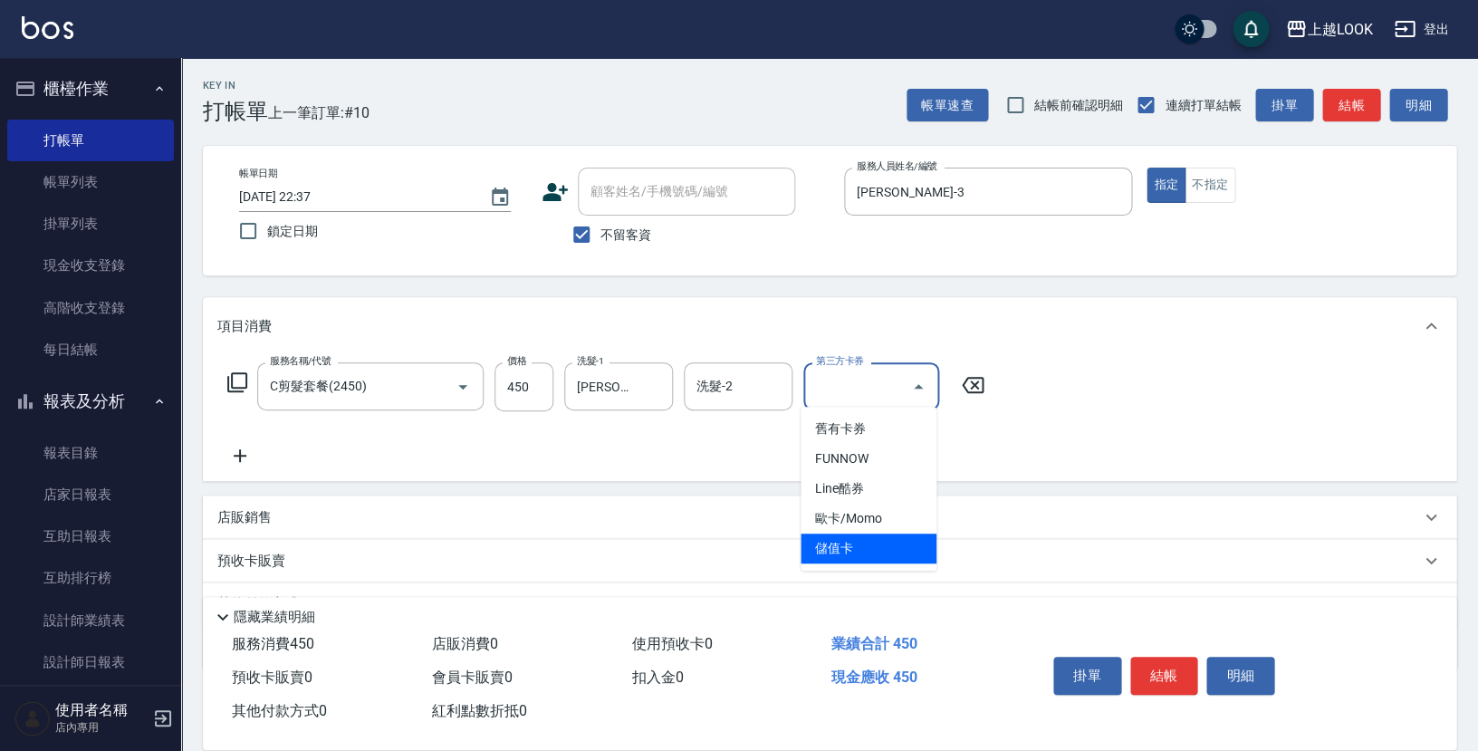
click at [893, 535] on span "儲值卡" at bounding box center [869, 549] width 136 height 30
type input "儲值卡"
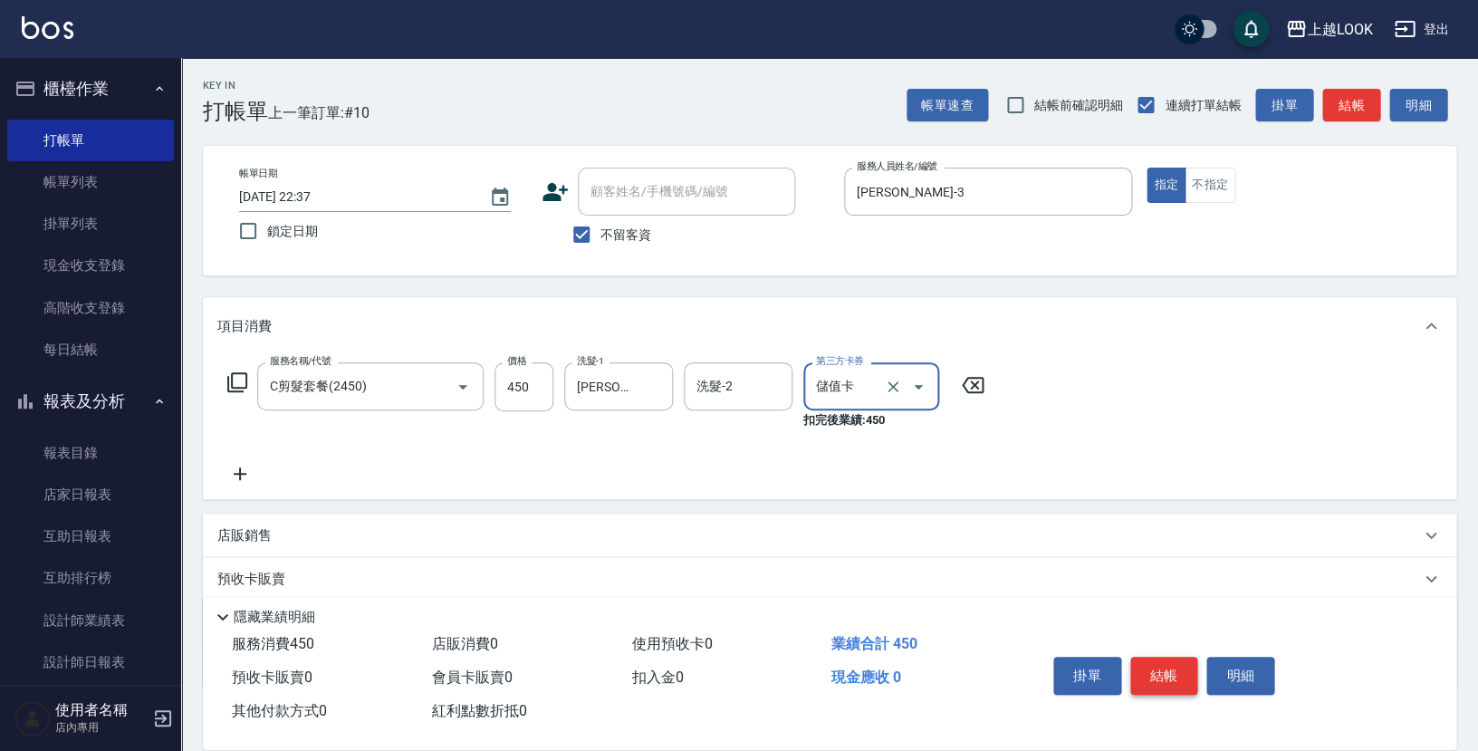
click at [1166, 668] on button "結帳" at bounding box center [1164, 676] width 68 height 38
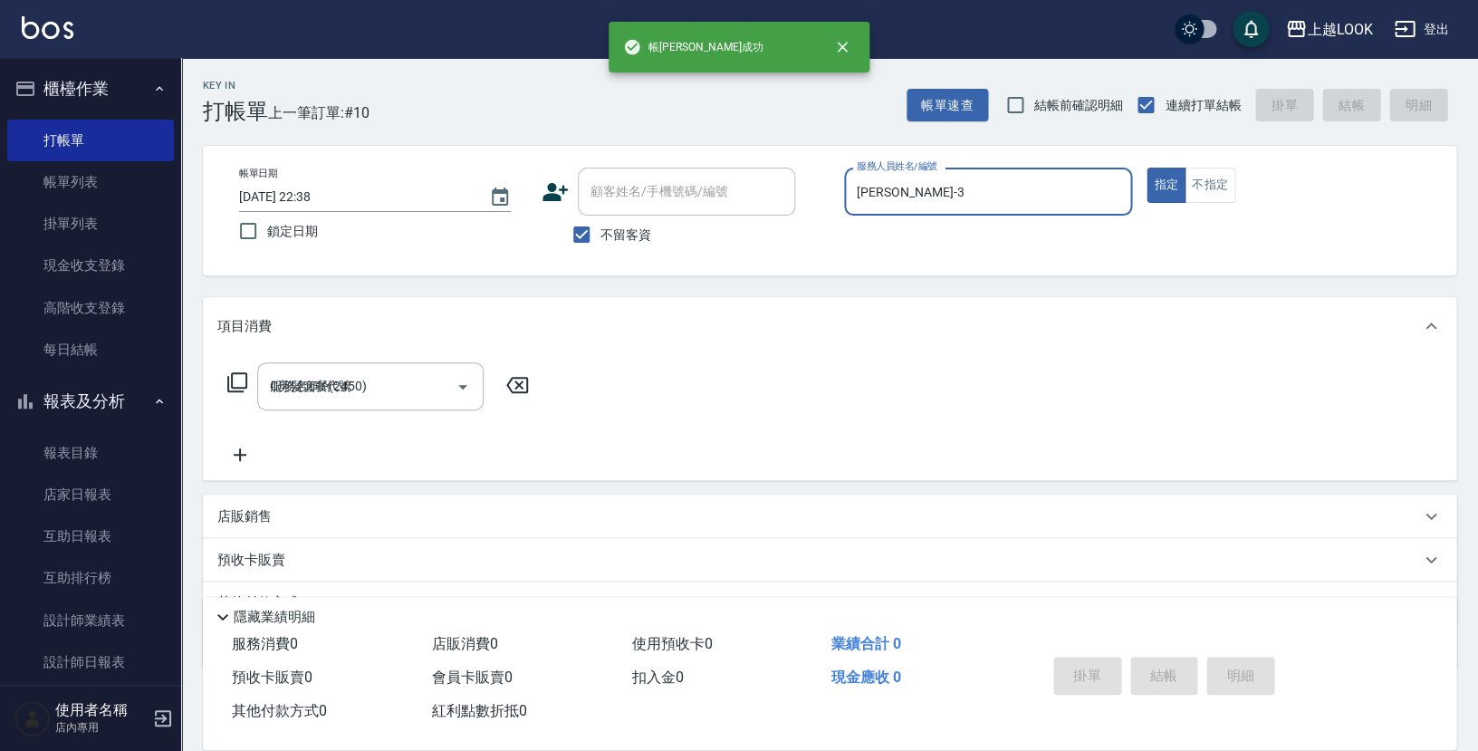
type input "2025/08/12 22:38"
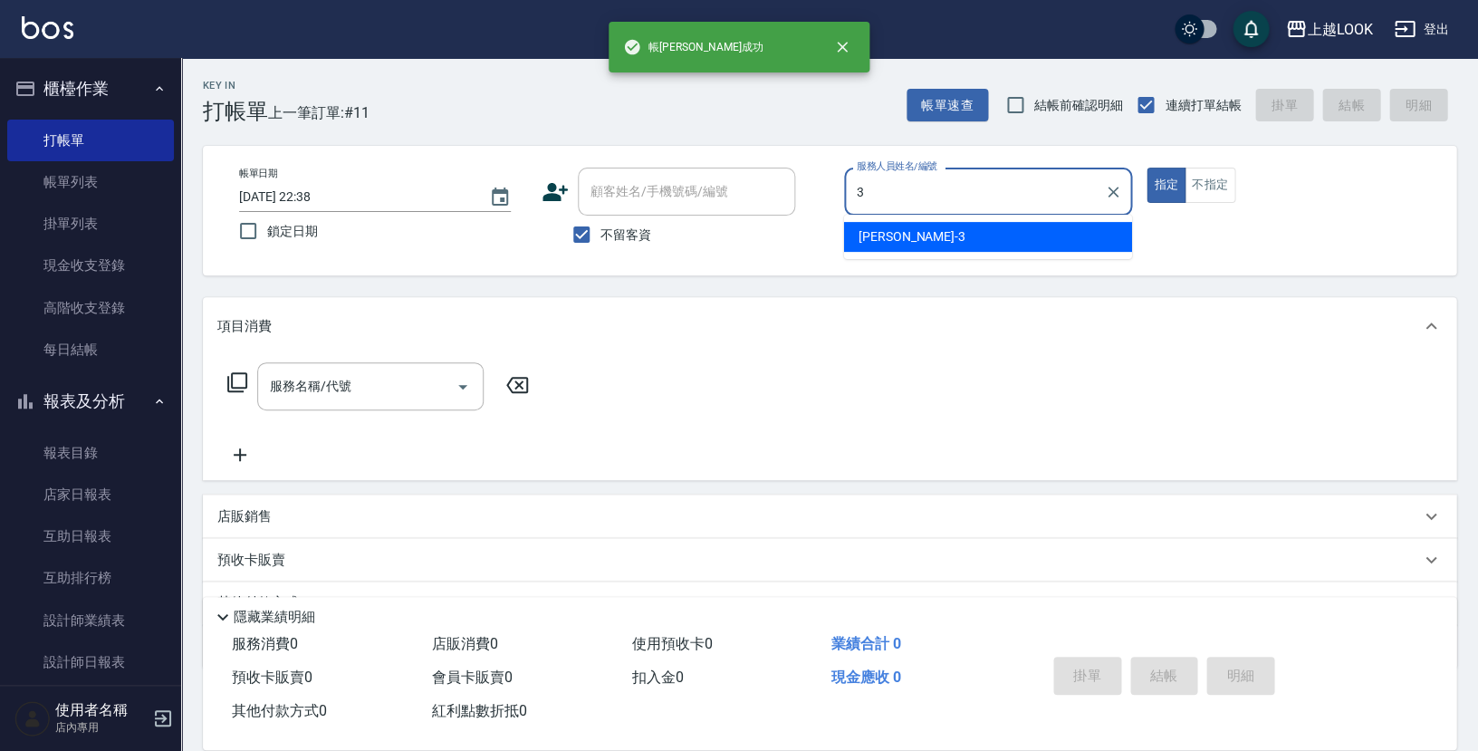
type input "Jason-3"
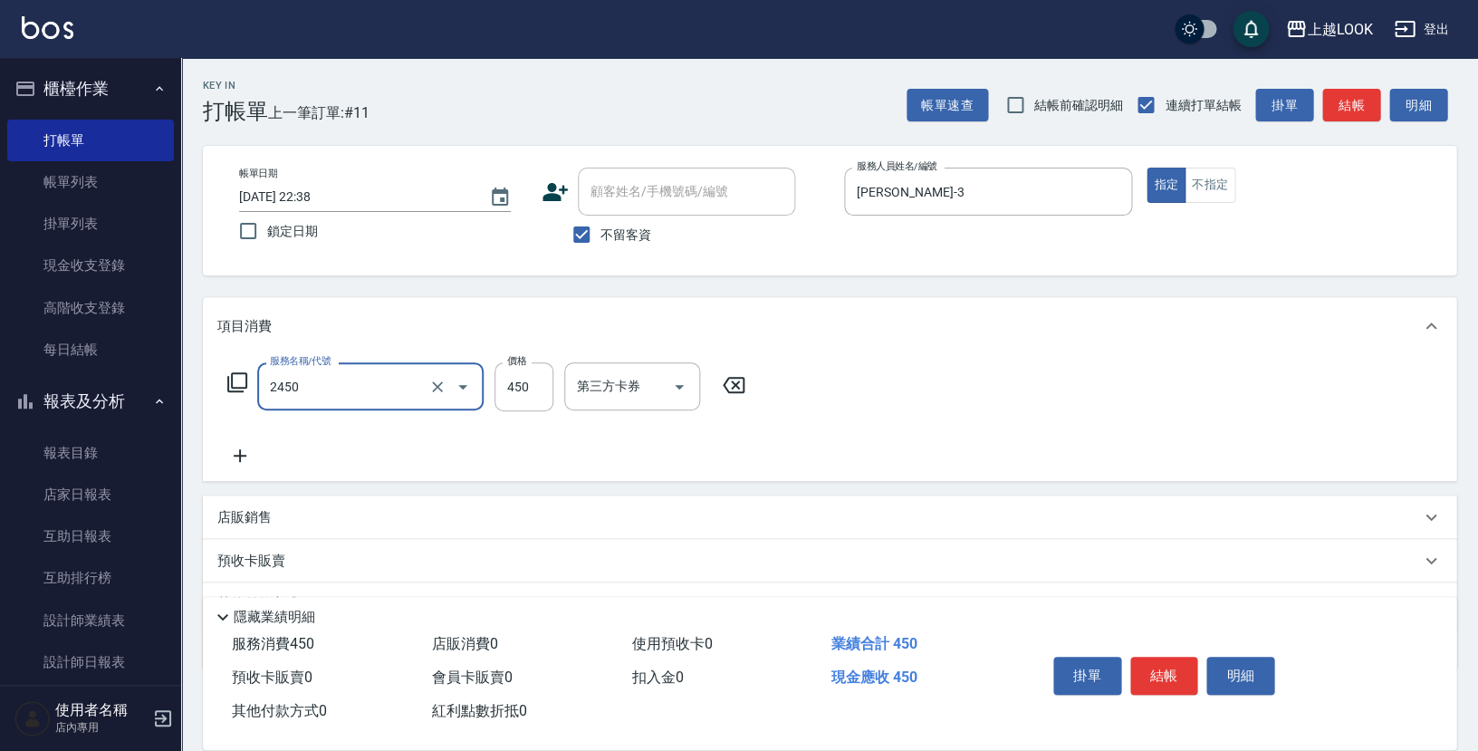
type input "C剪髮套餐(2450)"
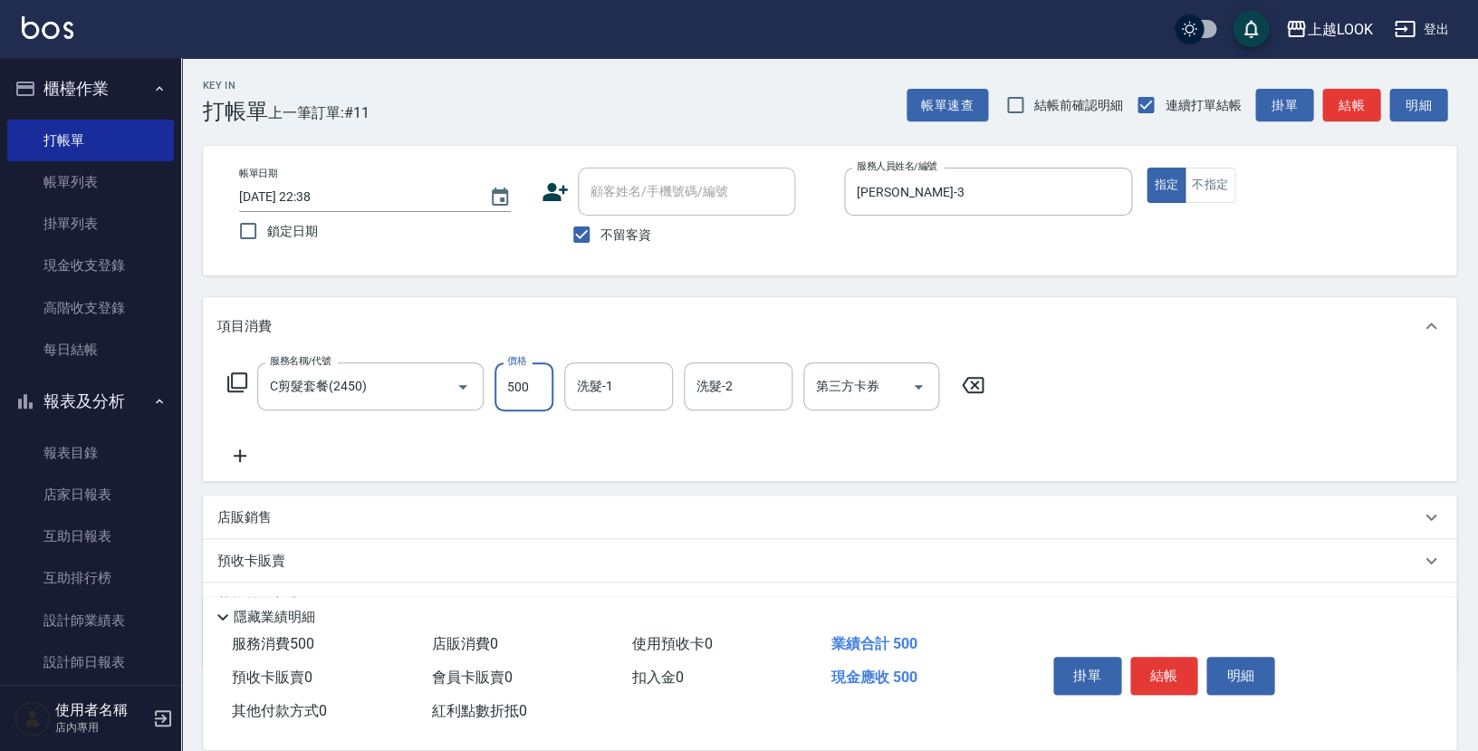
type input "500"
type input "瑄瑄-93"
click at [921, 385] on icon "Open" at bounding box center [919, 387] width 22 height 22
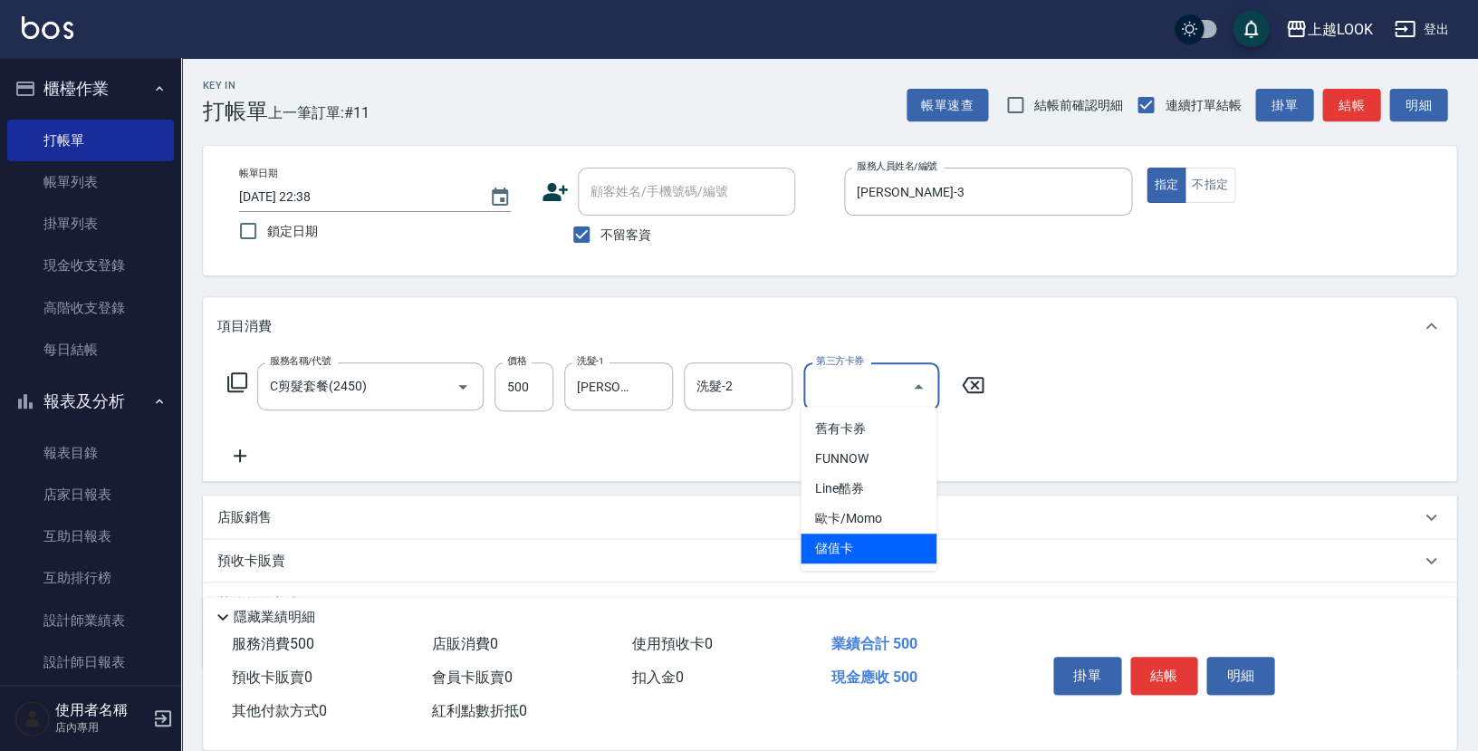
click at [922, 549] on span "儲值卡" at bounding box center [869, 549] width 136 height 30
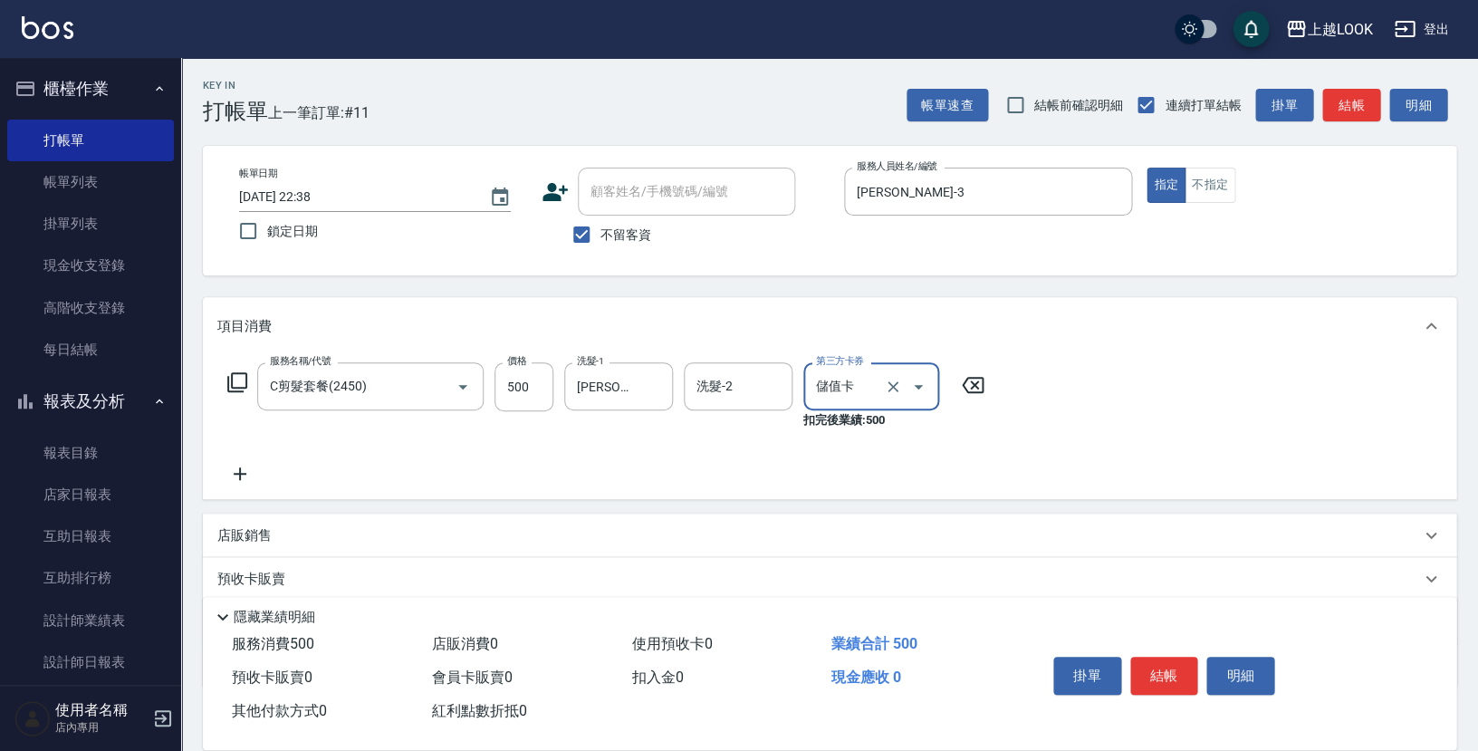
type input "儲值卡"
click at [1166, 676] on button "結帳" at bounding box center [1164, 676] width 68 height 38
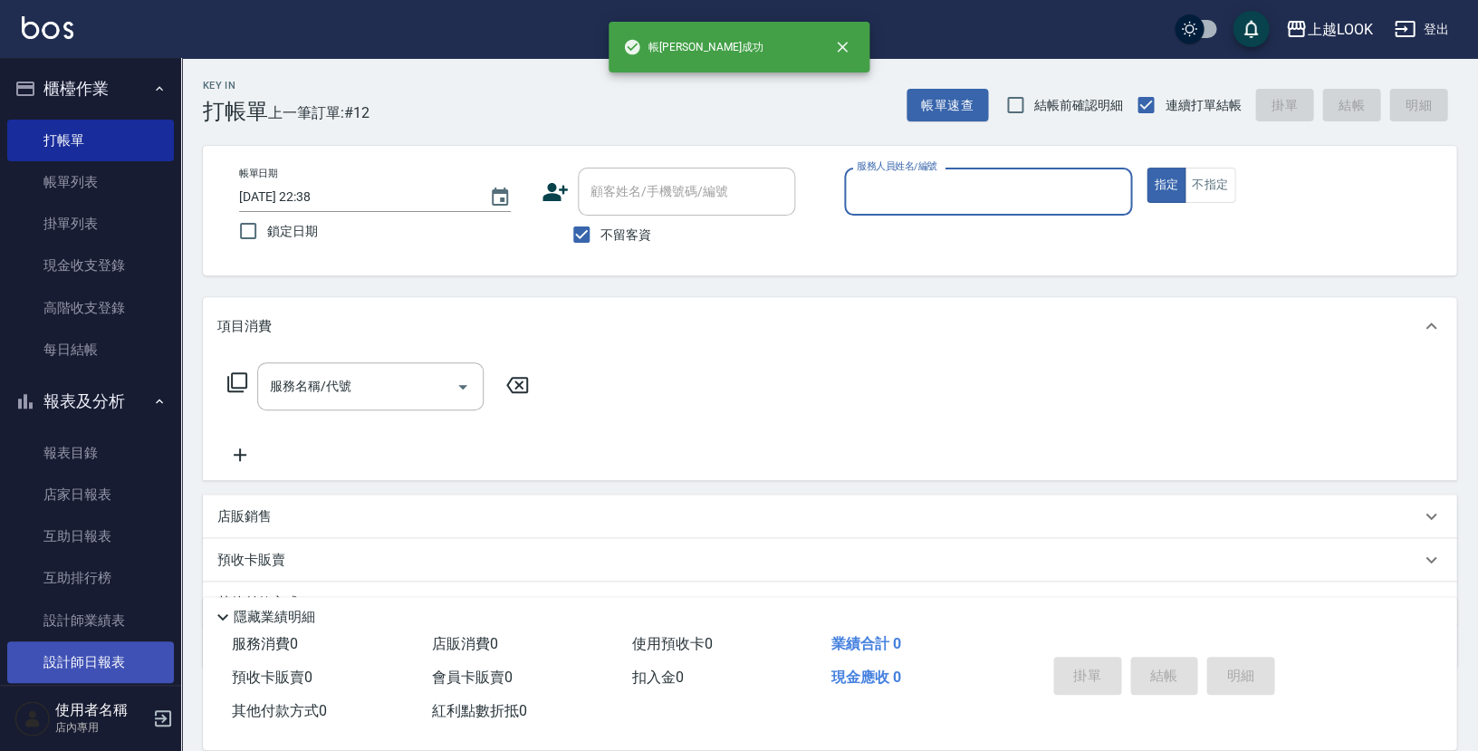
click at [144, 641] on link "設計師日報表" at bounding box center [90, 662] width 167 height 42
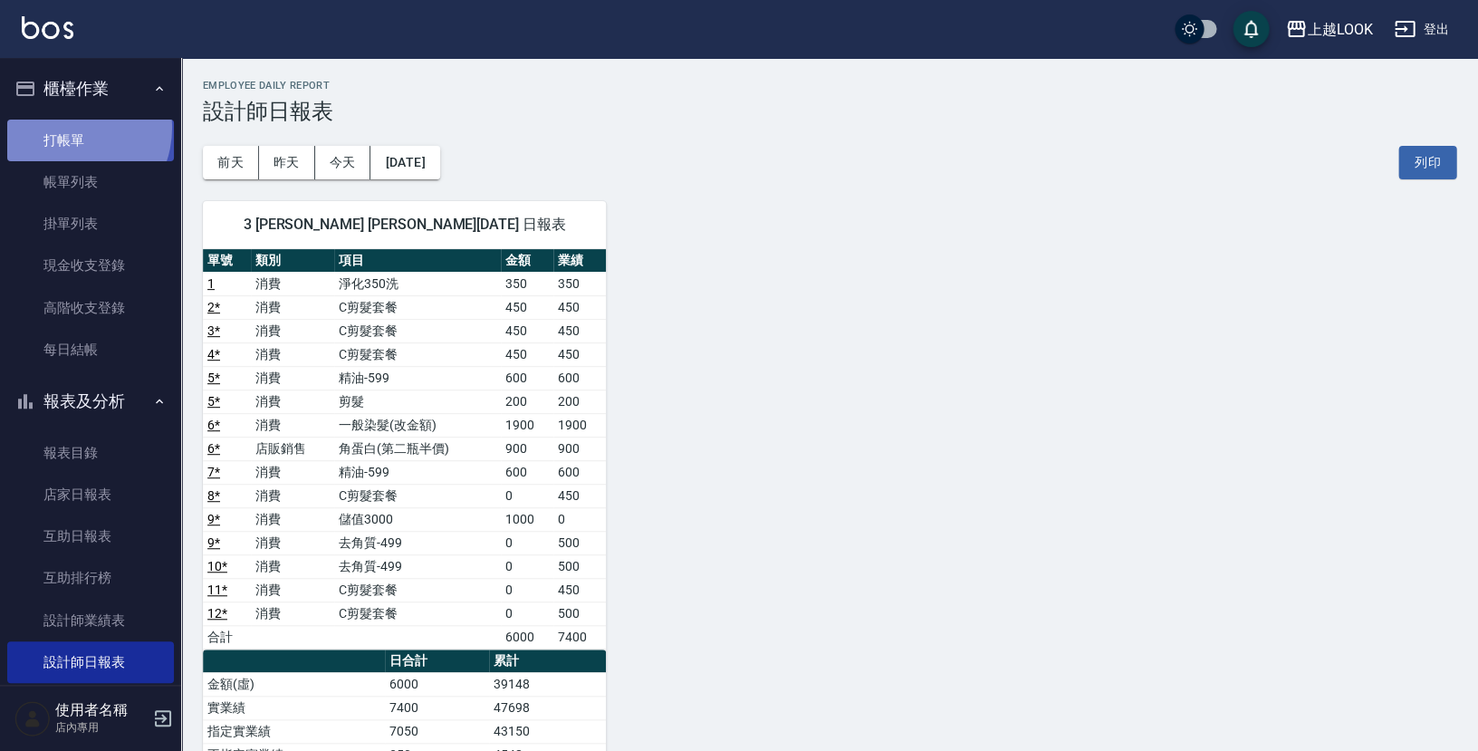
click at [66, 126] on link "打帳單" at bounding box center [90, 141] width 167 height 42
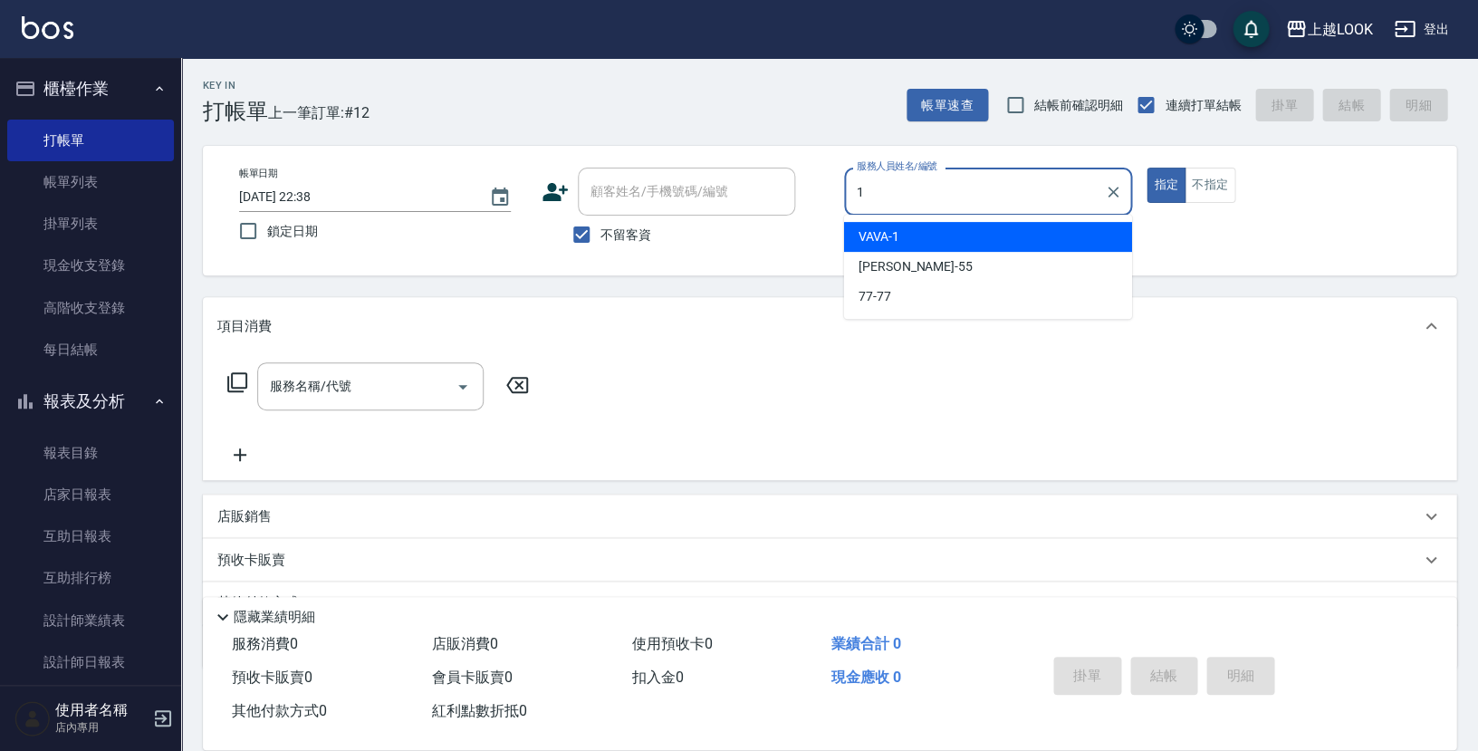
type input "VAVA-1"
type button "true"
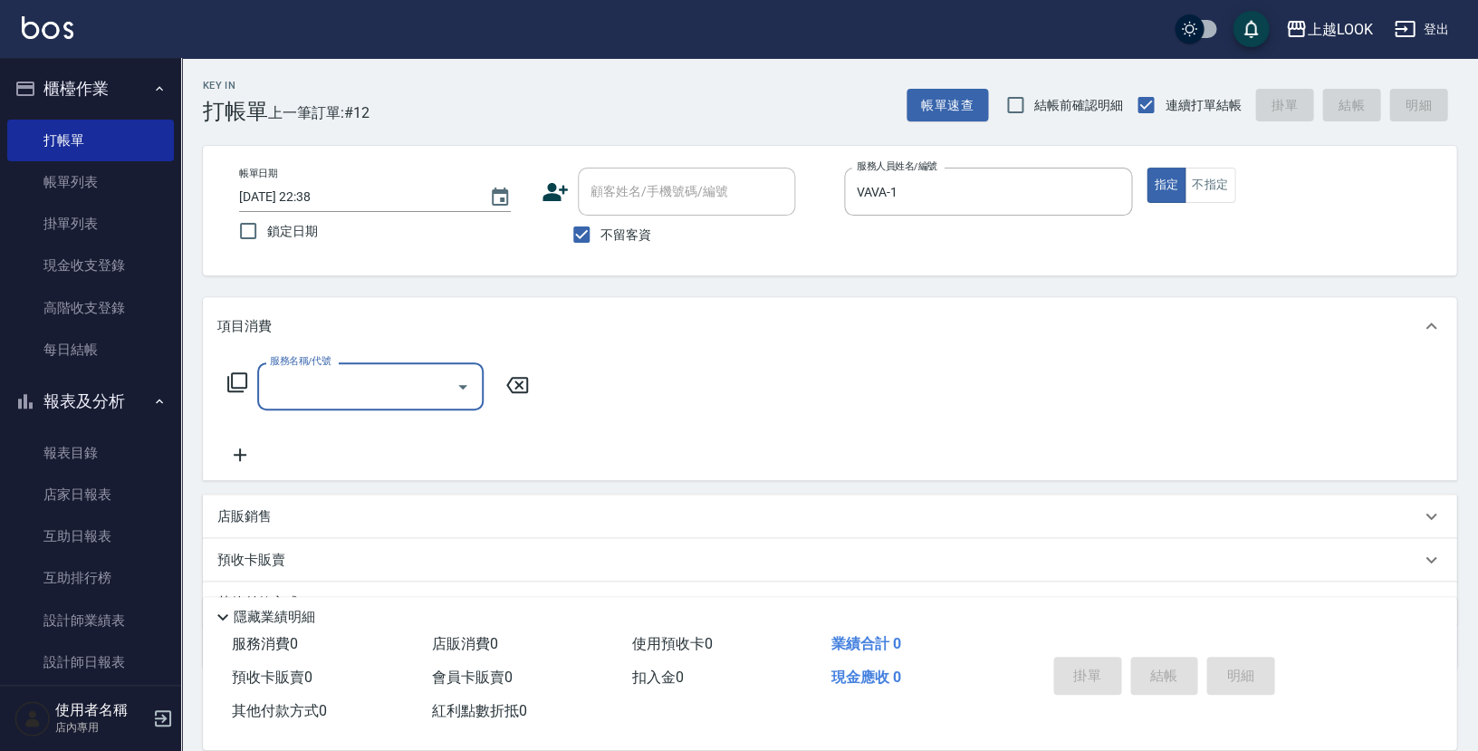
click at [241, 375] on icon at bounding box center [237, 382] width 22 height 22
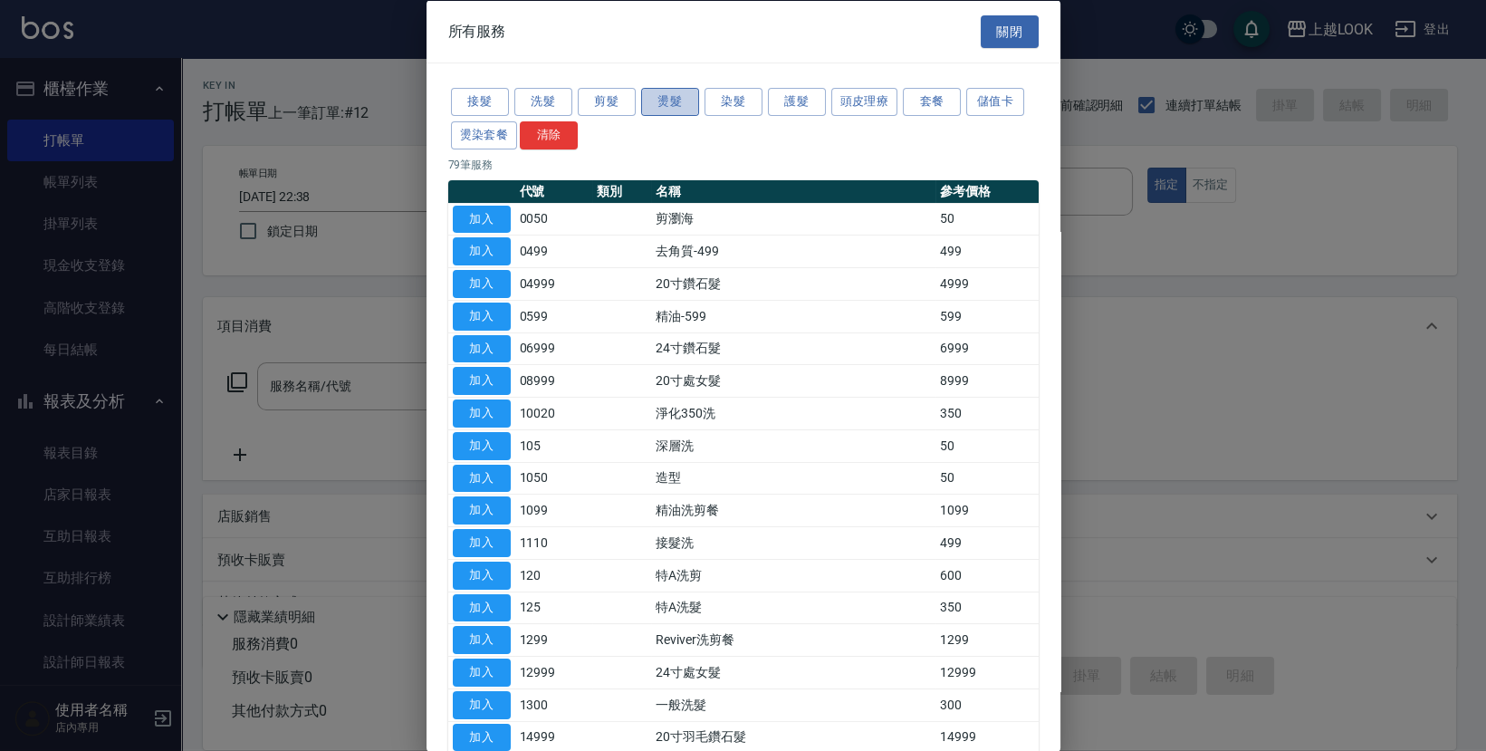
click at [682, 102] on button "燙髮" at bounding box center [670, 102] width 58 height 28
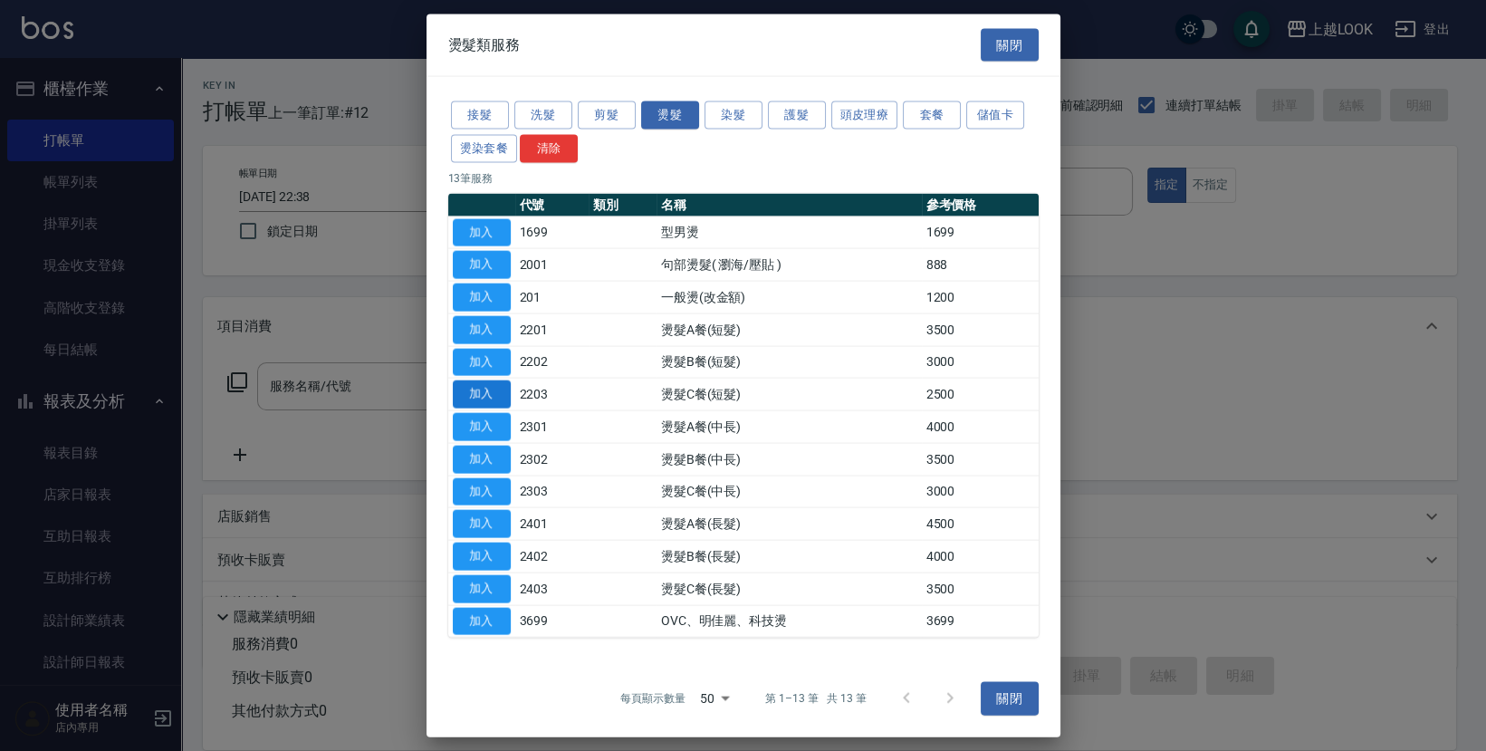
click at [495, 391] on button "加入" at bounding box center [482, 394] width 58 height 28
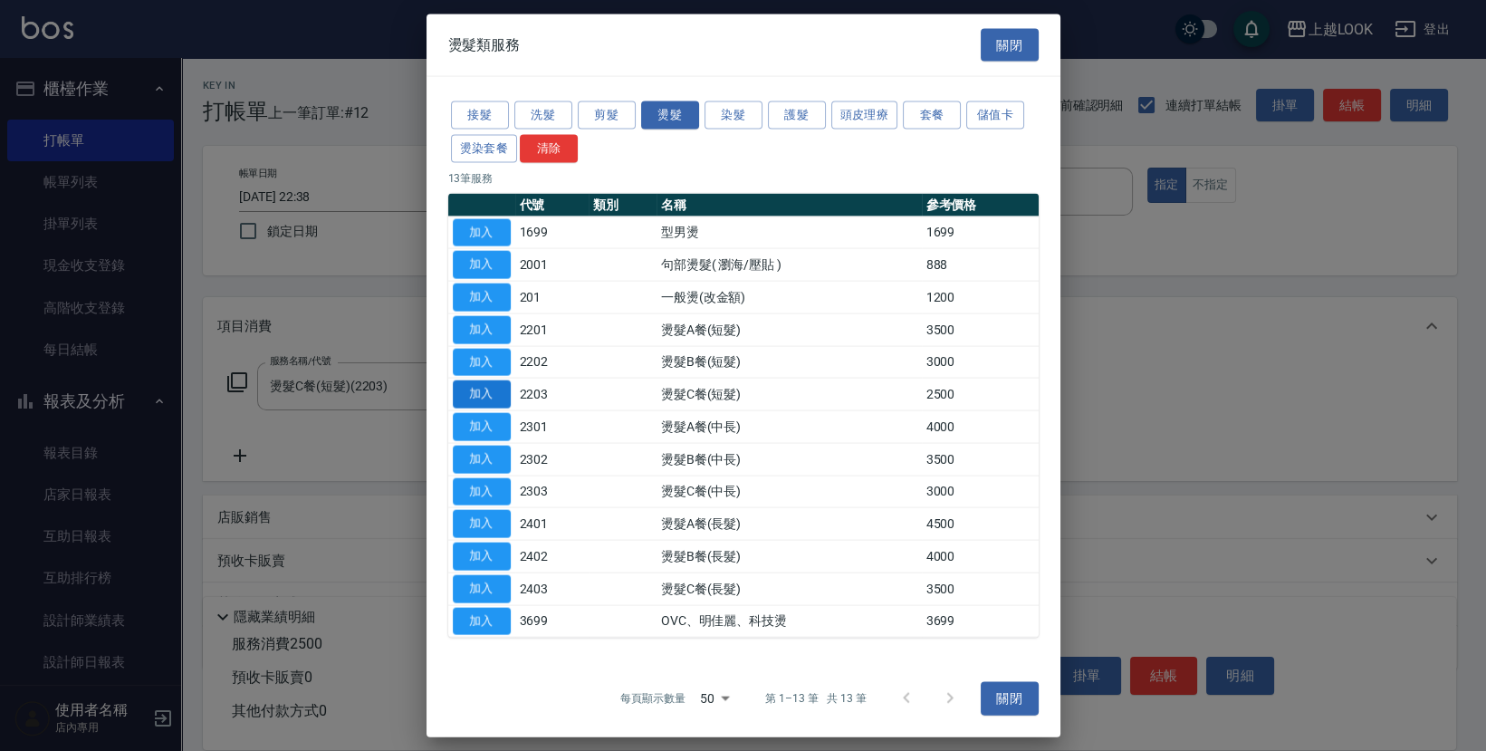
type input "燙髮C餐(短髮)(2203)"
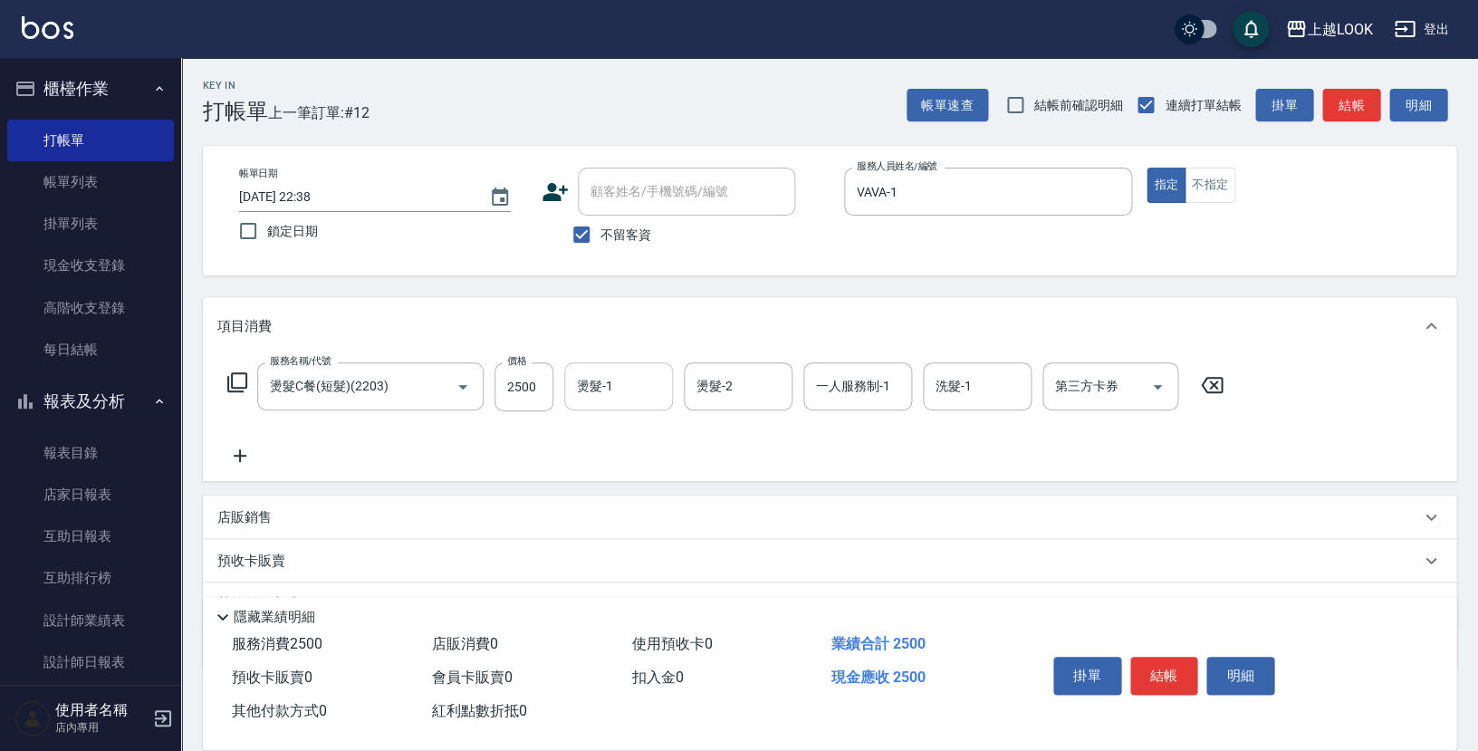
click at [609, 376] on div "燙髮-1 燙髮-1" at bounding box center [618, 386] width 109 height 48
type input "瑄瑄-93"
type input "VAVA-1"
click at [1162, 675] on button "結帳" at bounding box center [1164, 676] width 68 height 38
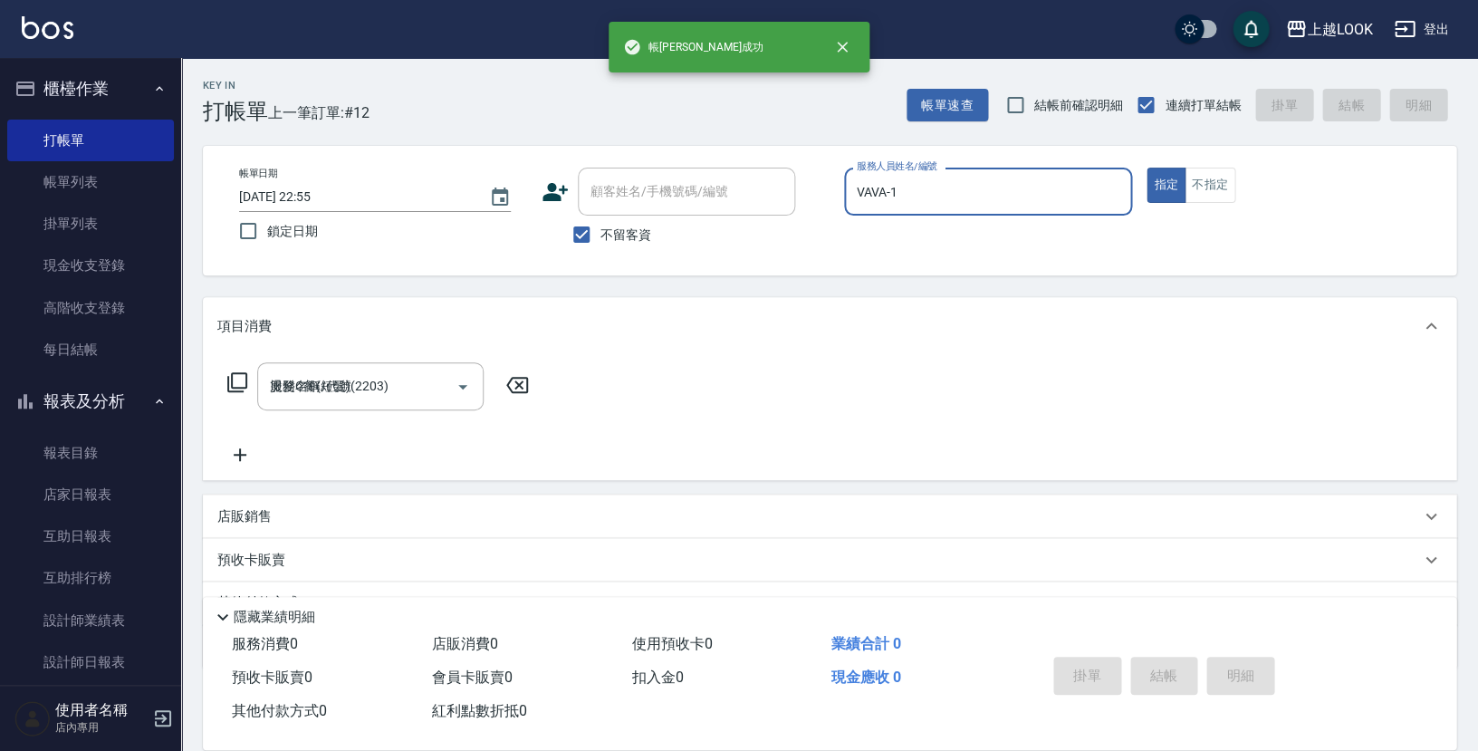
type input "2025/08/12 22:55"
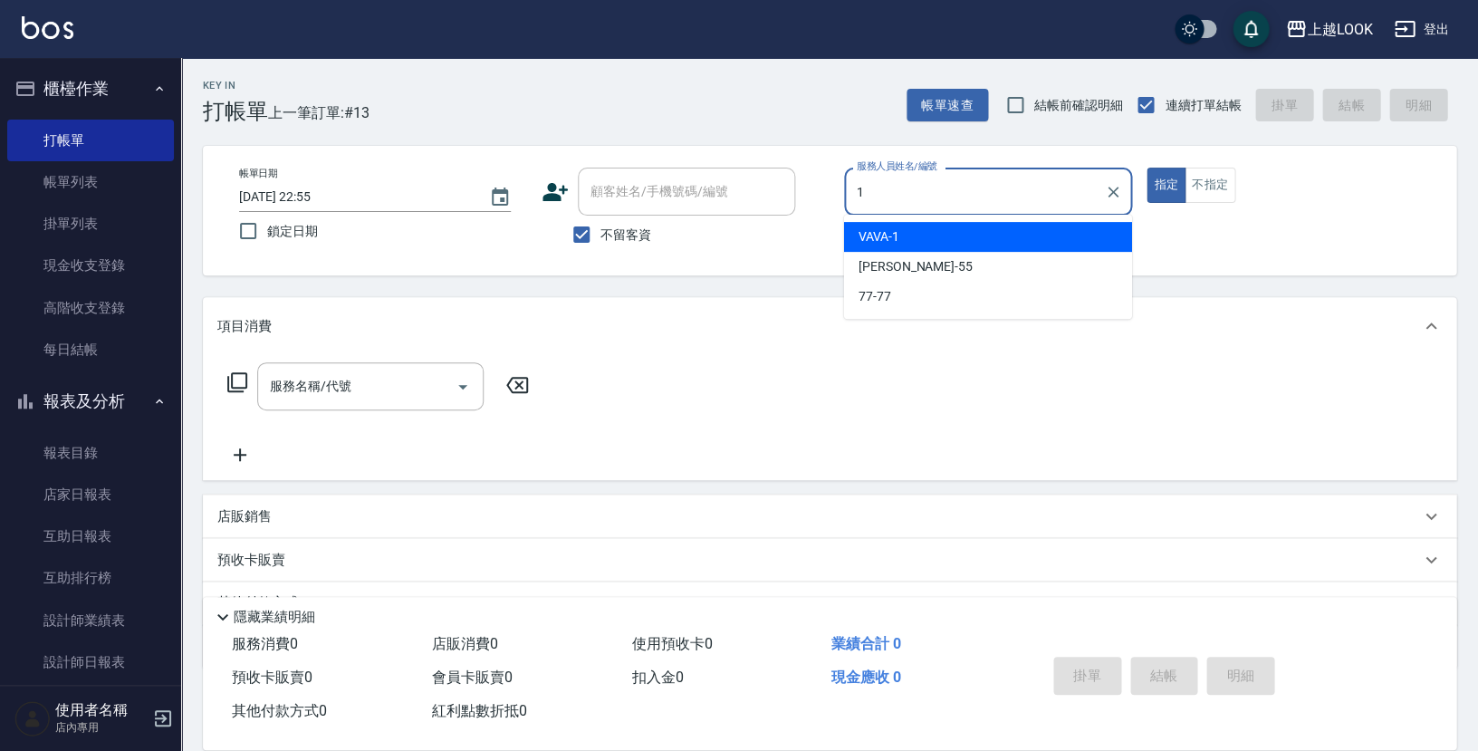
type input "VAVA-1"
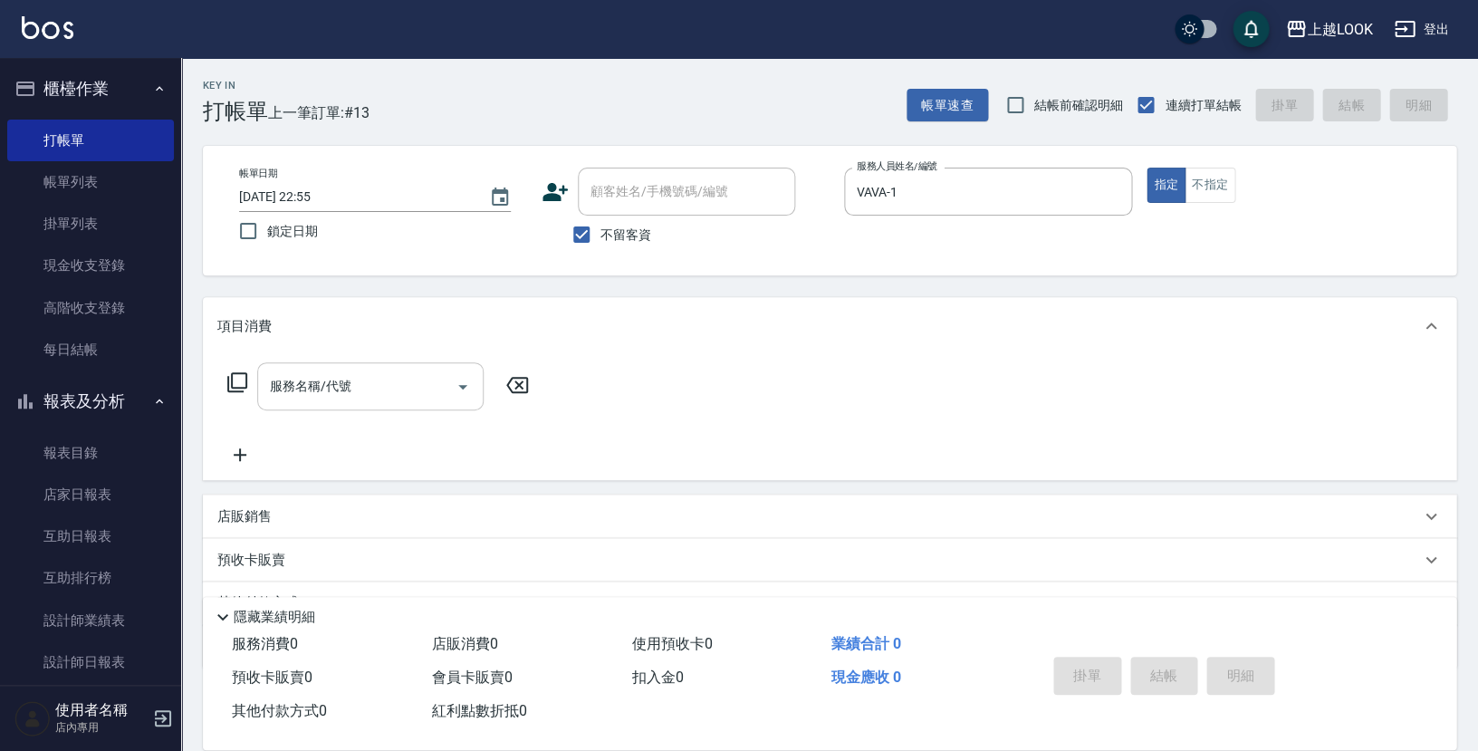
click at [313, 370] on div "服務名稱/代號 服務名稱/代號" at bounding box center [370, 386] width 226 height 48
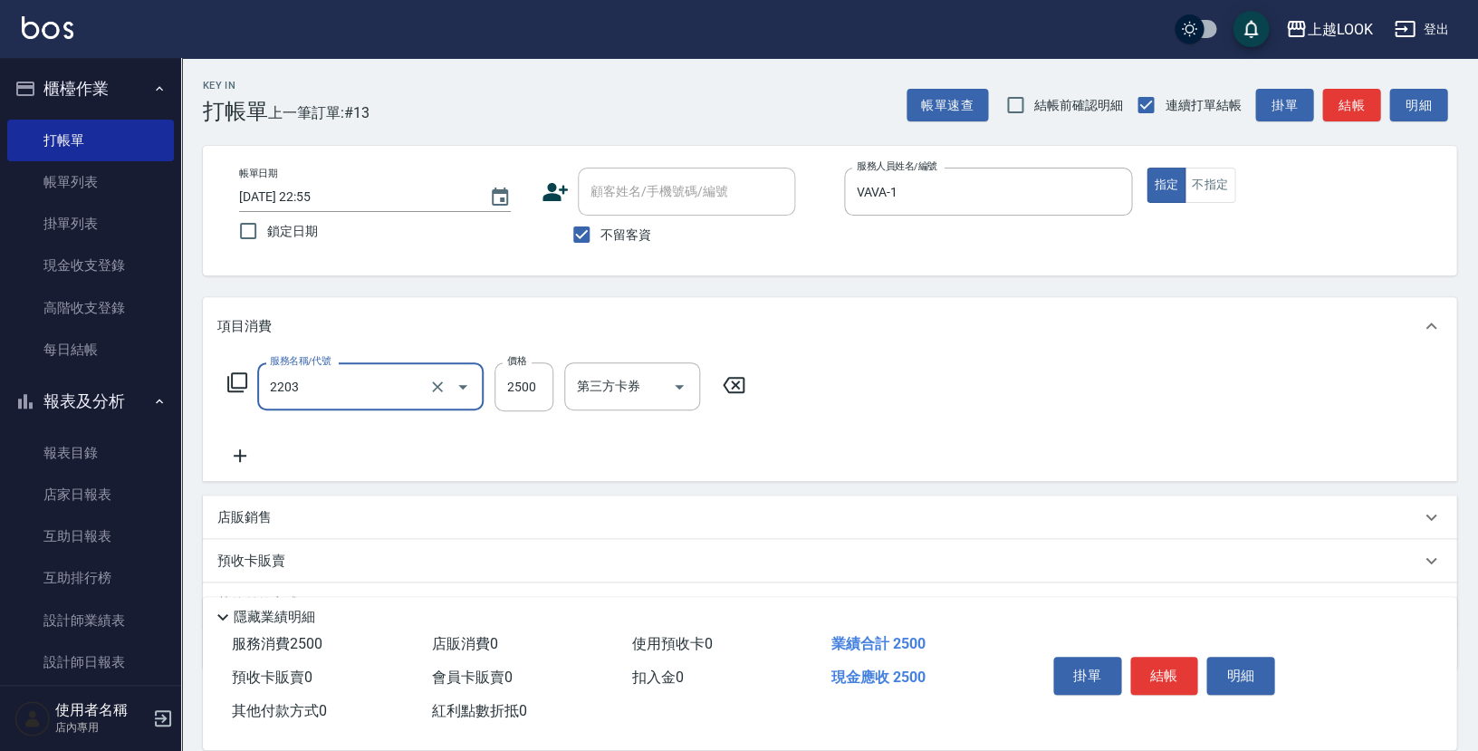
type input "燙髮C餐(短髮)(2203)"
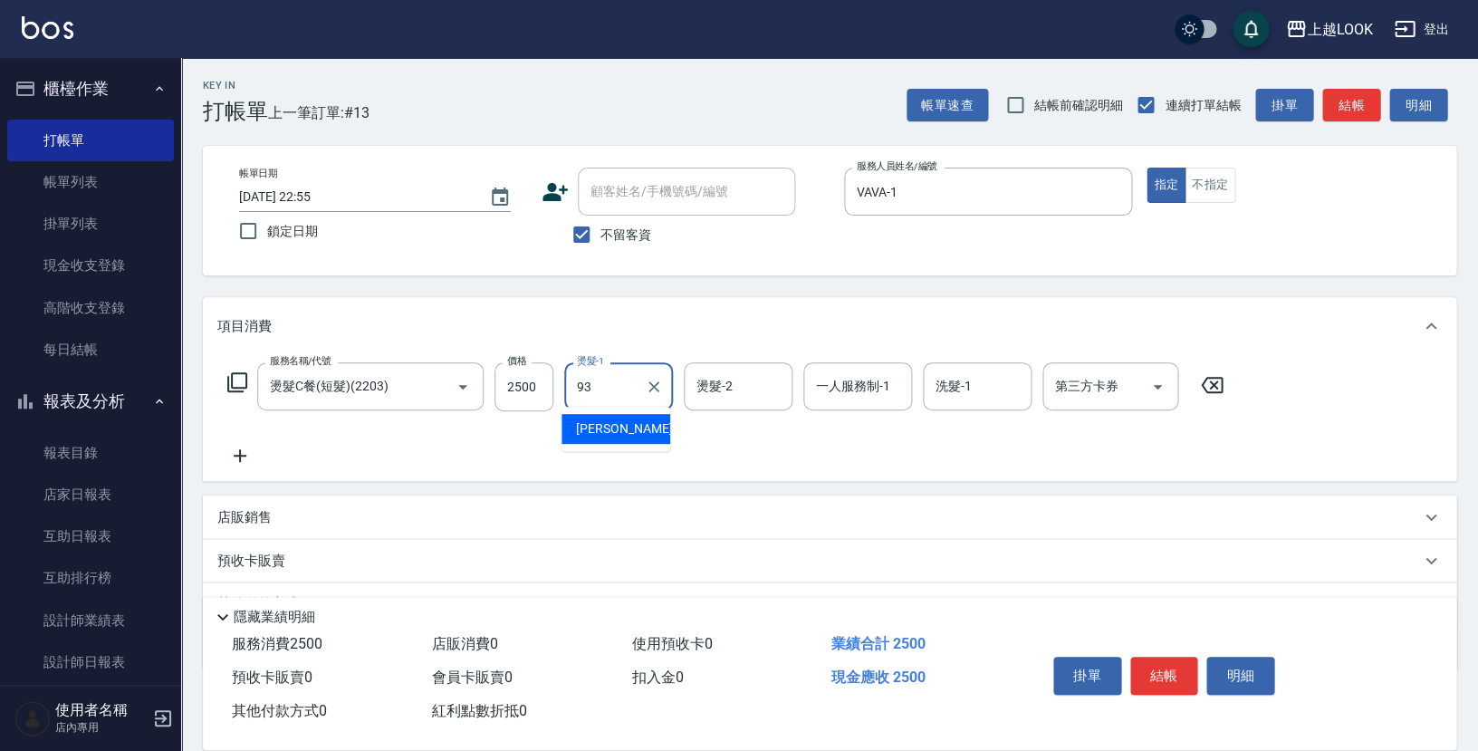
type input "瑄瑄-93"
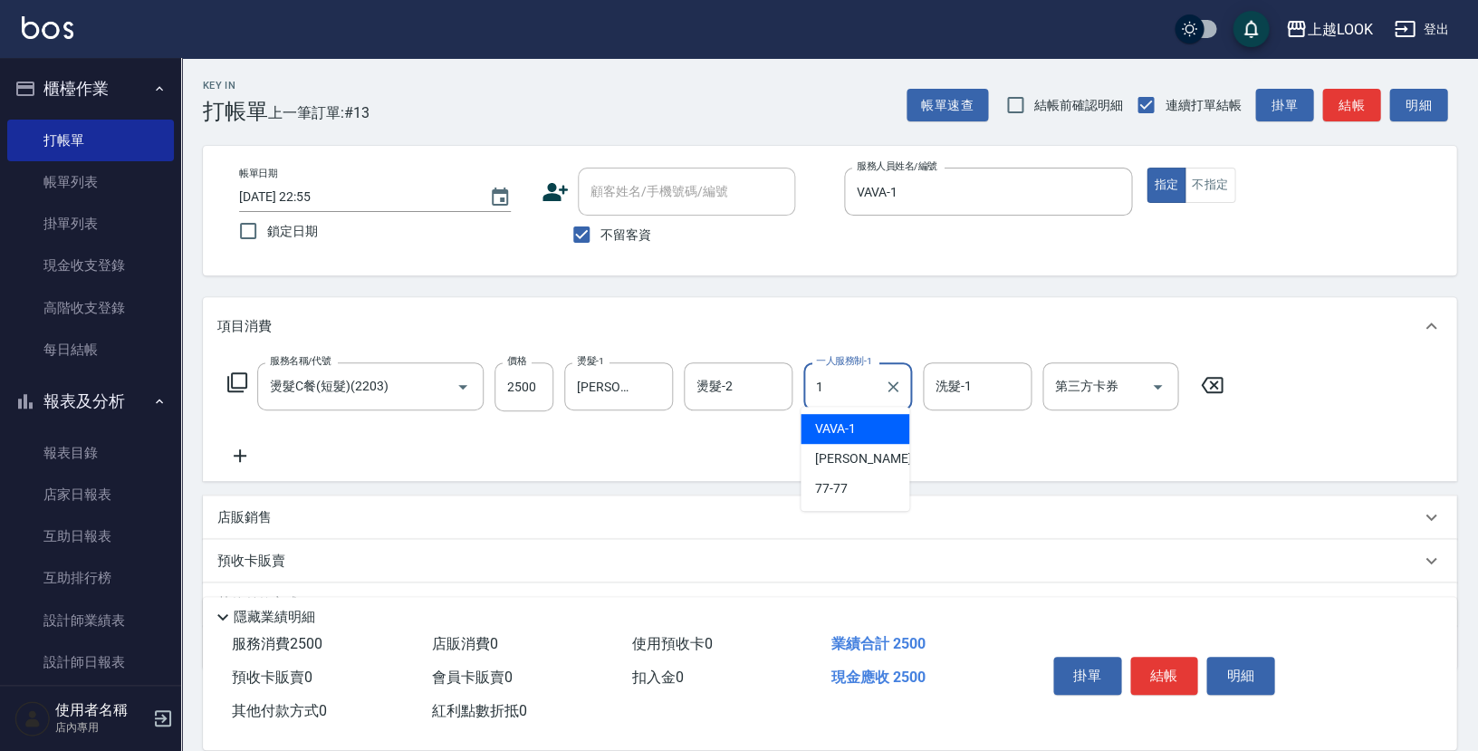
type input "VAVA-1"
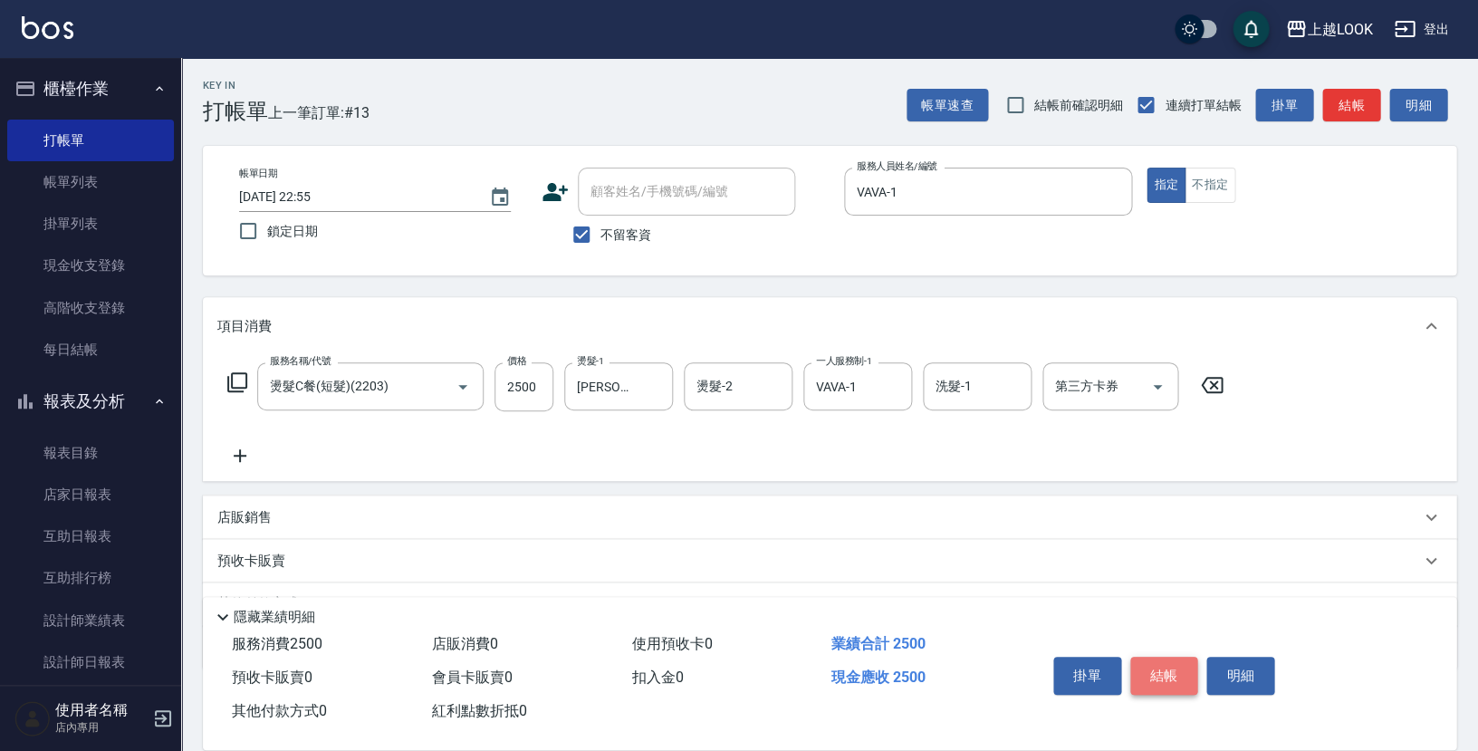
click at [1169, 674] on button "結帳" at bounding box center [1164, 676] width 68 height 38
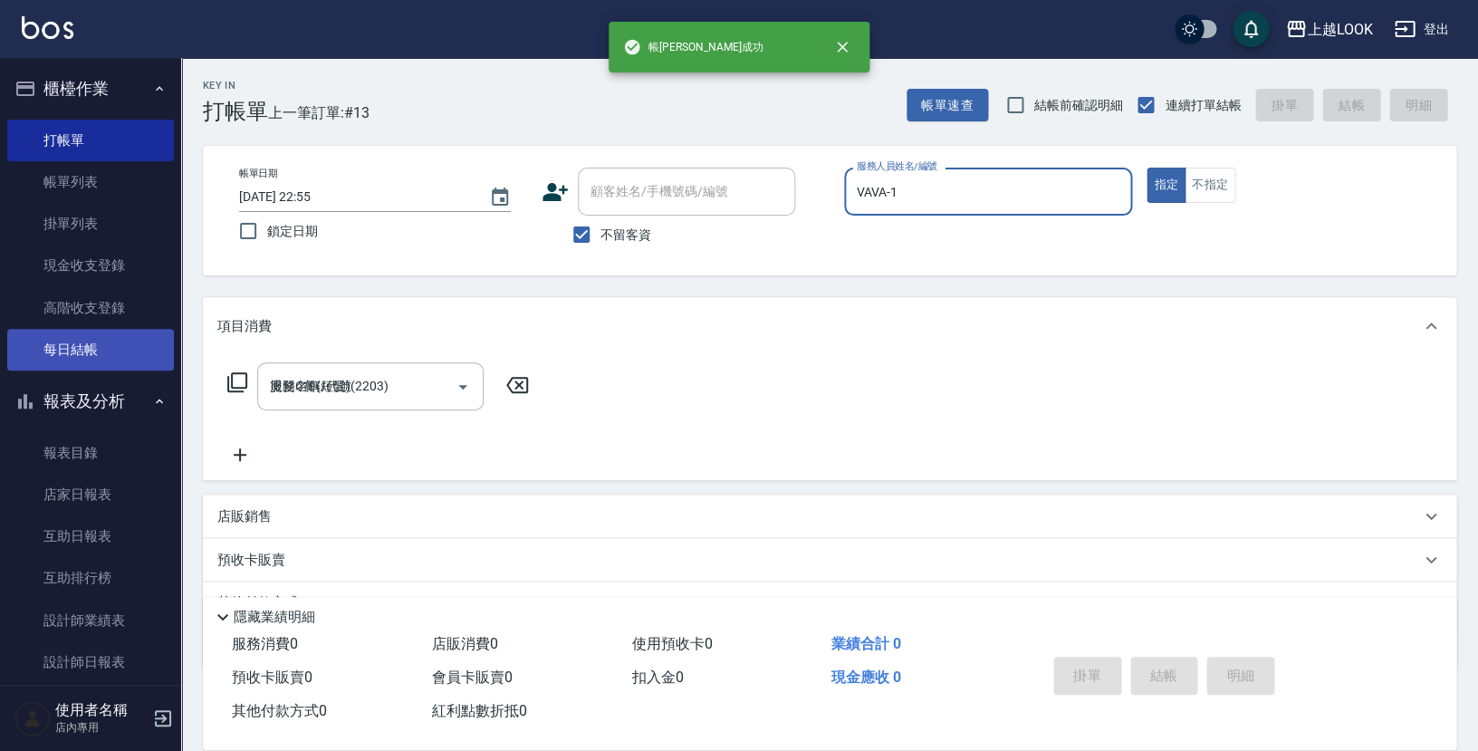
type input "2025/08/12 22:56"
click at [104, 345] on link "每日結帳" at bounding box center [90, 350] width 167 height 42
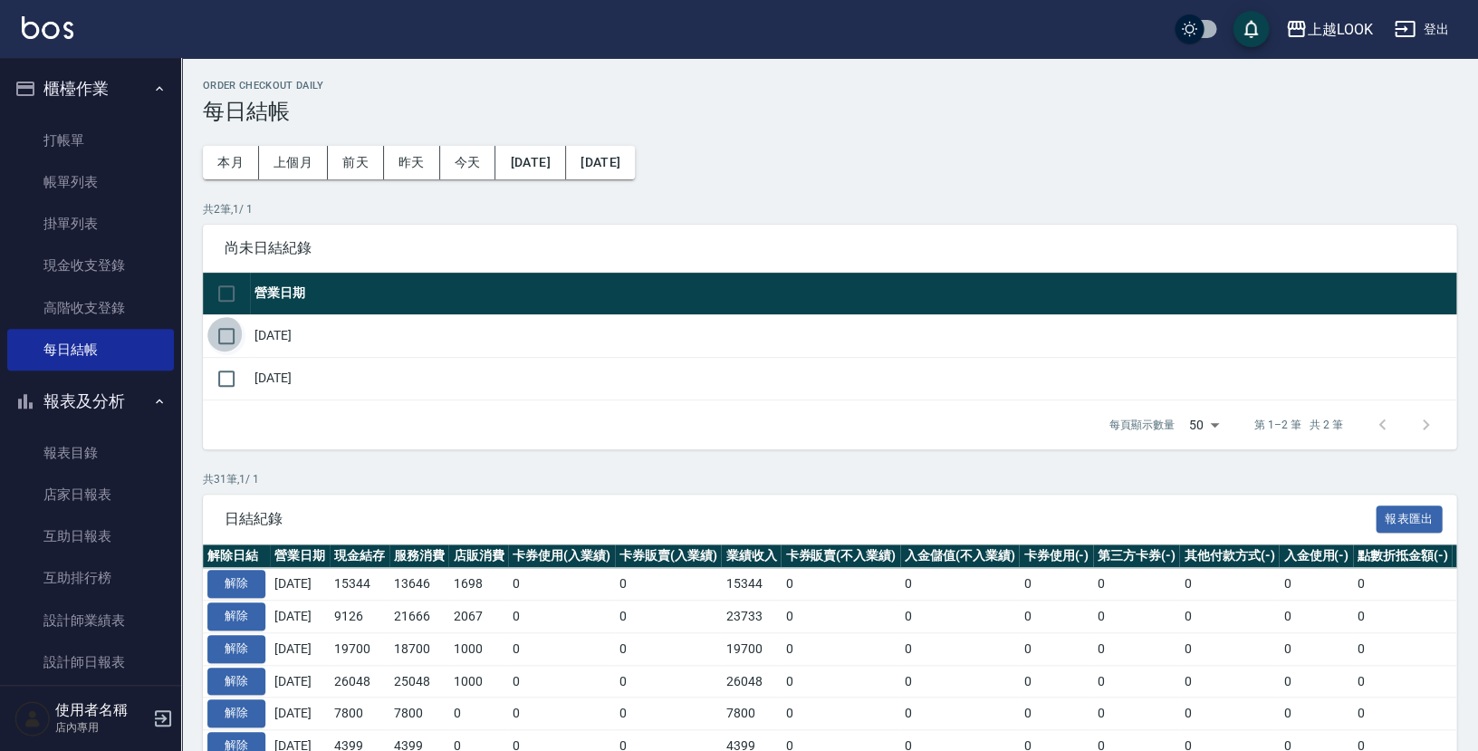
click at [224, 331] on input "checkbox" at bounding box center [226, 336] width 38 height 38
checkbox input "true"
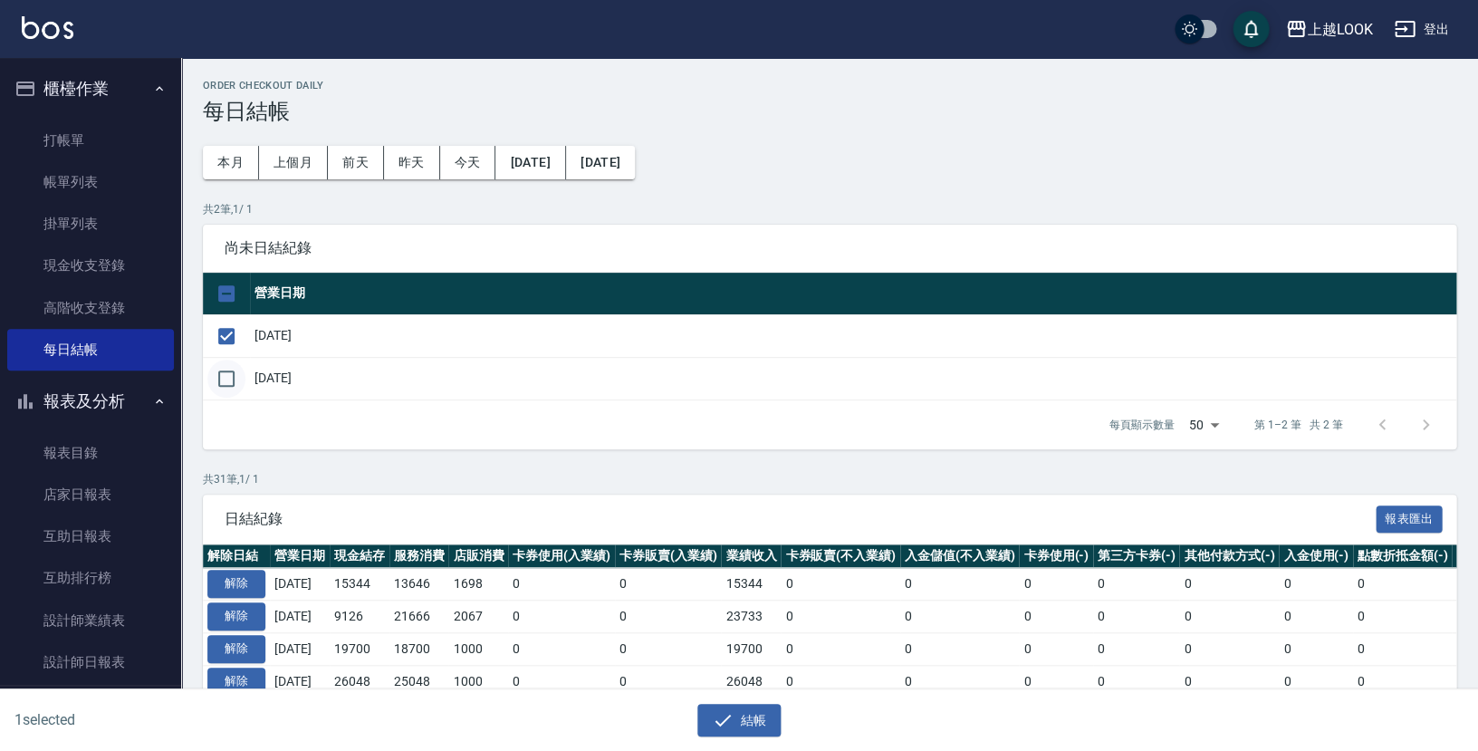
click at [228, 370] on input "checkbox" at bounding box center [226, 379] width 38 height 38
checkbox input "true"
click at [719, 712] on icon "button" at bounding box center [723, 720] width 22 height 22
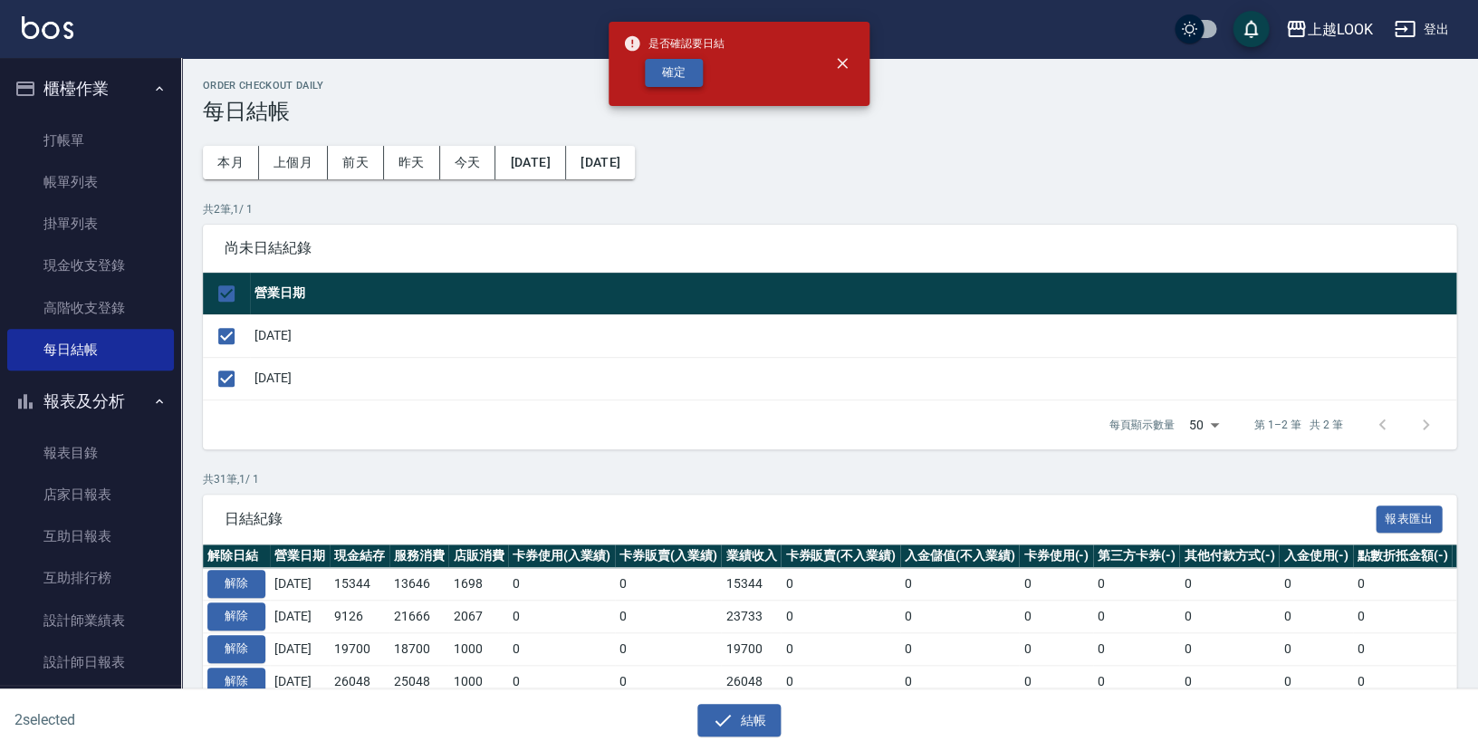
click at [680, 67] on button "確定" at bounding box center [674, 73] width 58 height 28
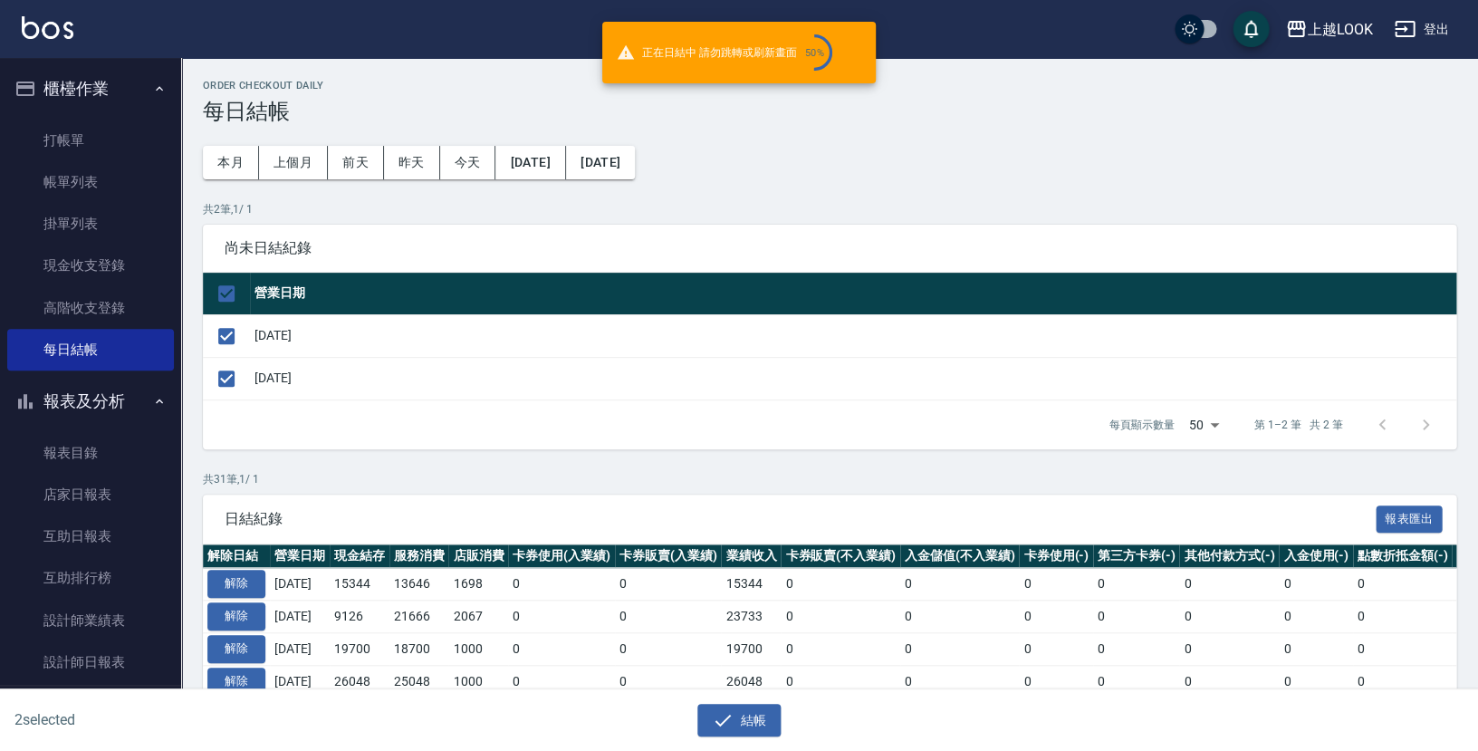
checkbox input "false"
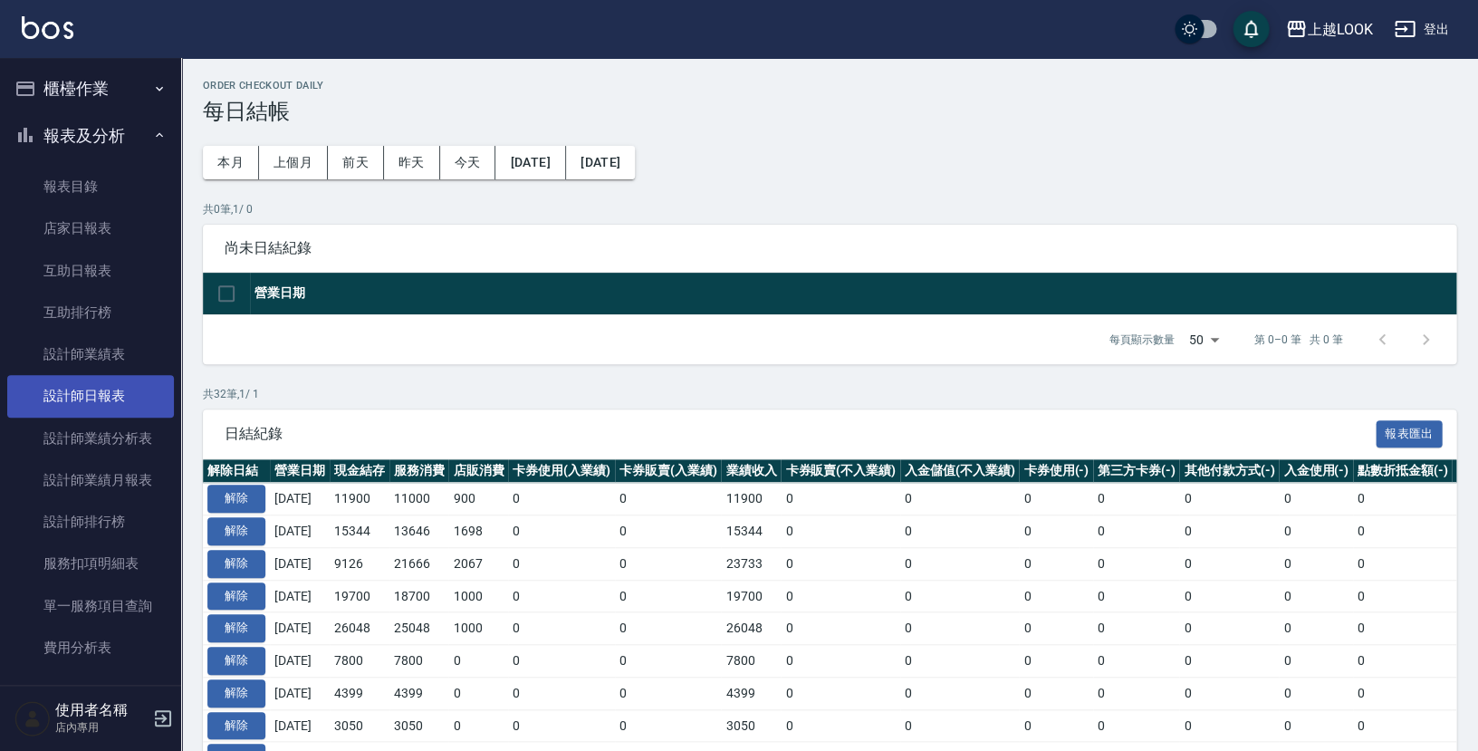
click at [98, 397] on link "設計師日報表" at bounding box center [90, 396] width 167 height 42
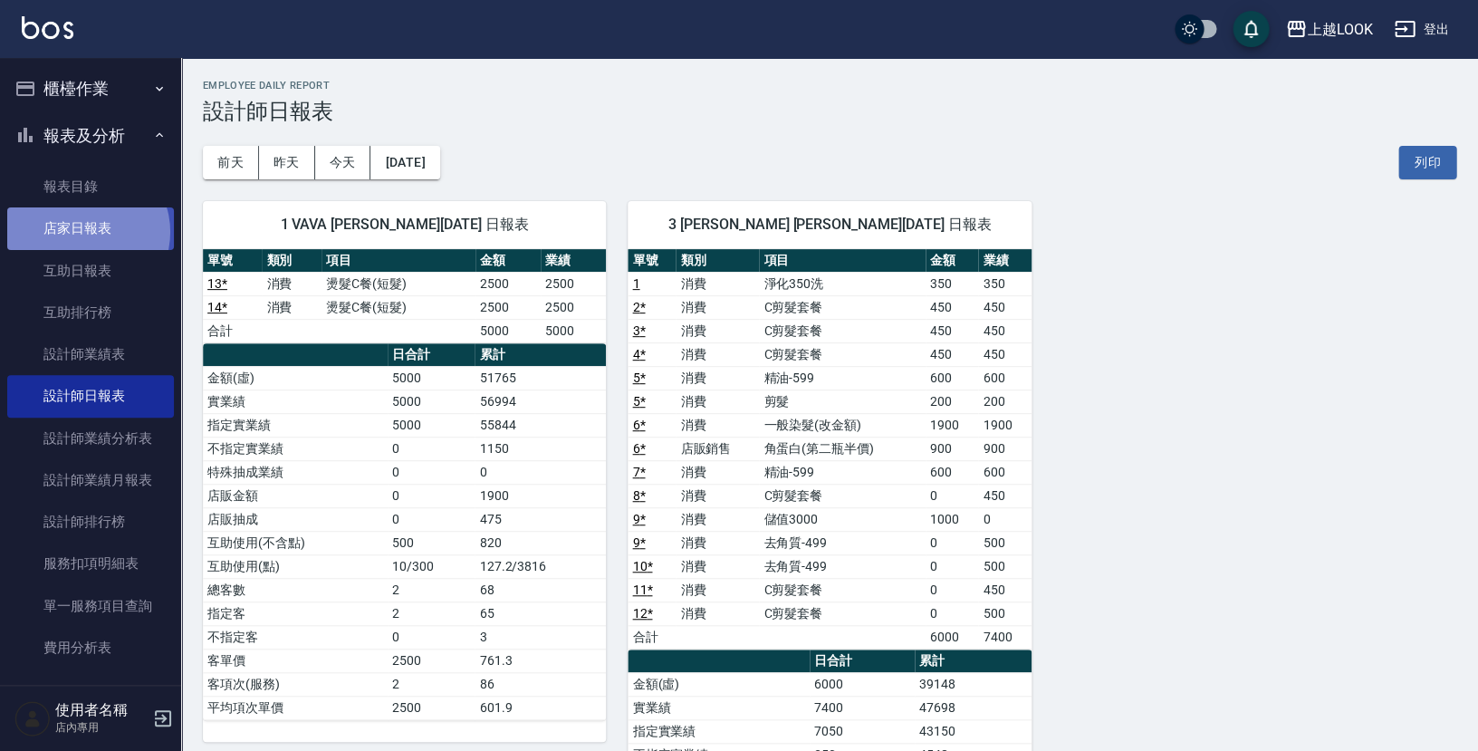
click at [84, 231] on link "店家日報表" at bounding box center [90, 228] width 167 height 42
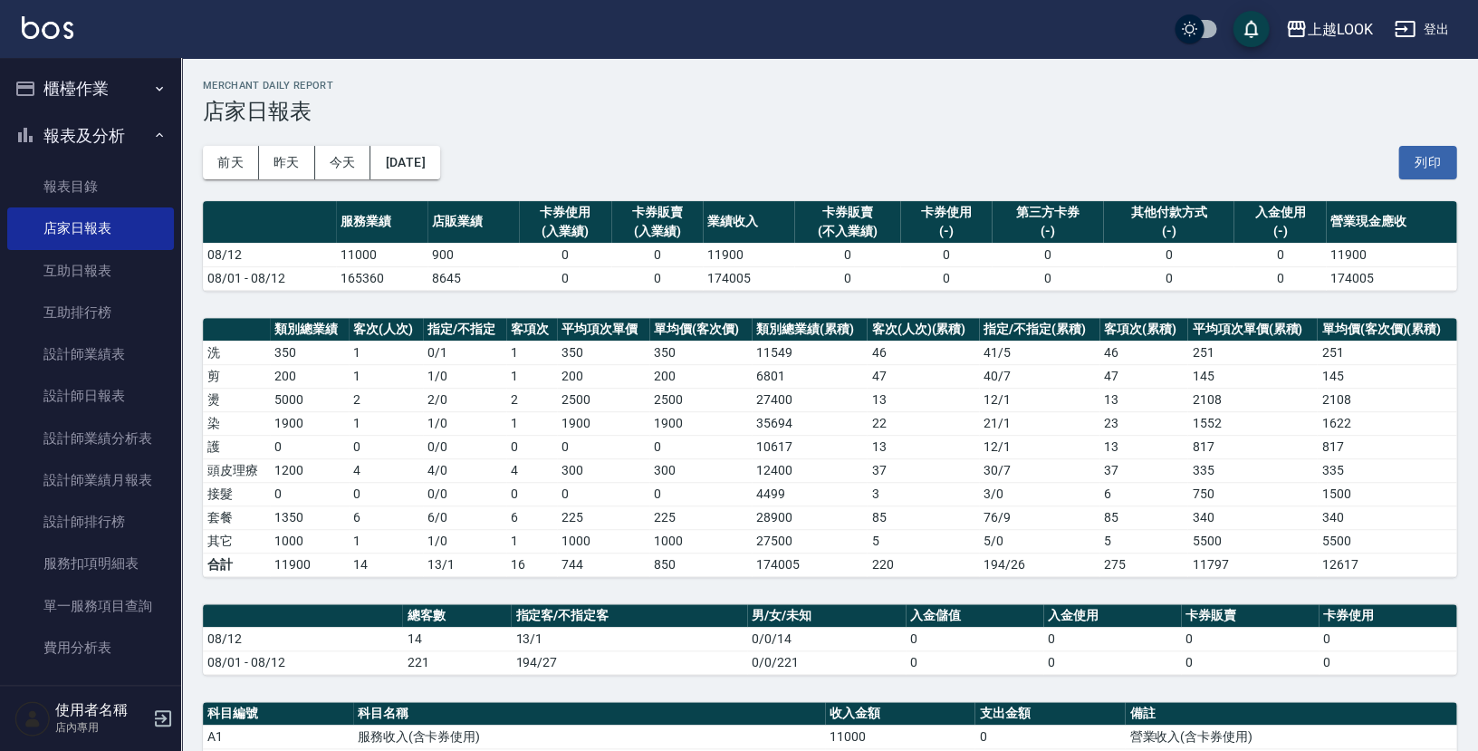
scroll to position [277, 0]
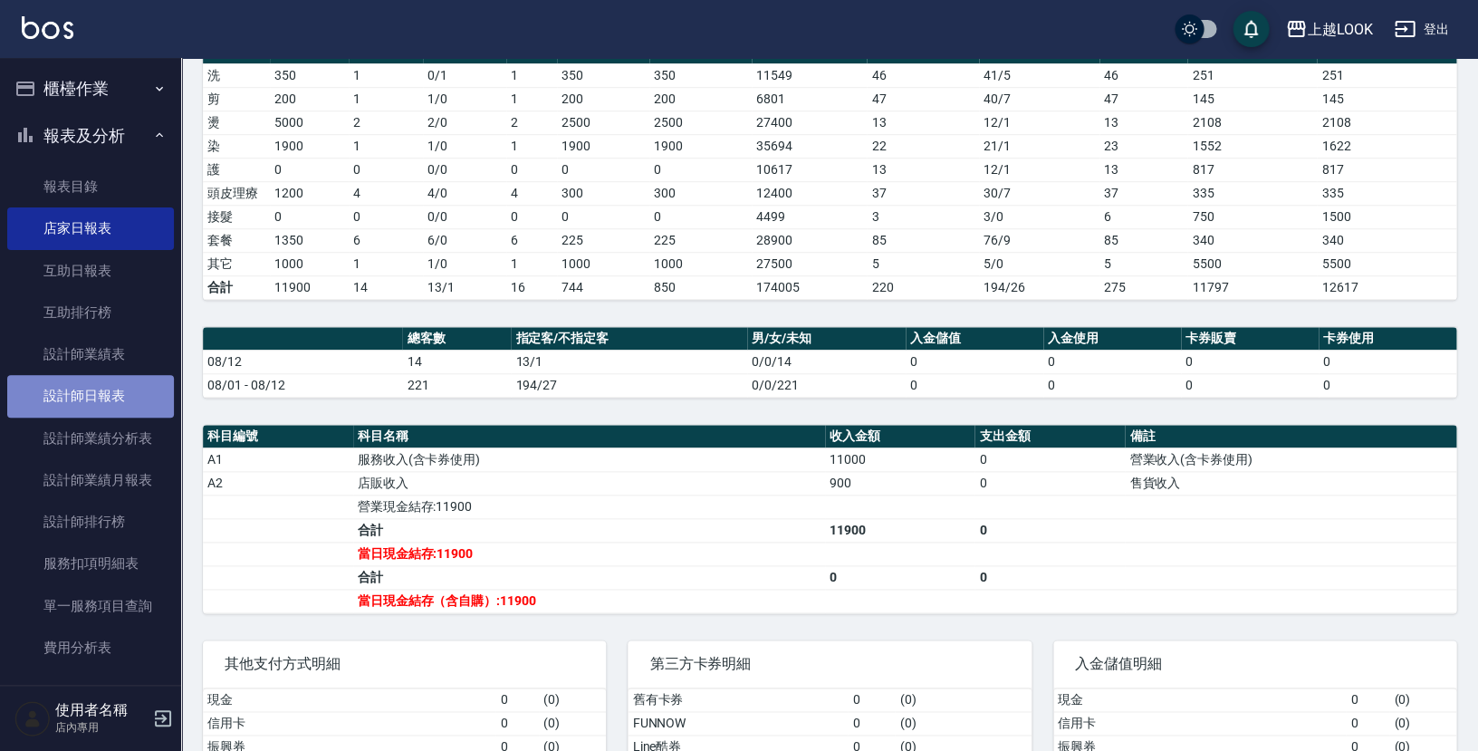
click at [108, 401] on link "設計師日報表" at bounding box center [90, 396] width 167 height 42
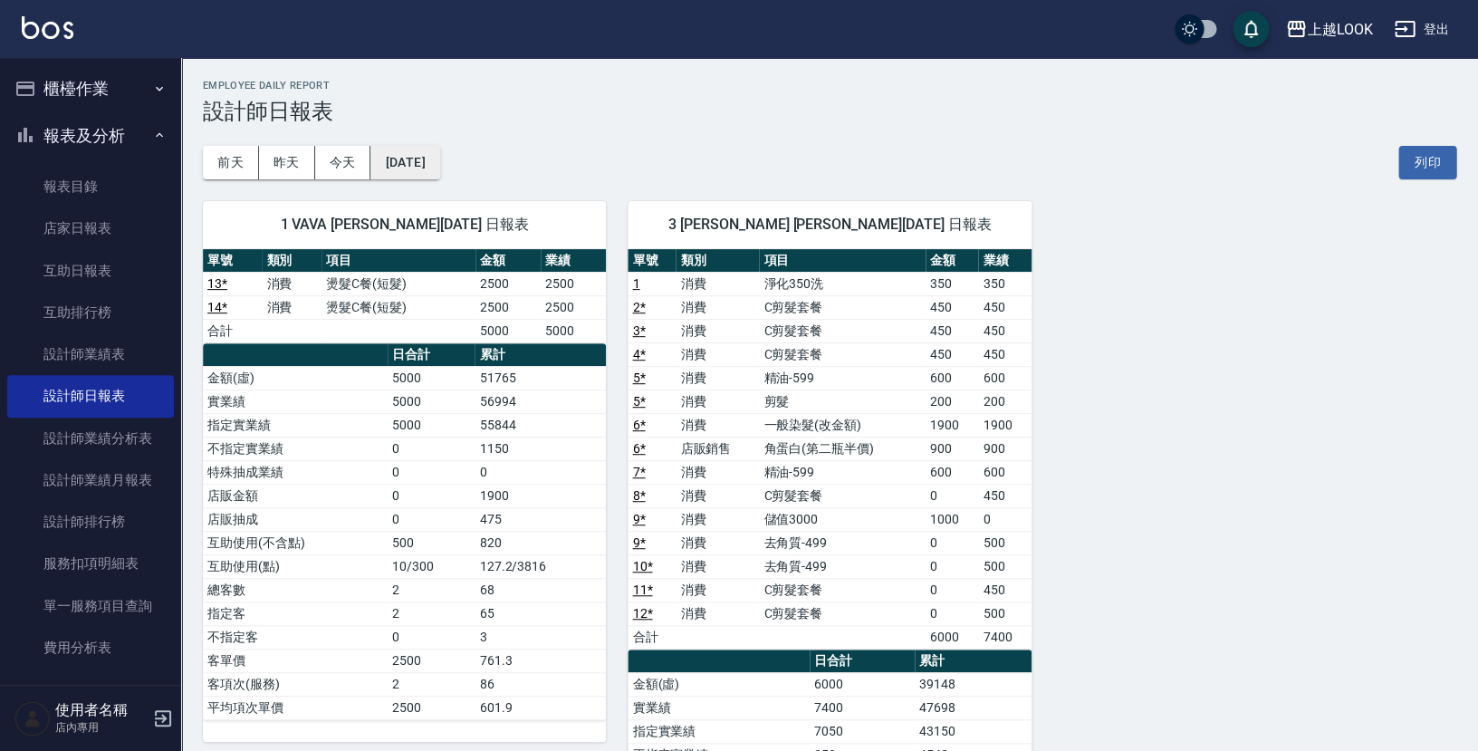
click at [439, 168] on button "[DATE]" at bounding box center [404, 163] width 69 height 34
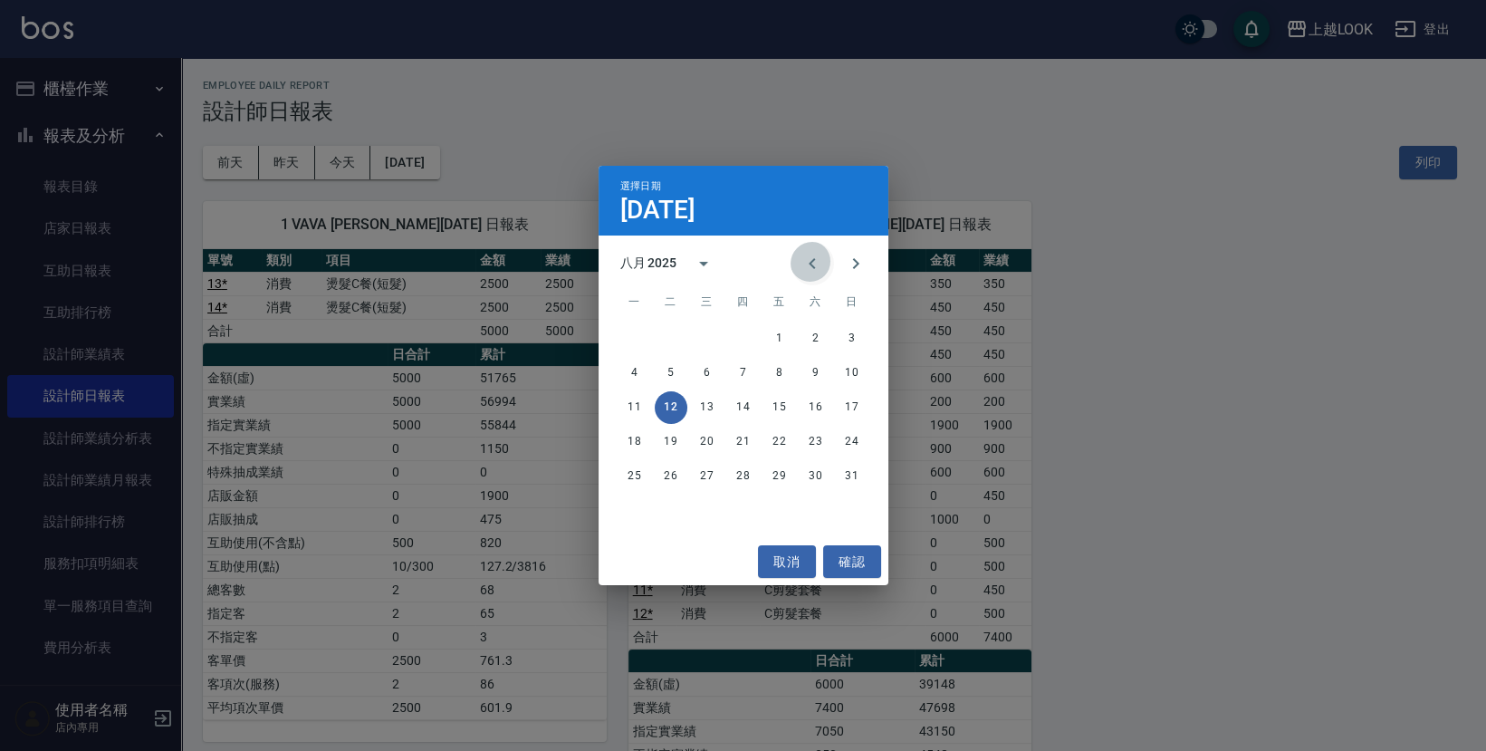
click at [818, 258] on icon "Previous month" at bounding box center [813, 264] width 22 height 22
click at [743, 479] on button "31" at bounding box center [743, 476] width 33 height 33
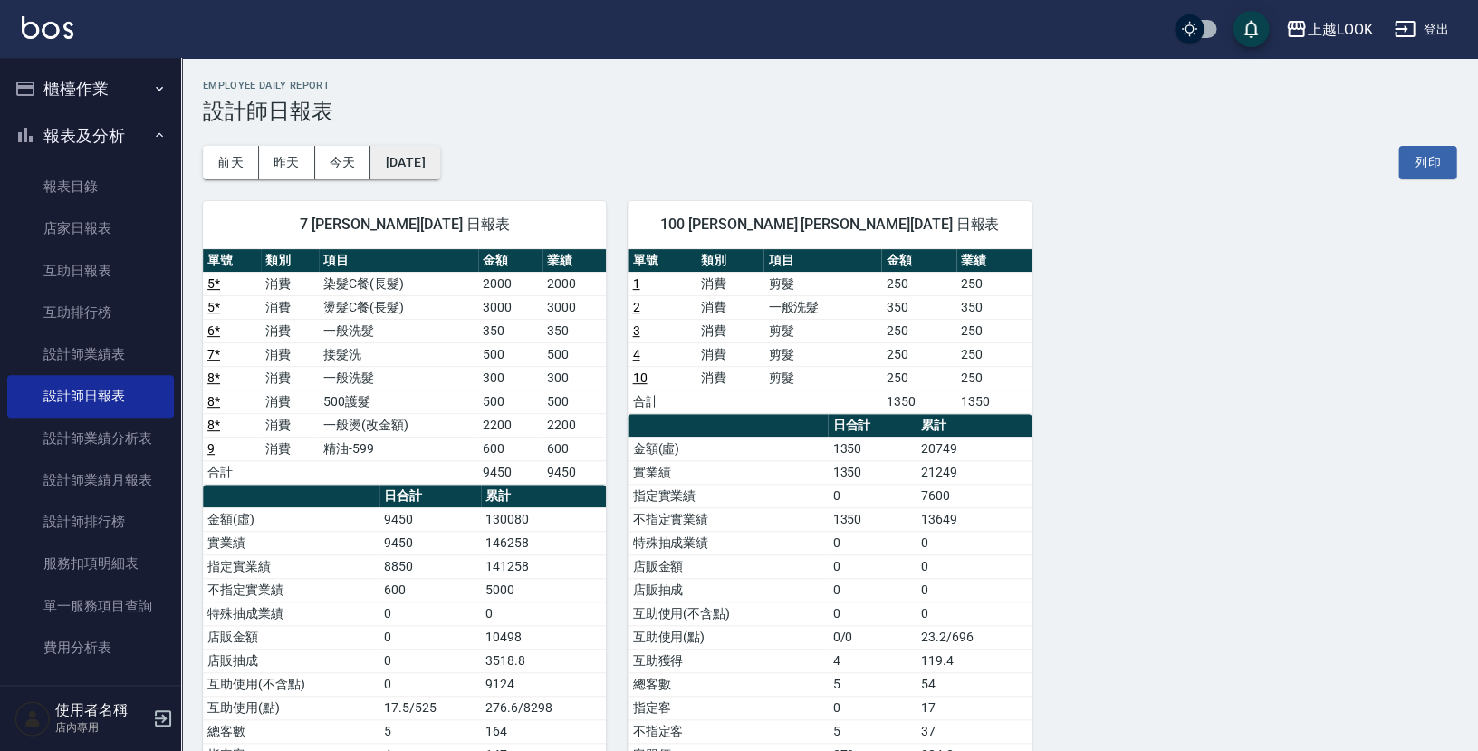
click at [433, 171] on button "[DATE]" at bounding box center [404, 163] width 69 height 34
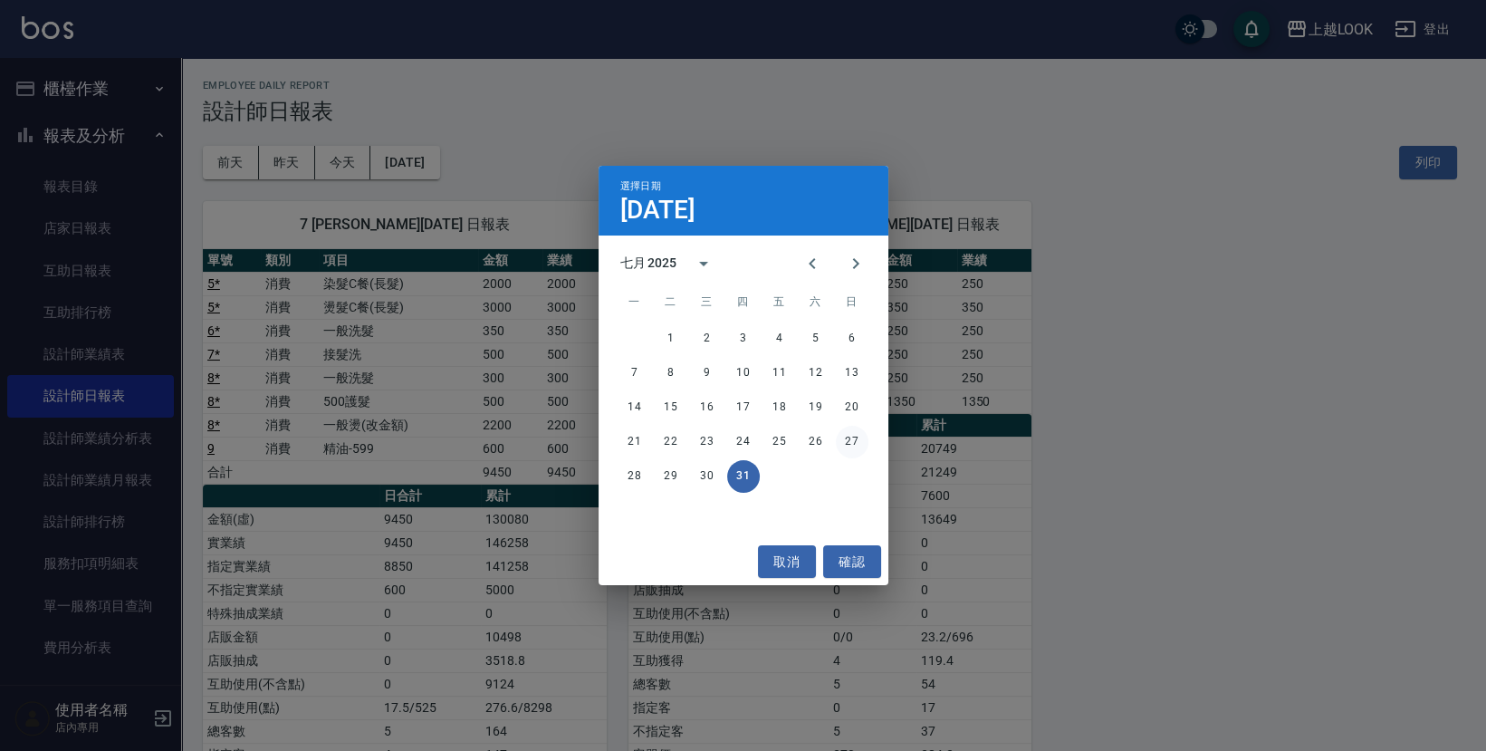
click at [856, 444] on button "27" at bounding box center [852, 442] width 33 height 33
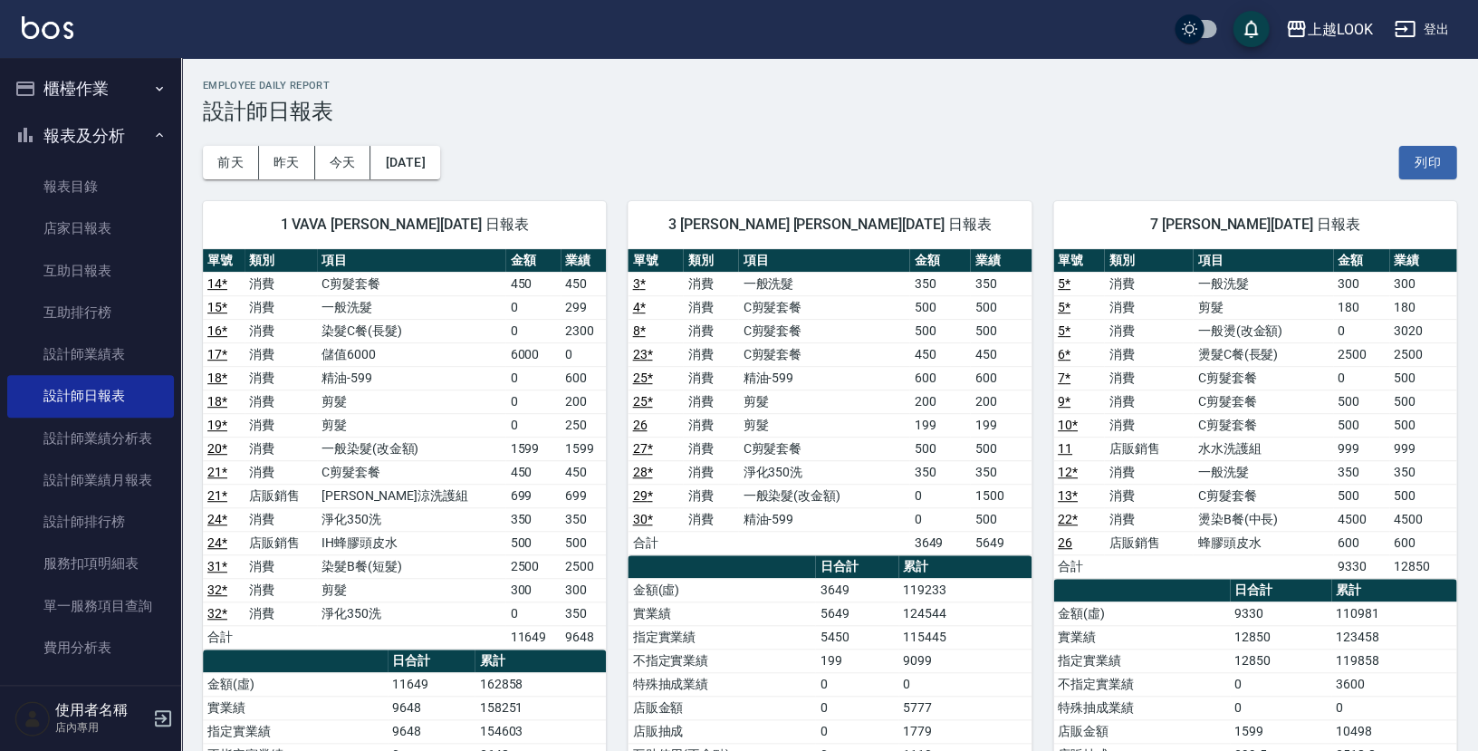
scroll to position [18, 0]
